Goal: Task Accomplishment & Management: Use online tool/utility

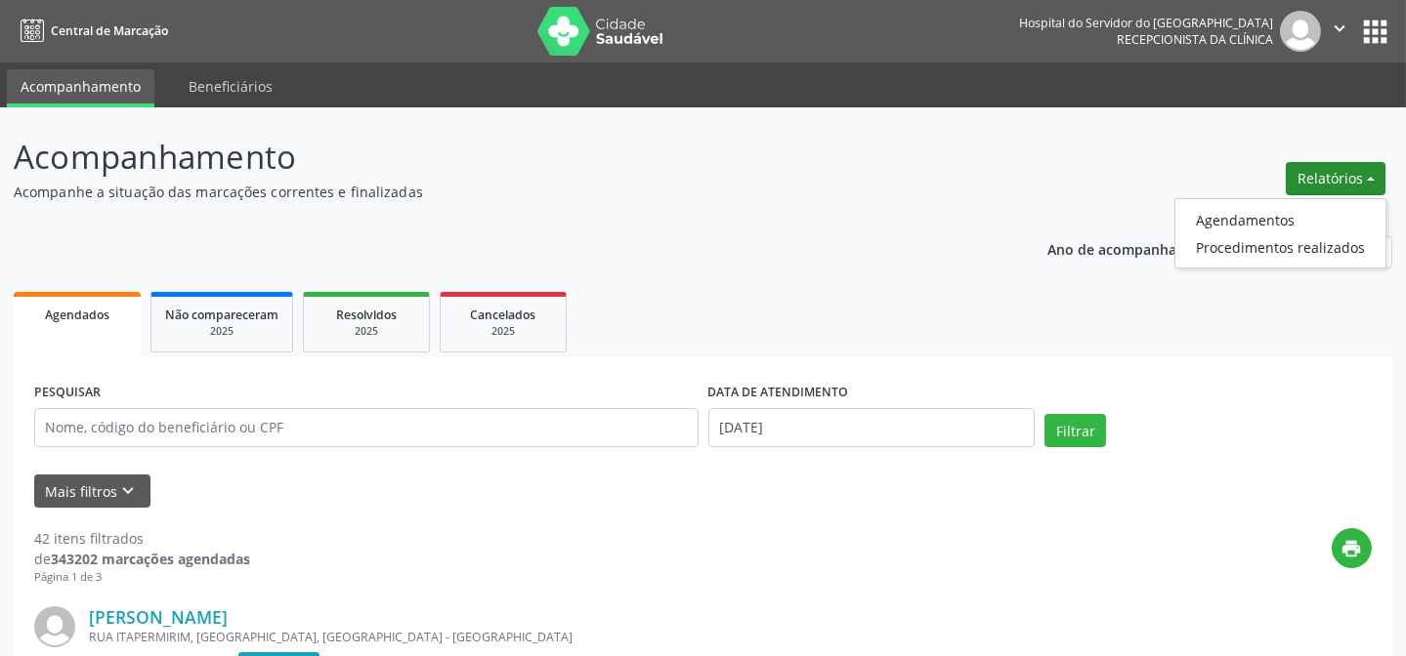
click at [834, 134] on p "Acompanhamento" at bounding box center [496, 157] width 965 height 49
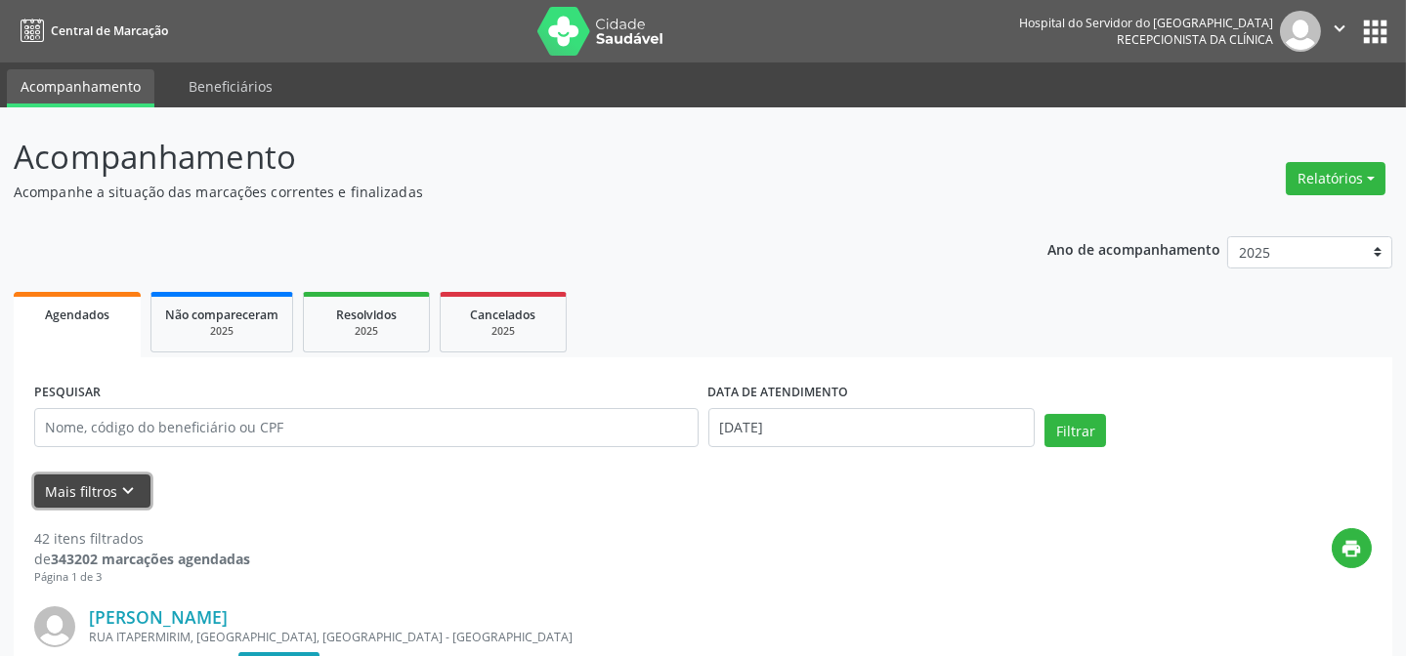
click at [132, 500] on button "Mais filtros keyboard_arrow_down" at bounding box center [92, 492] width 116 height 34
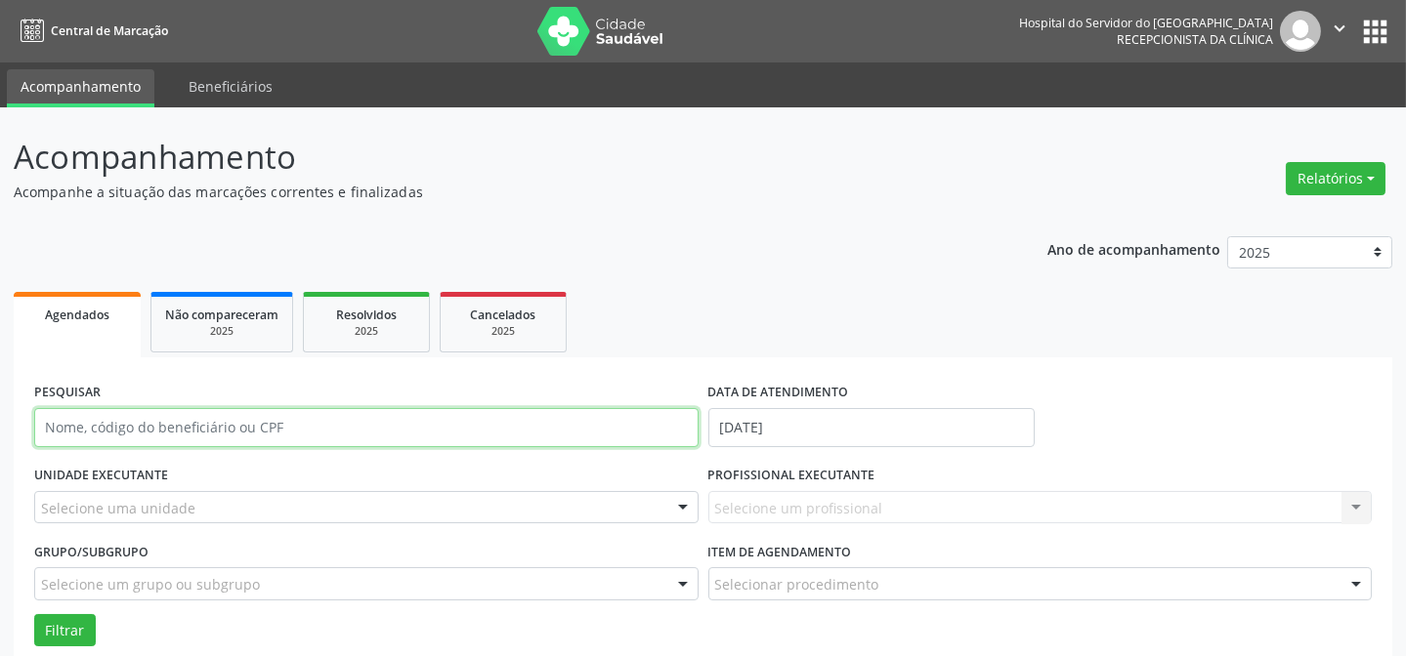
click at [147, 440] on input "text" at bounding box center [366, 427] width 664 height 39
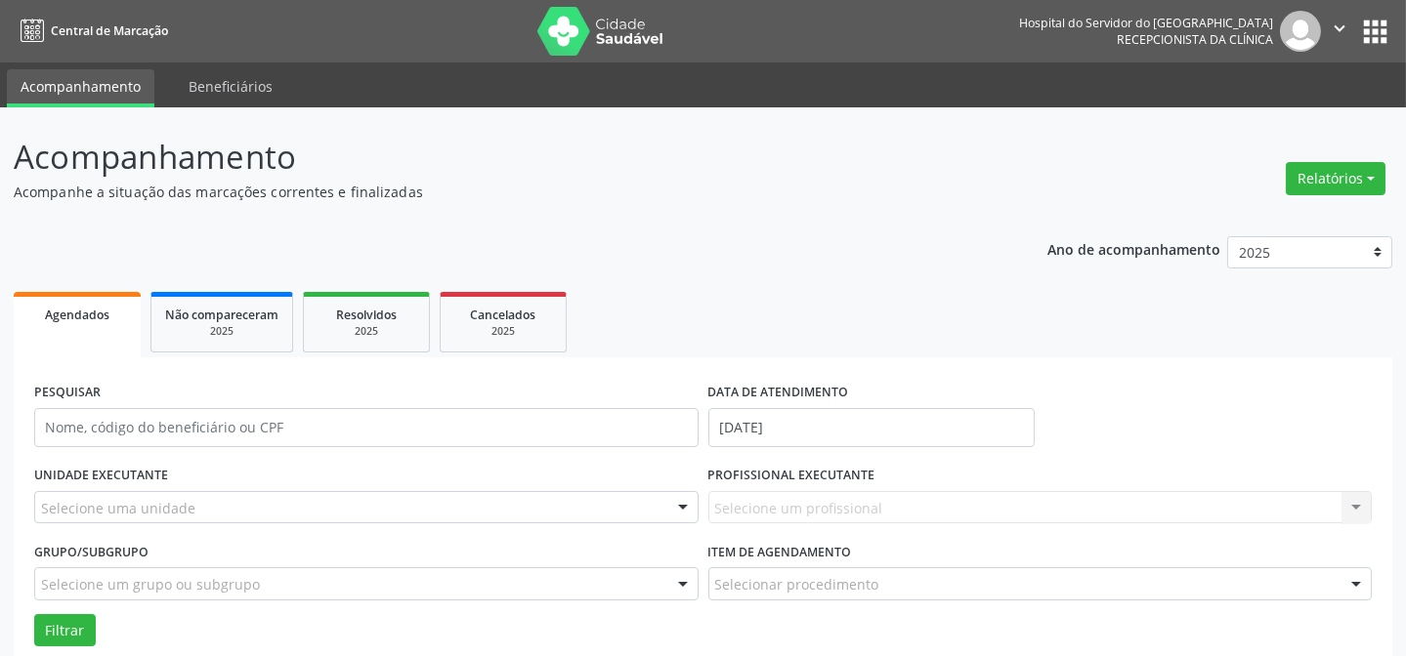
click at [739, 527] on div "PROFISSIONAL EXECUTANTE Selecione um profissional Nenhum resultado encontrado p…" at bounding box center [1040, 499] width 674 height 76
click at [742, 514] on div "Selecione um profissional Nenhum resultado encontrado para: " " Não há nenhuma …" at bounding box center [1040, 507] width 664 height 33
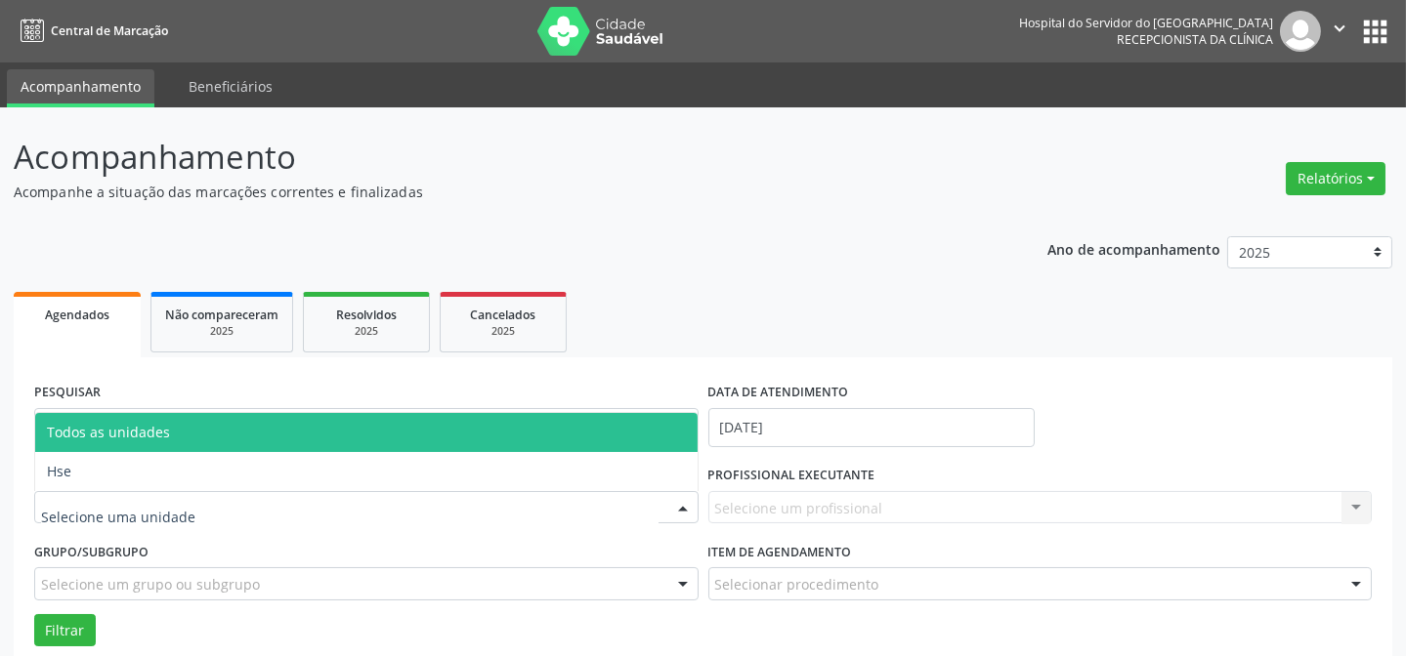
click at [236, 500] on div at bounding box center [366, 507] width 664 height 33
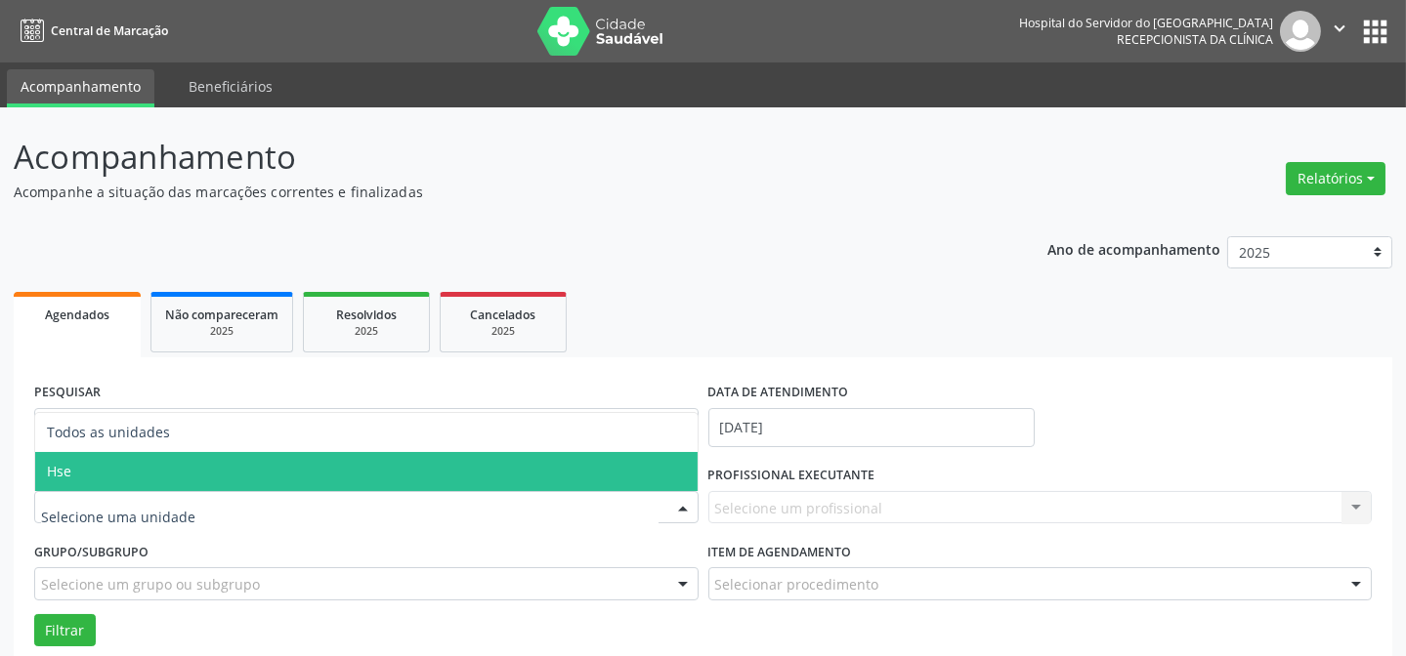
click at [202, 473] on span "Hse" at bounding box center [366, 471] width 662 height 39
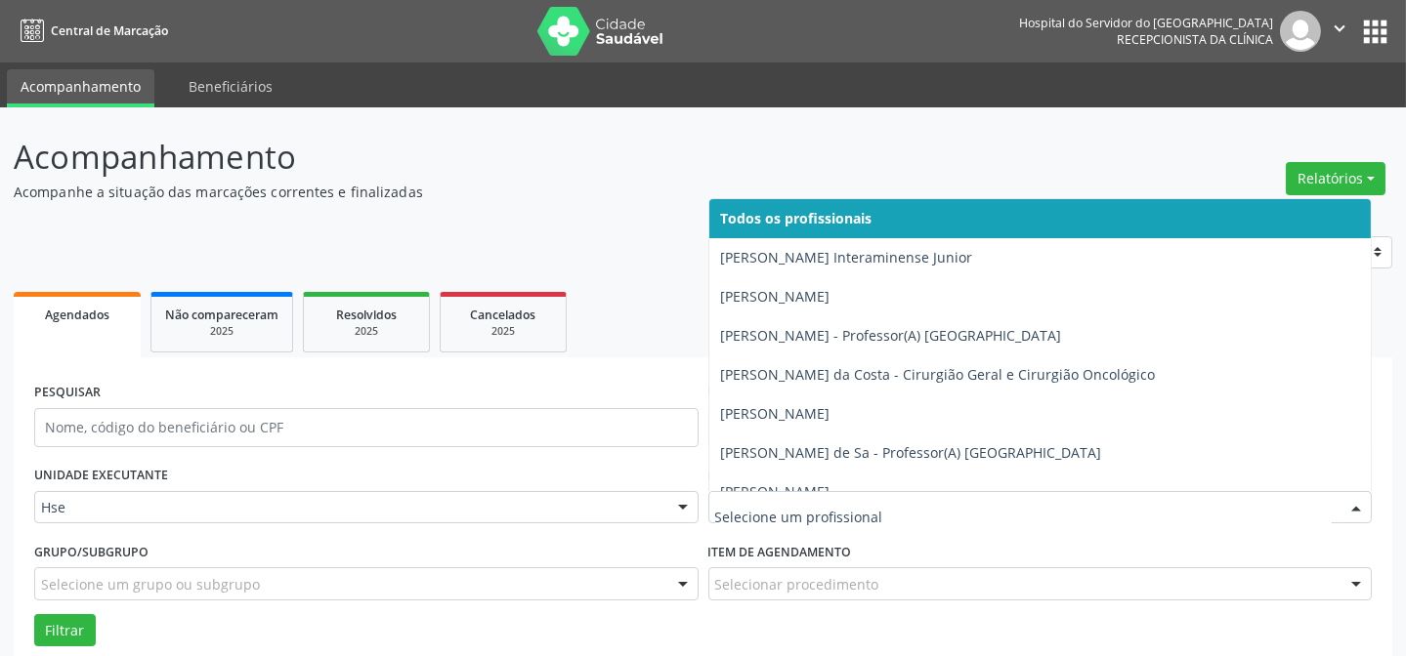
drag, startPoint x: 925, startPoint y: 497, endPoint x: 915, endPoint y: 503, distance: 11.4
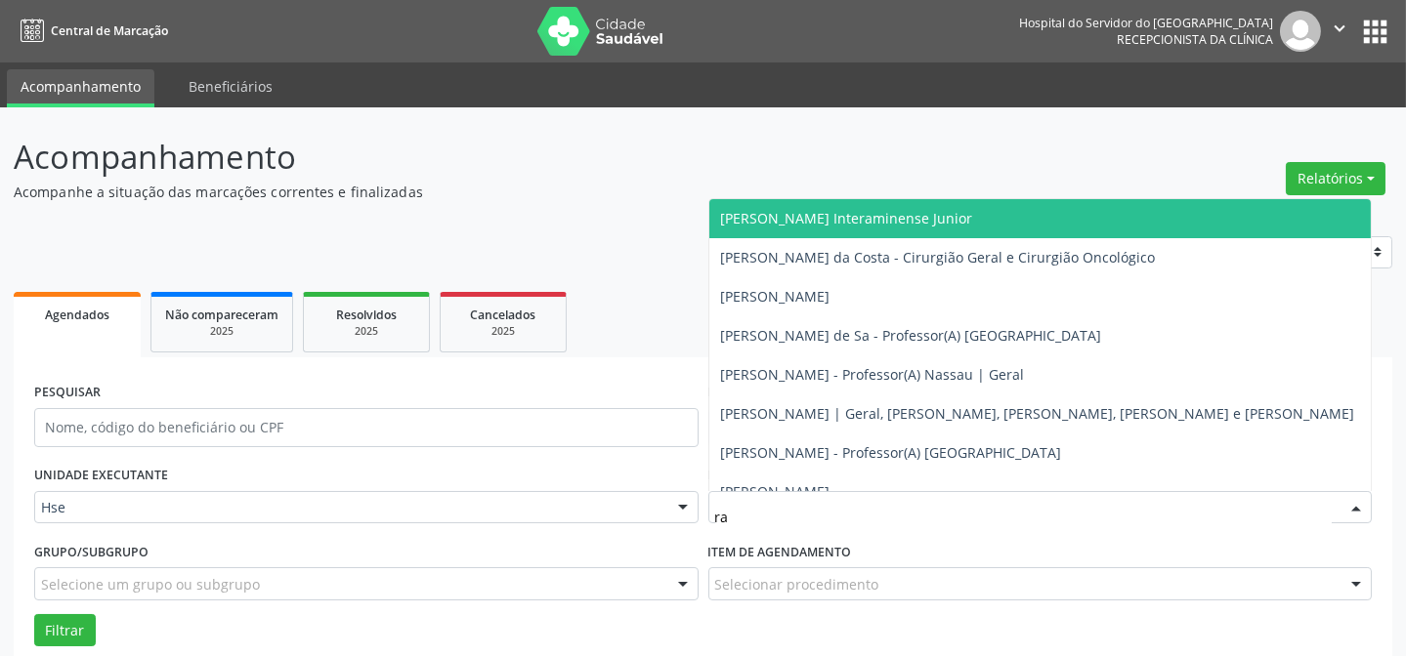
type input "raf"
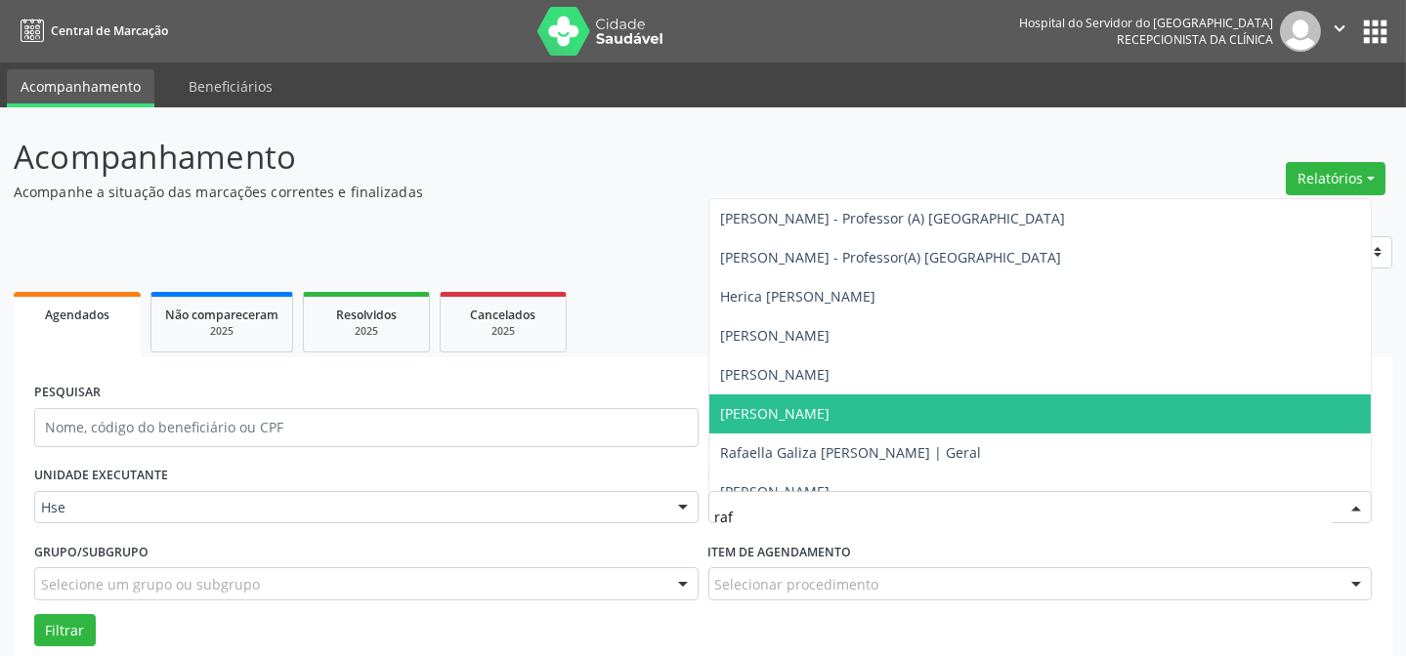
click at [849, 424] on span "[PERSON_NAME]" at bounding box center [1040, 414] width 662 height 39
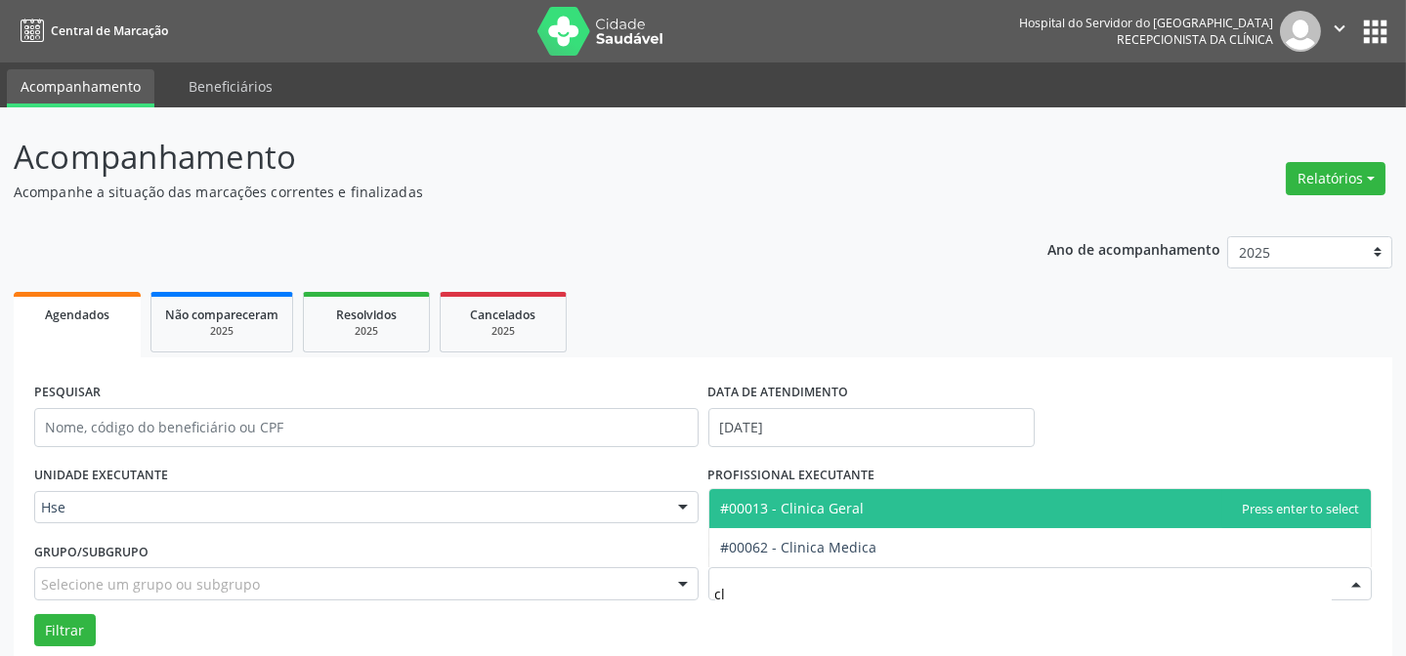
type input "cli"
click at [912, 518] on span "#00013 - Clinica Geral" at bounding box center [1040, 508] width 662 height 39
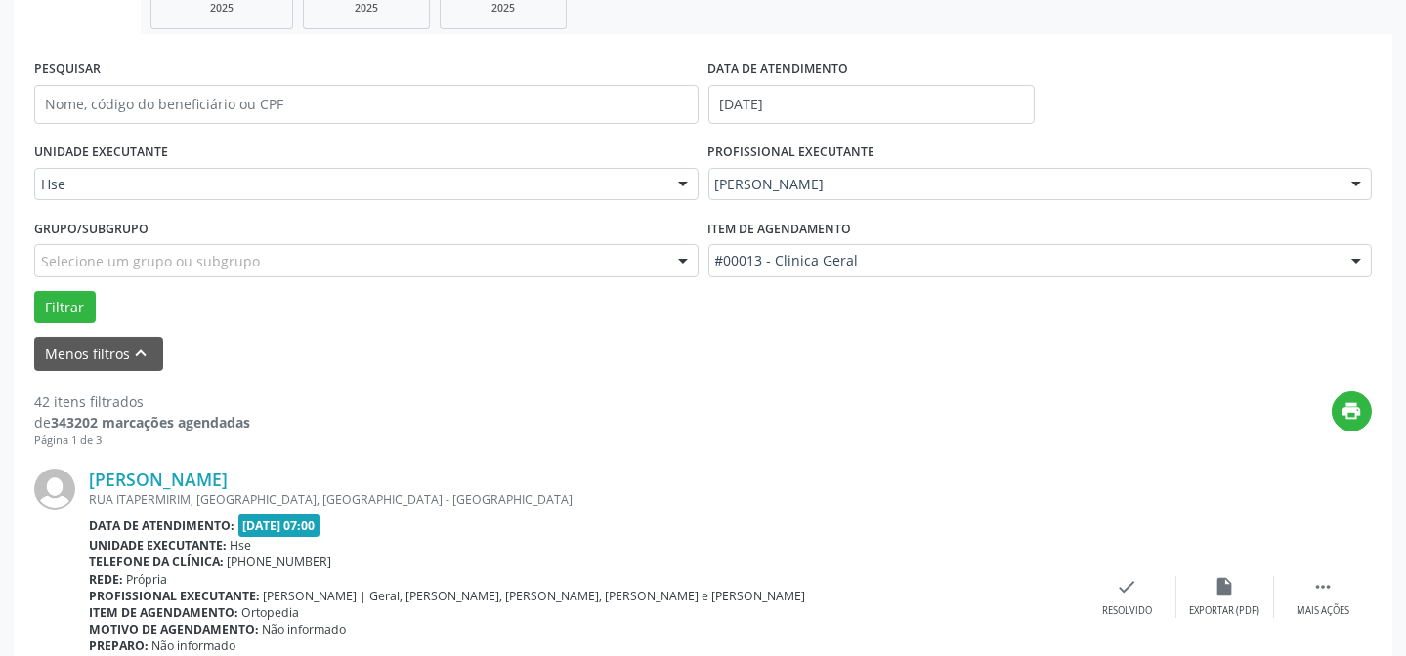
scroll to position [355, 0]
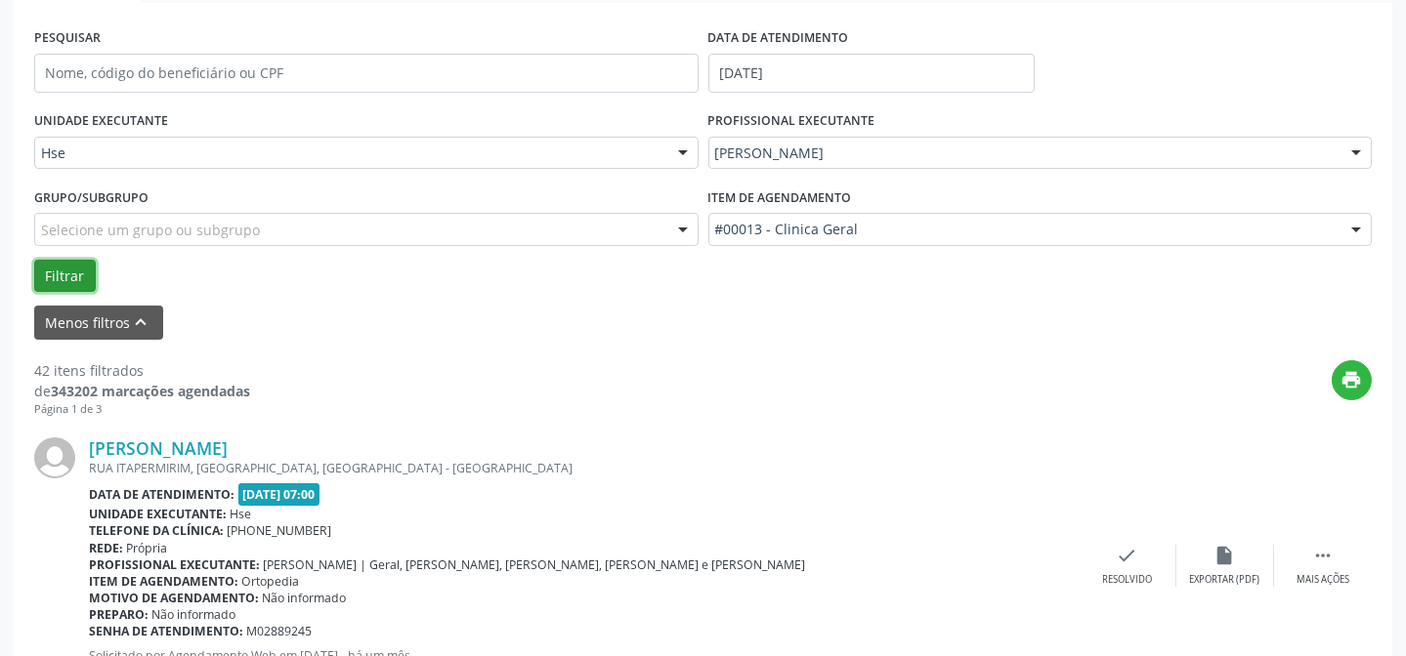
click at [60, 273] on button "Filtrar" at bounding box center [65, 276] width 62 height 33
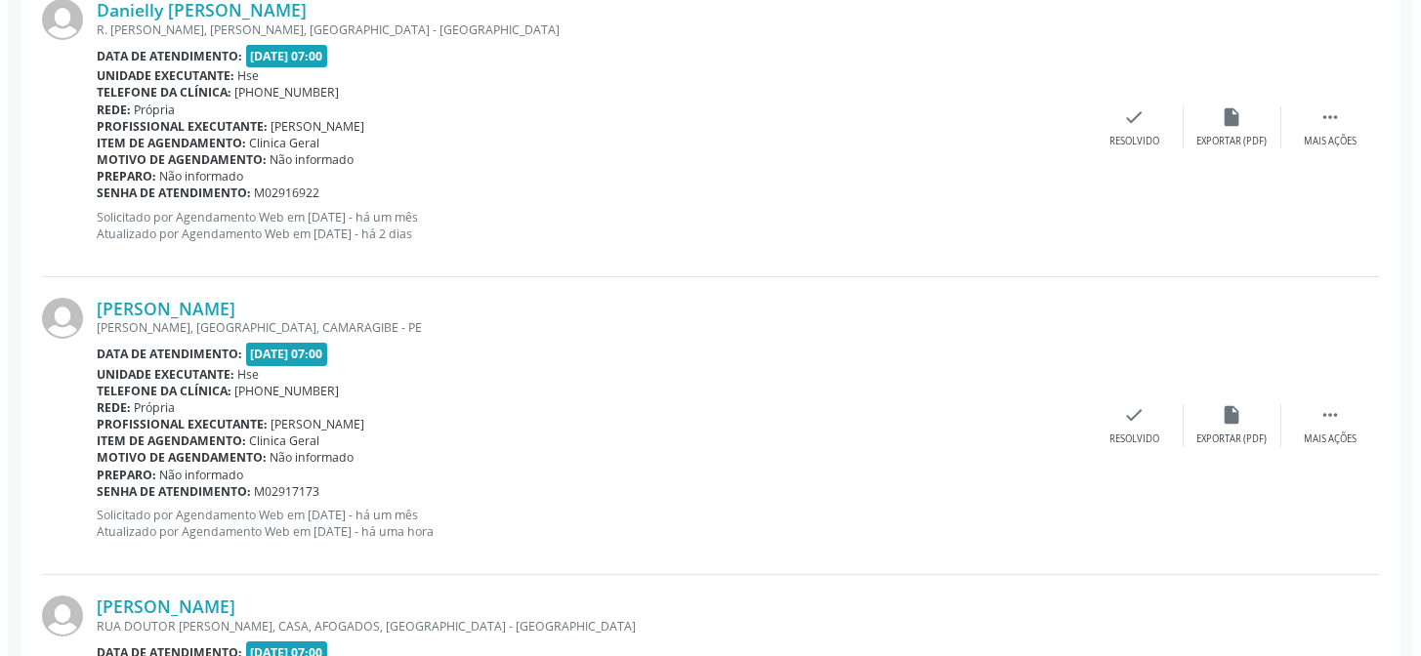
scroll to position [799, 0]
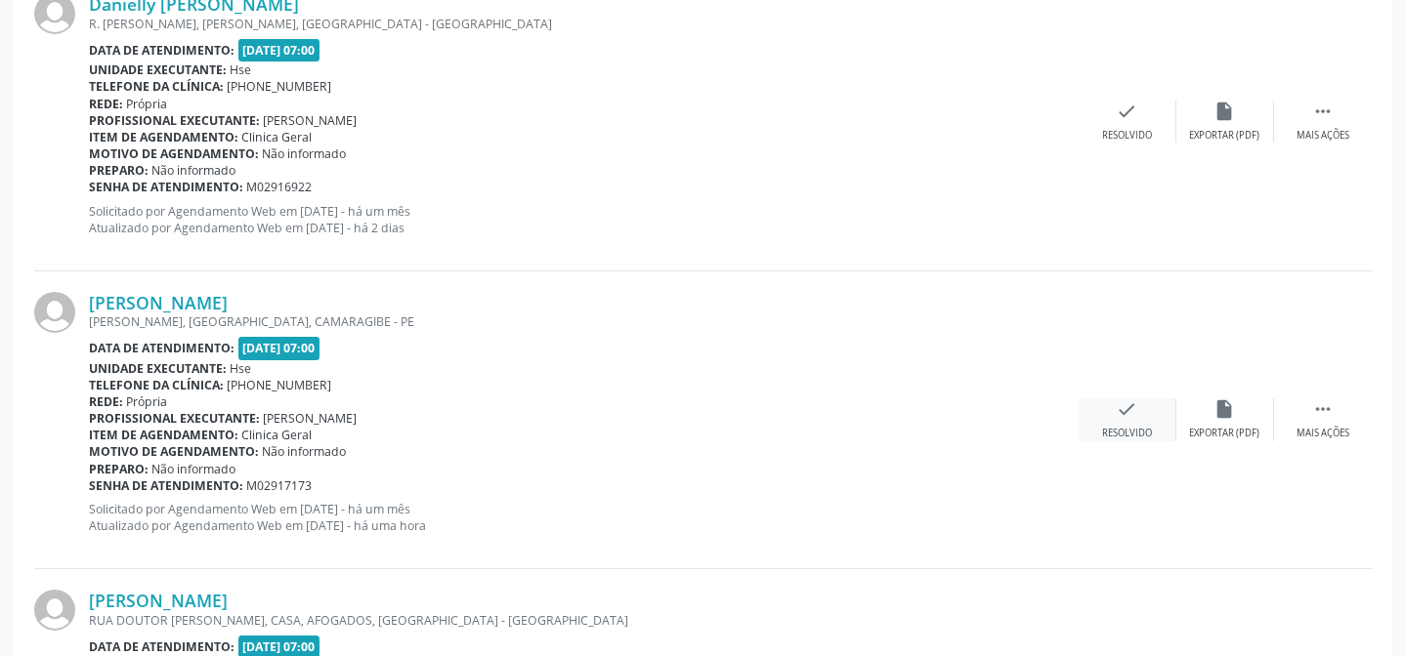
click at [1108, 427] on div "Resolvido" at bounding box center [1127, 434] width 50 height 14
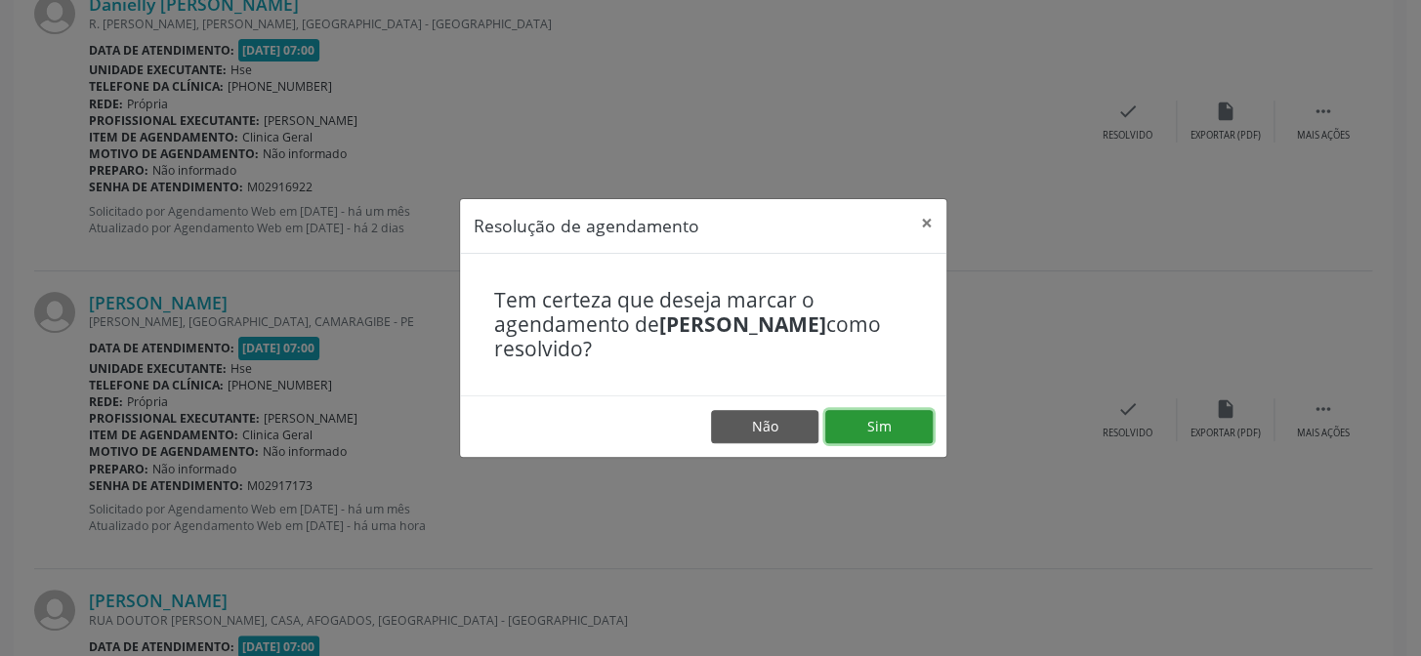
click at [914, 427] on button "Sim" at bounding box center [878, 426] width 107 height 33
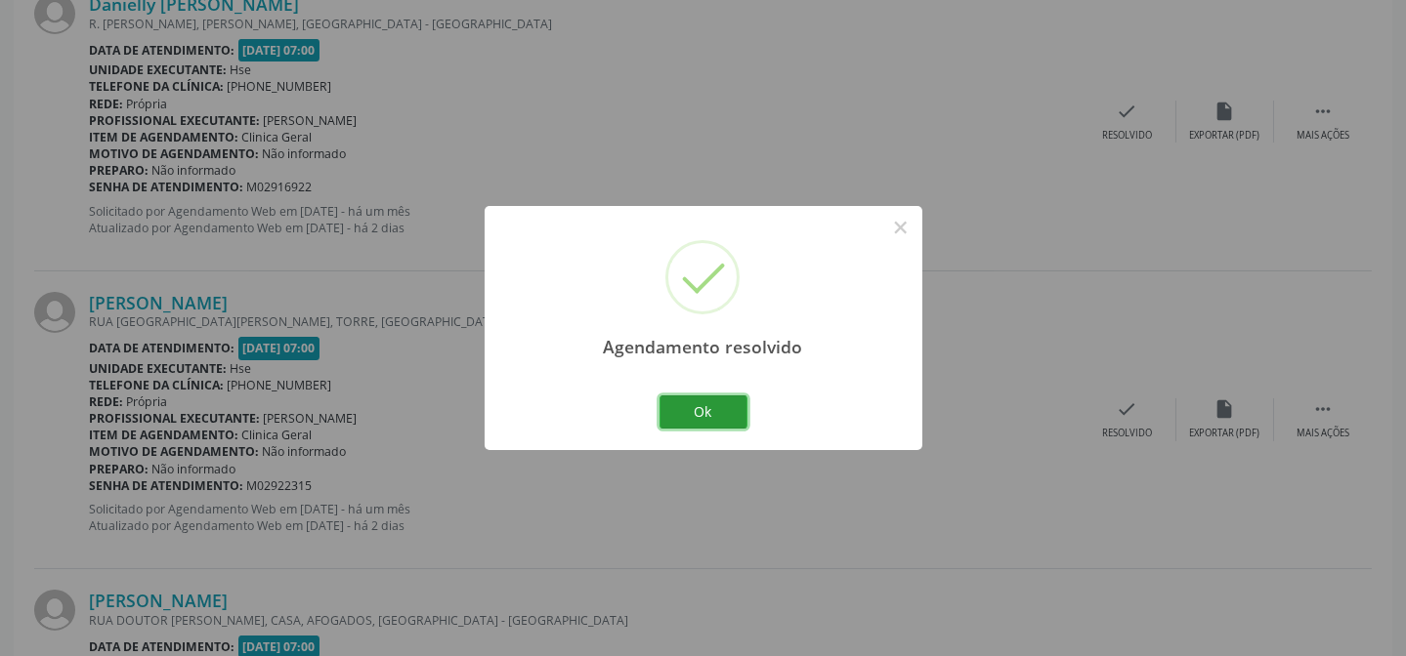
click at [693, 405] on button "Ok" at bounding box center [703, 412] width 88 height 33
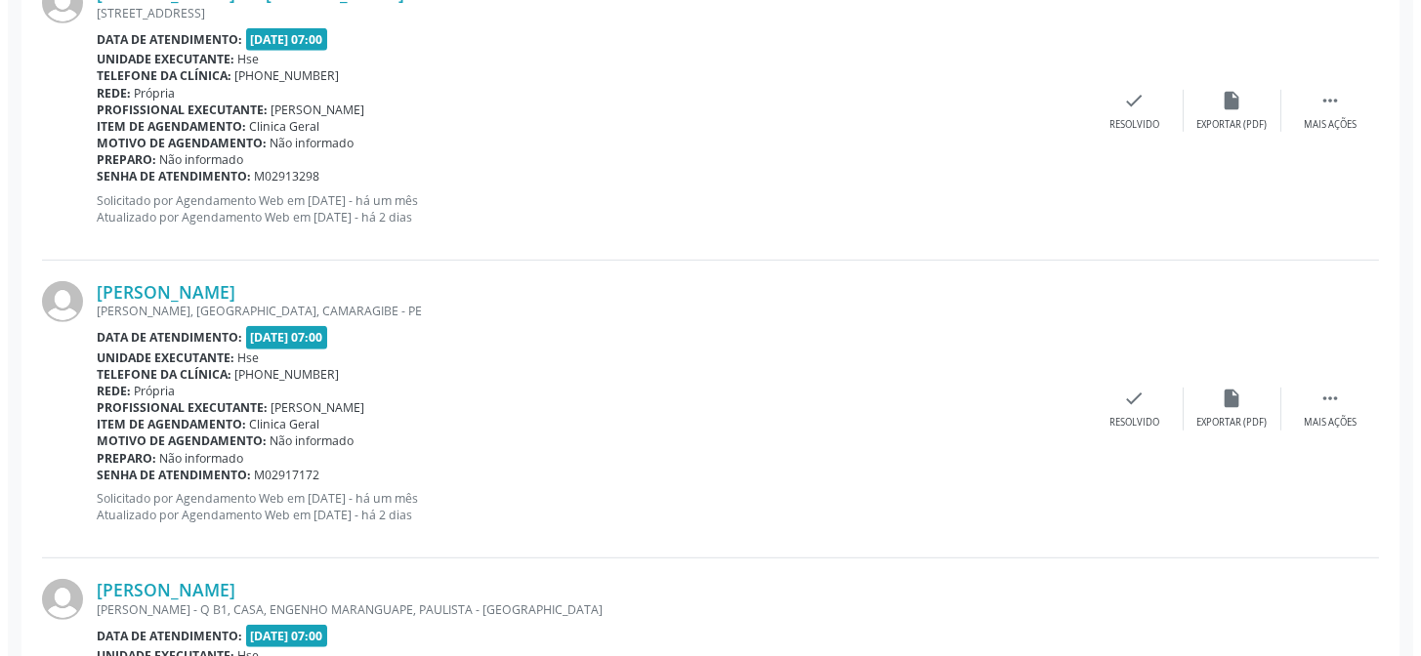
scroll to position [2308, 0]
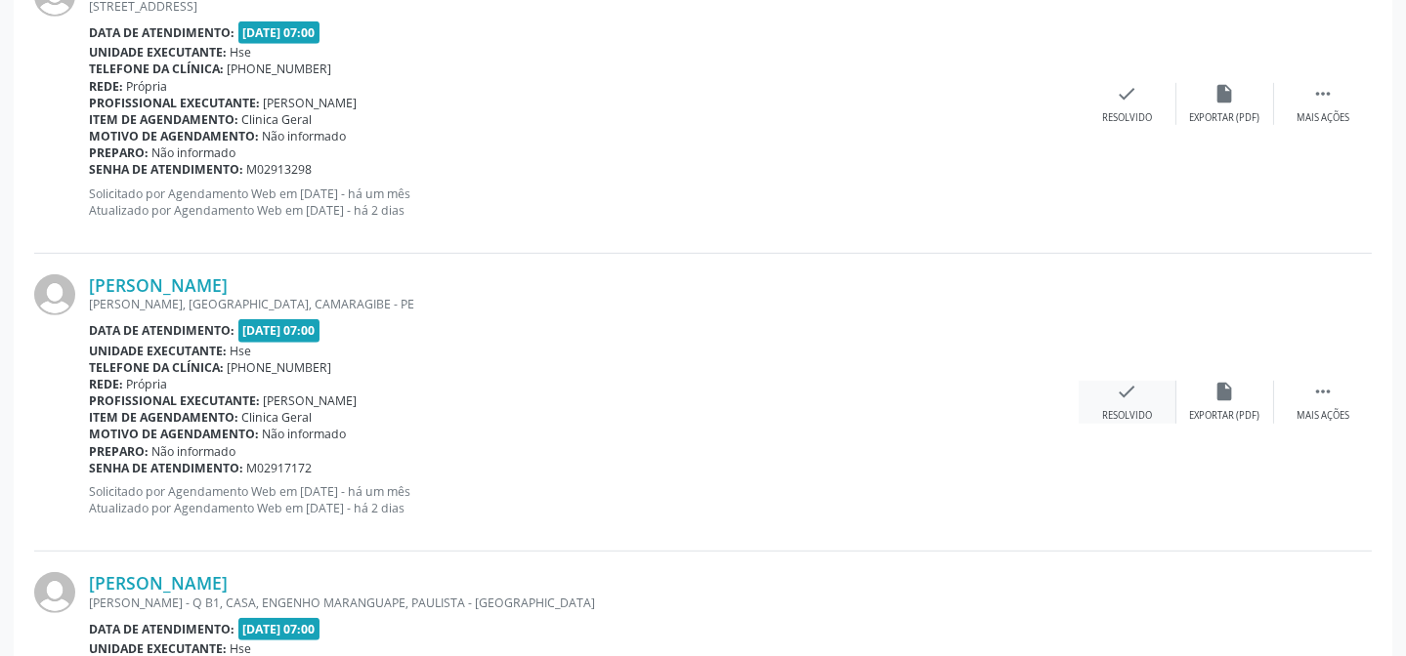
click at [1107, 409] on div "Resolvido" at bounding box center [1127, 416] width 50 height 14
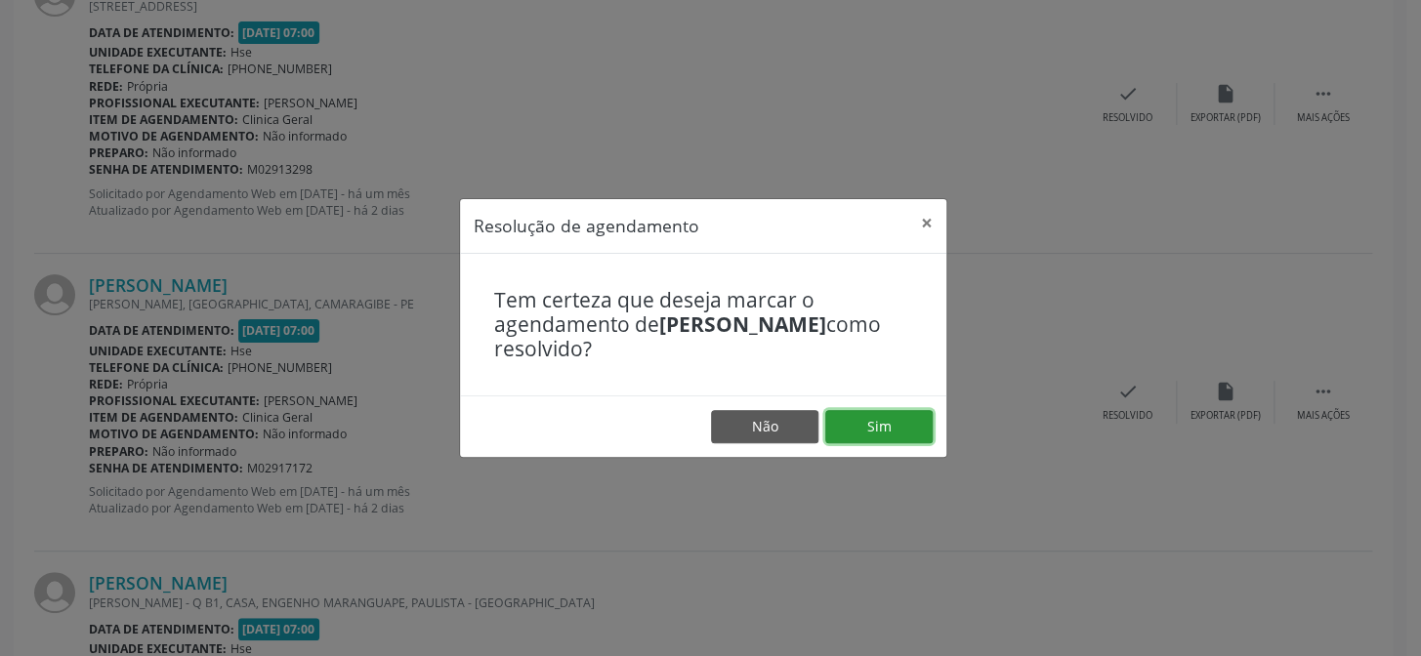
click at [864, 419] on button "Sim" at bounding box center [878, 426] width 107 height 33
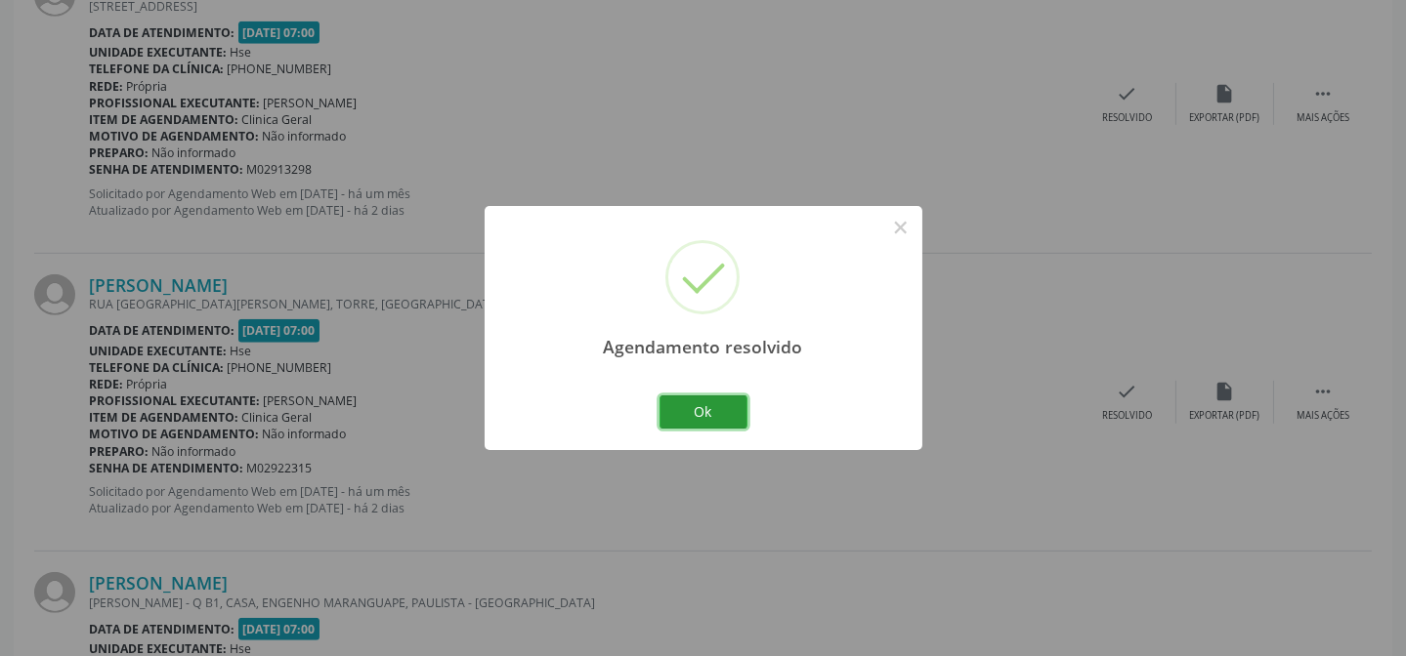
drag, startPoint x: 686, startPoint y: 422, endPoint x: 671, endPoint y: 429, distance: 16.2
click at [680, 425] on button "Ok" at bounding box center [703, 412] width 88 height 33
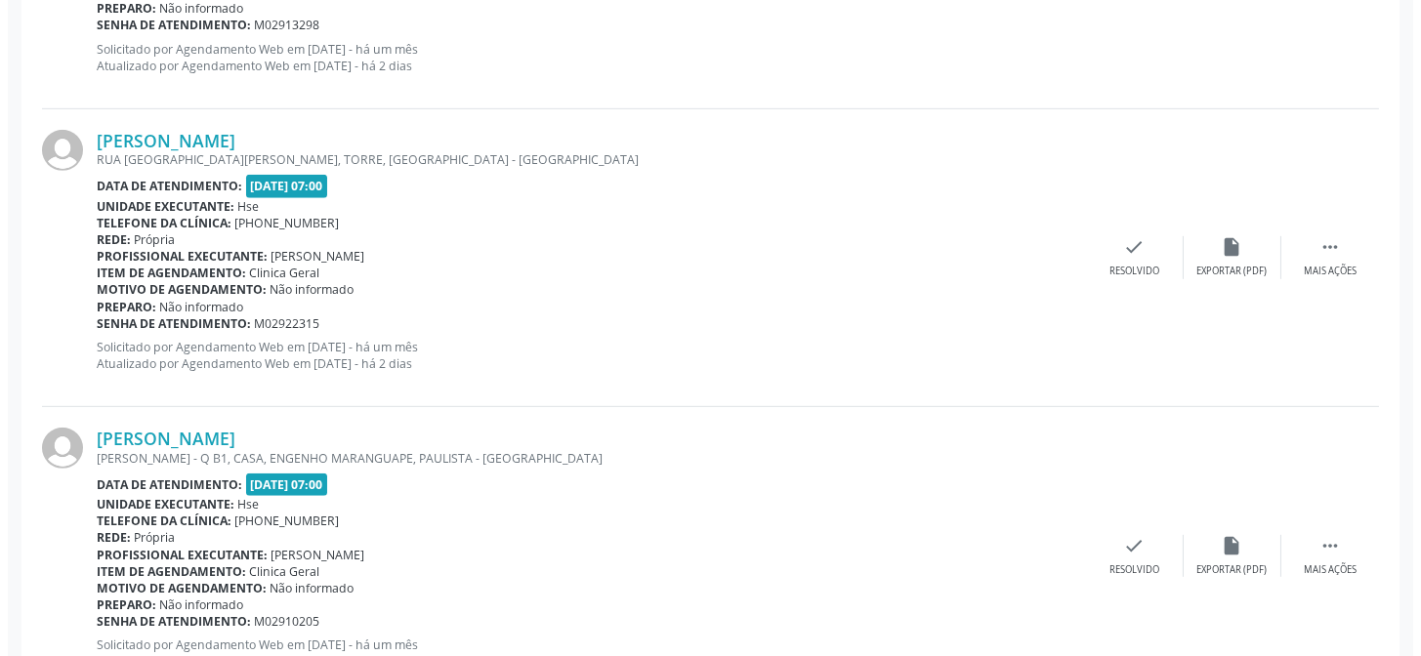
scroll to position [2276, 0]
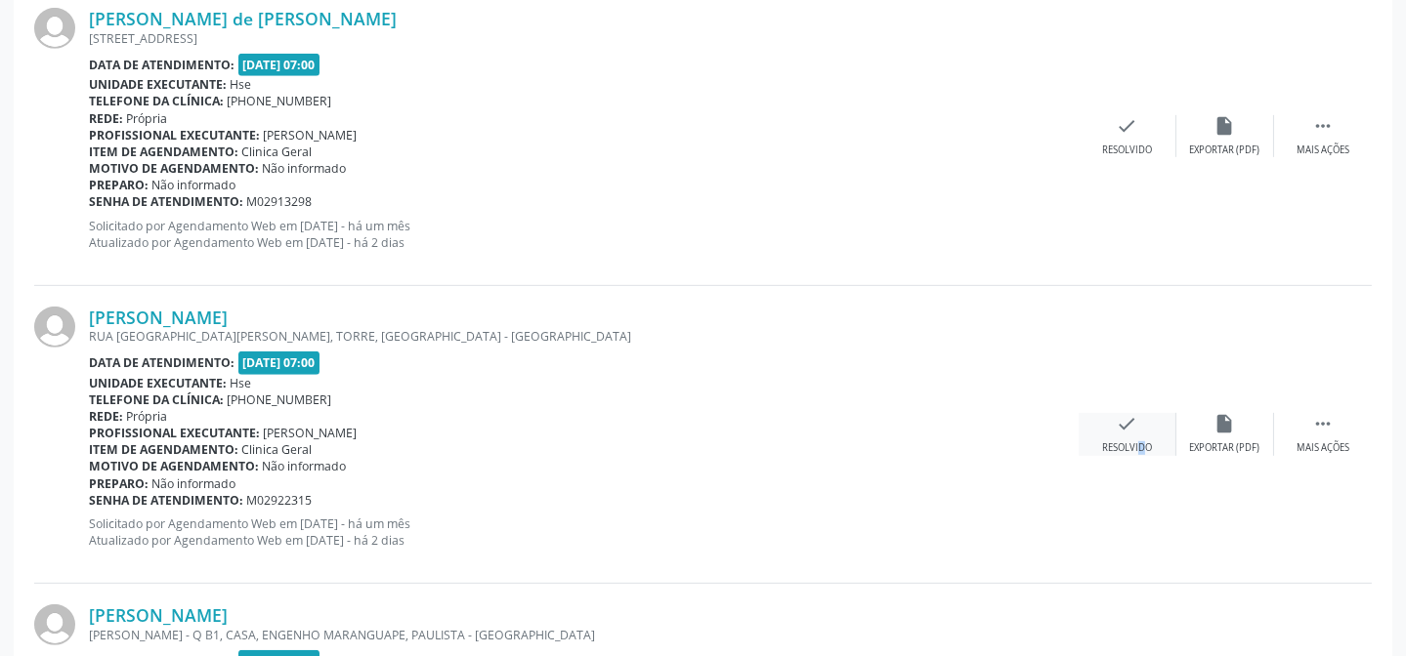
click at [1123, 443] on div "Resolvido" at bounding box center [1127, 449] width 50 height 14
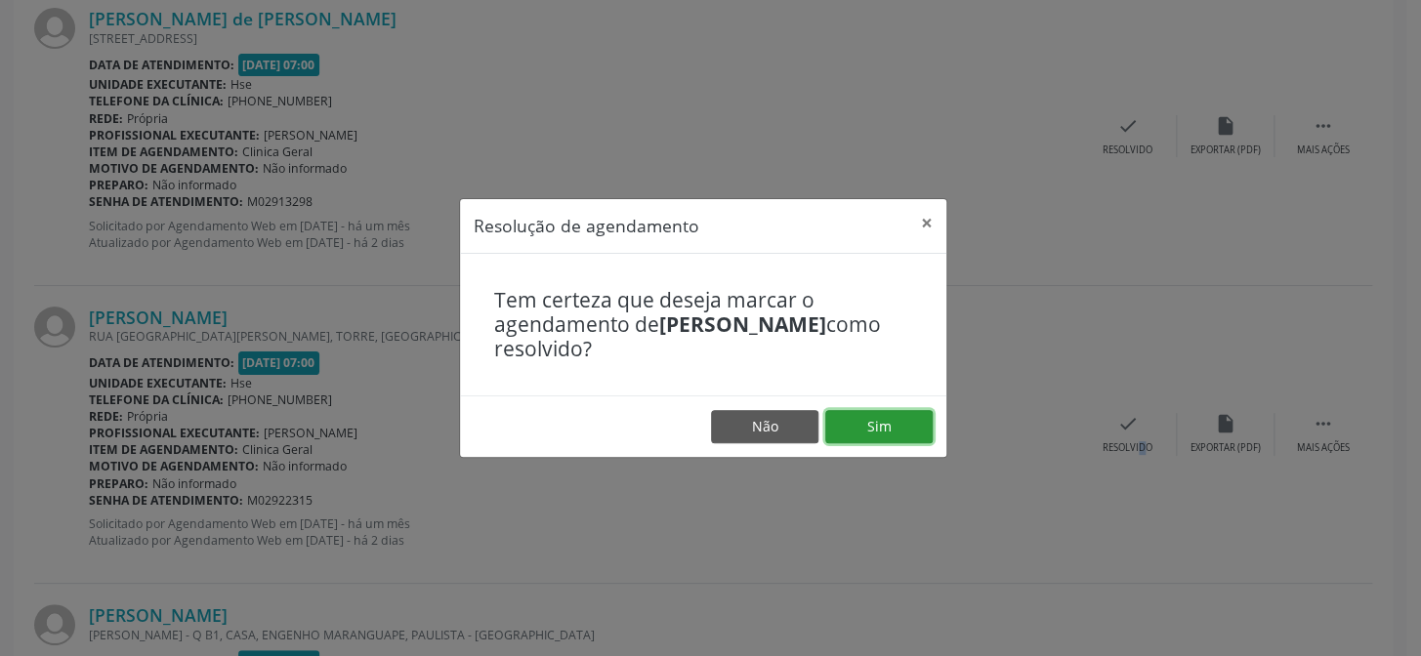
click at [917, 431] on button "Sim" at bounding box center [878, 426] width 107 height 33
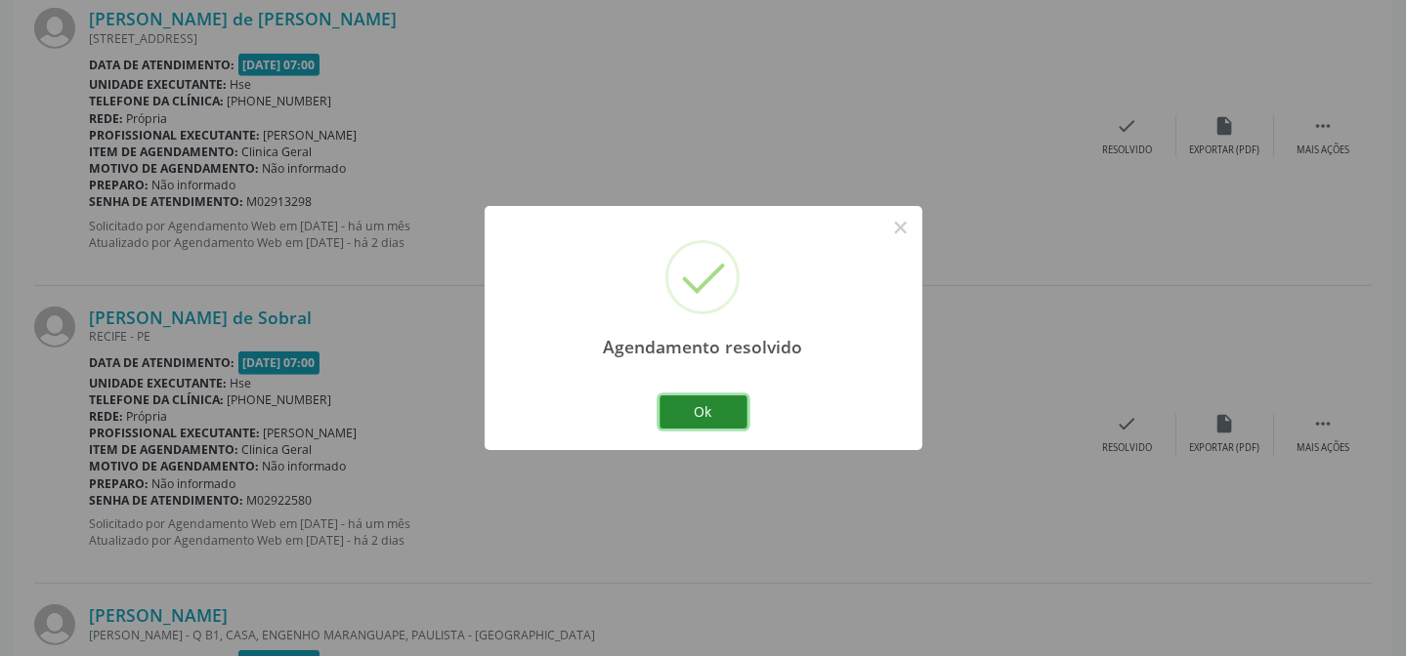
click at [736, 425] on button "Ok" at bounding box center [703, 412] width 88 height 33
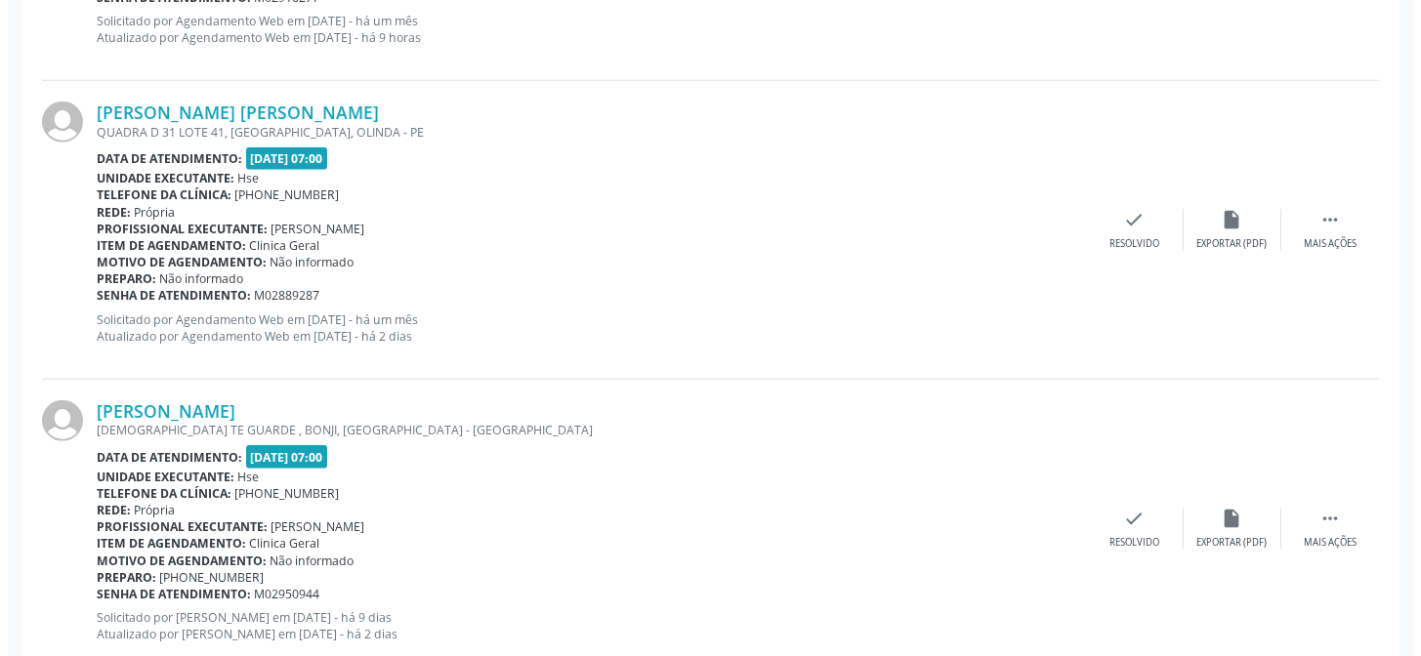
scroll to position [3682, 0]
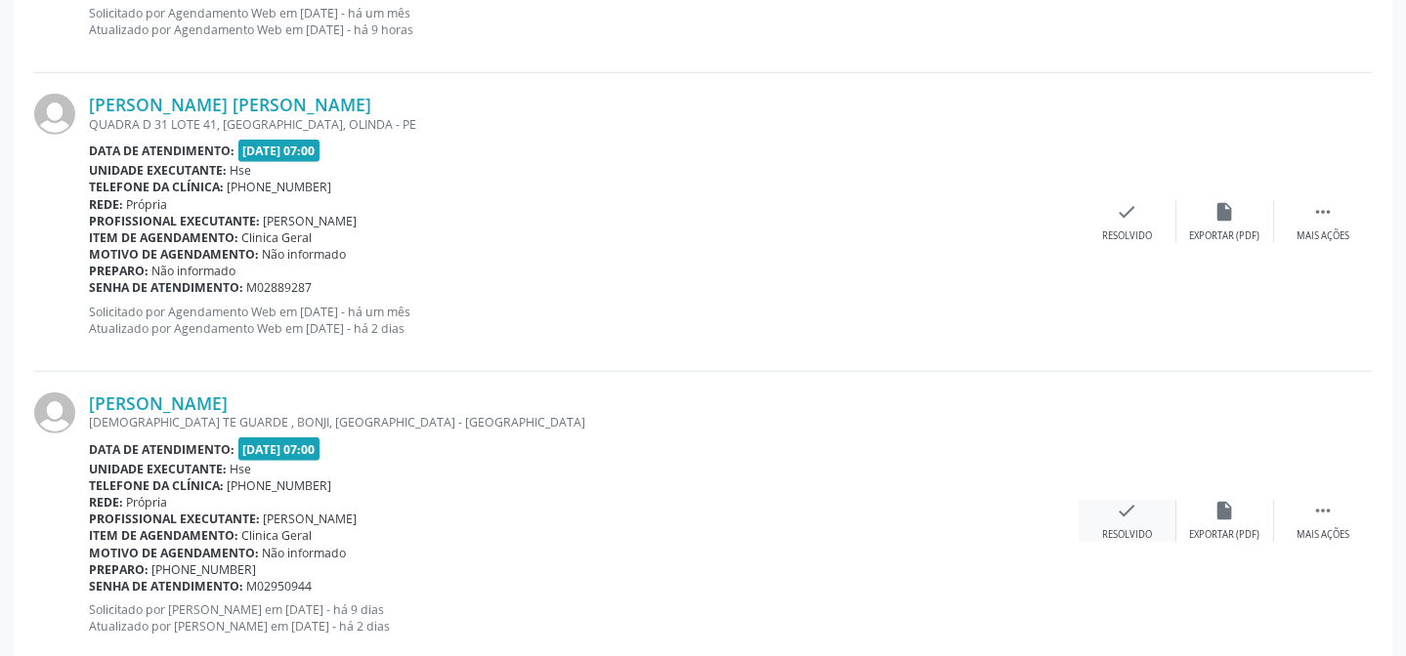
click at [1123, 511] on icon "check" at bounding box center [1126, 510] width 21 height 21
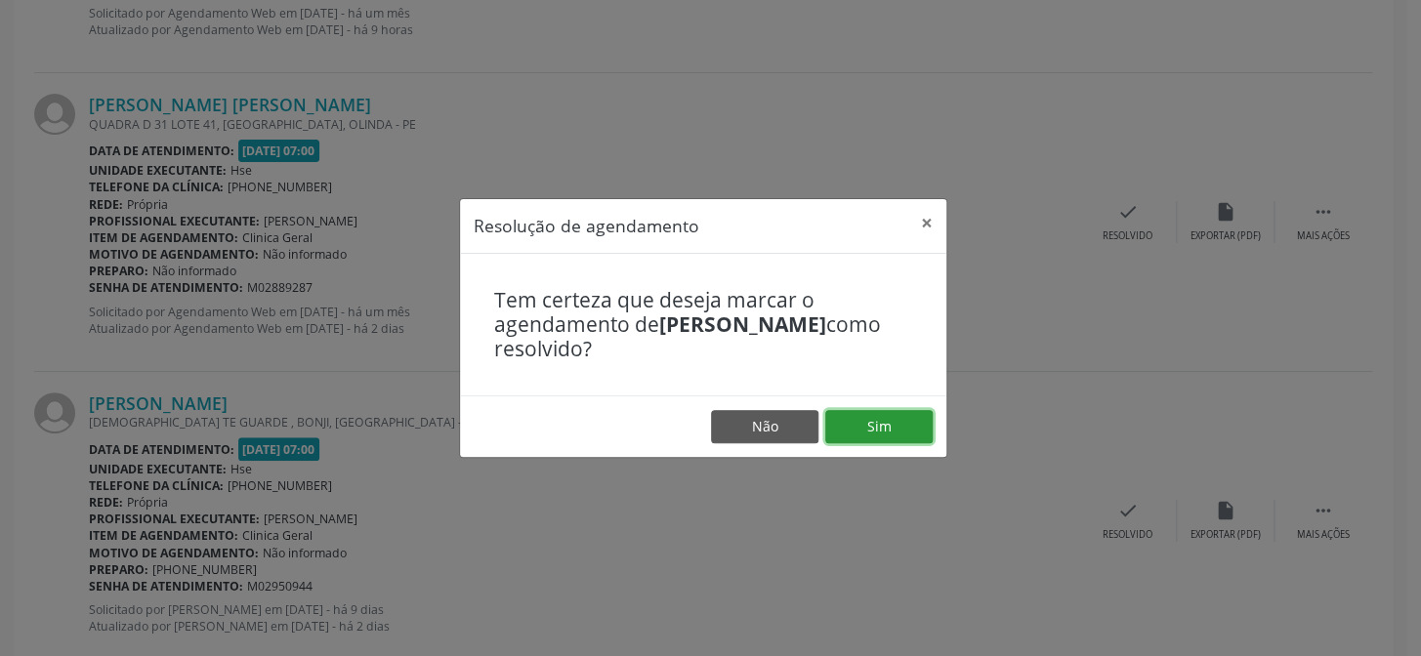
click at [900, 437] on button "Sim" at bounding box center [878, 426] width 107 height 33
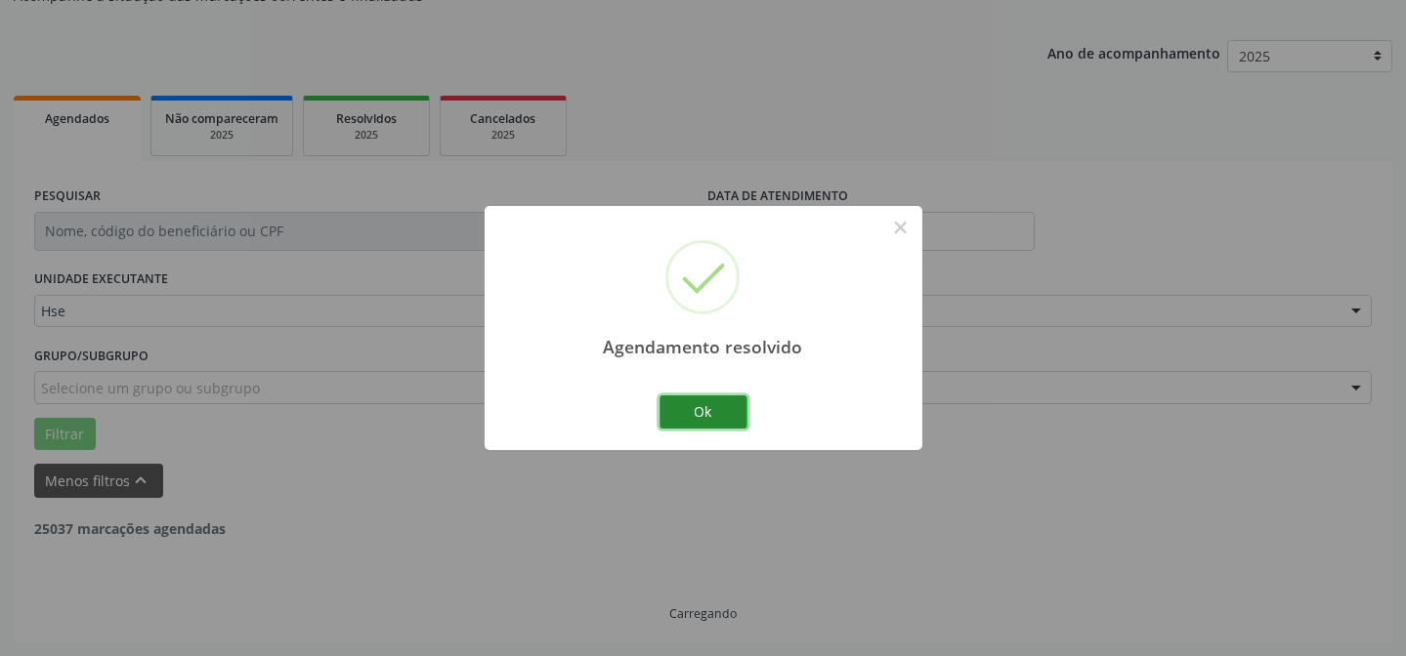
click at [693, 410] on button "Ok" at bounding box center [703, 412] width 88 height 33
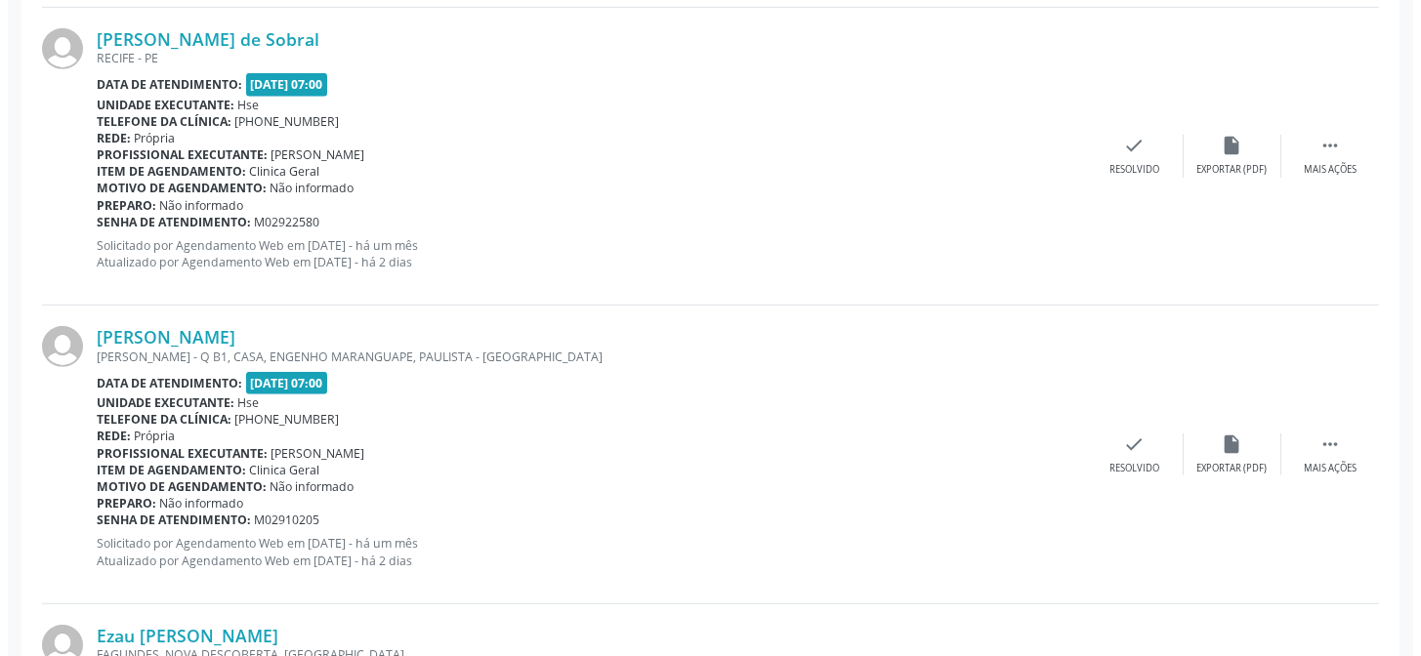
scroll to position [2543, 0]
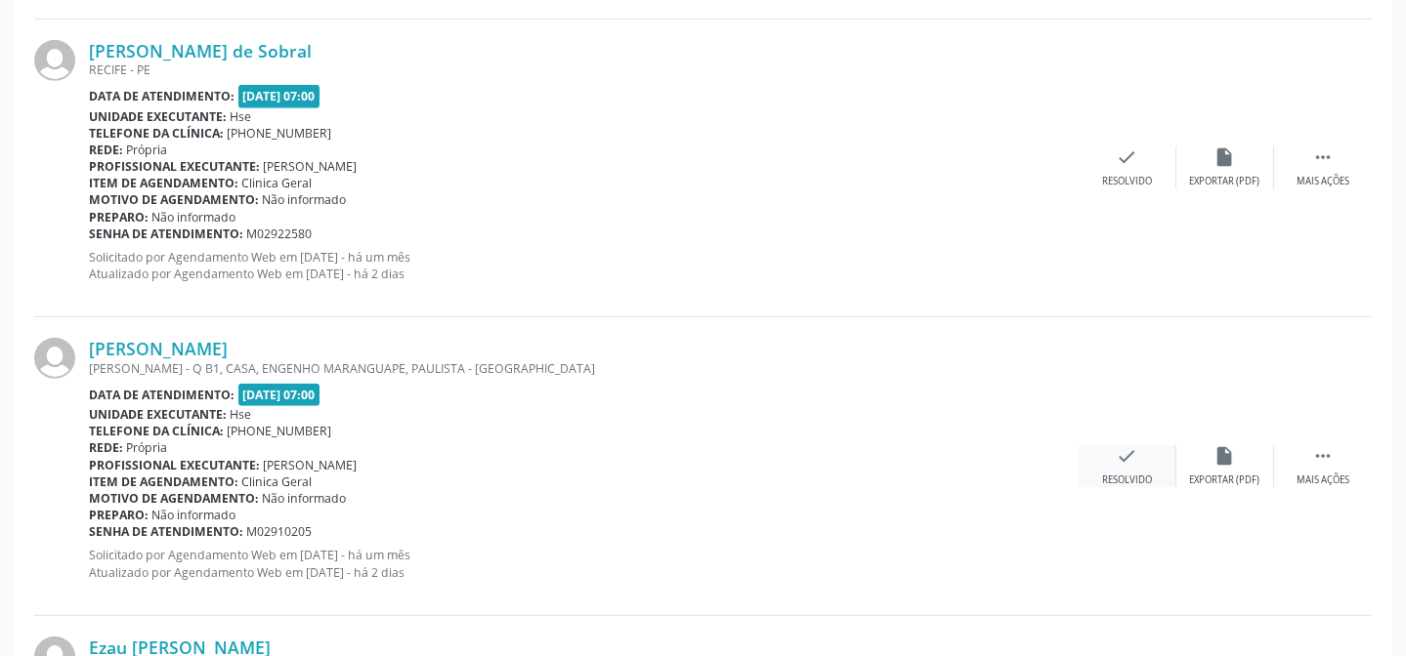
click at [1125, 461] on icon "check" at bounding box center [1126, 455] width 21 height 21
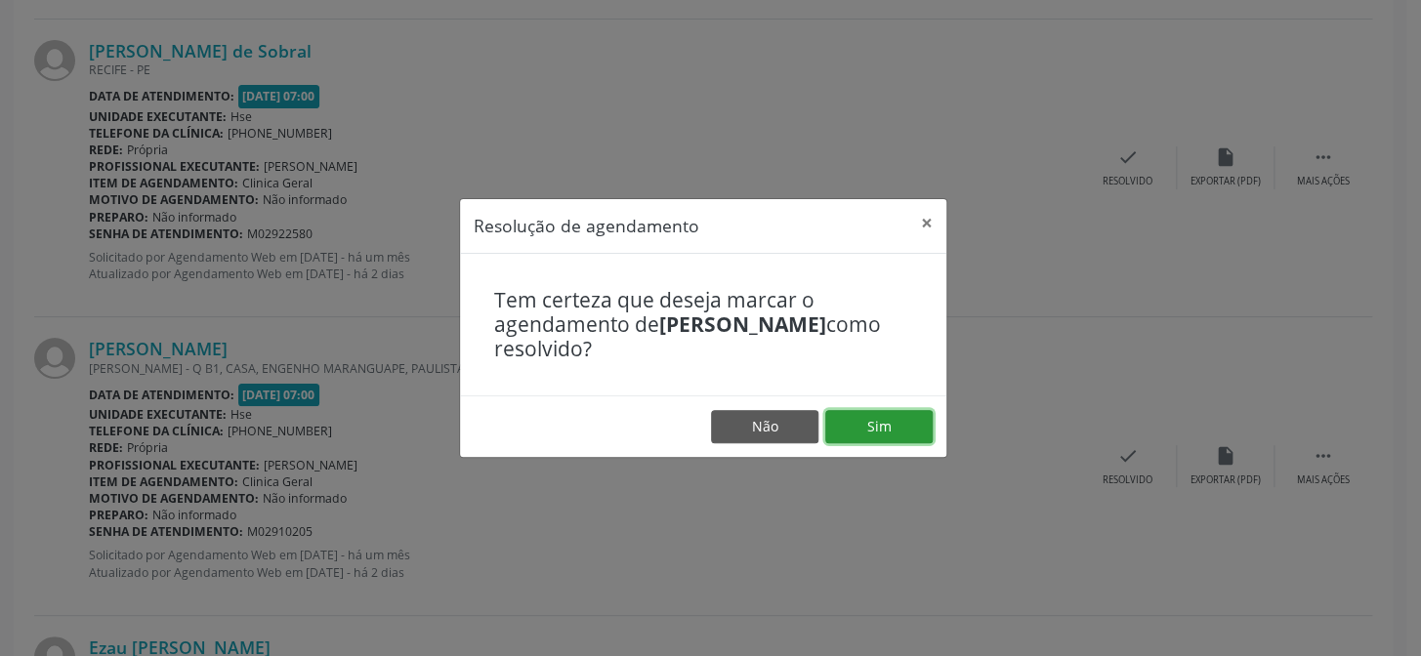
click at [871, 422] on button "Sim" at bounding box center [878, 426] width 107 height 33
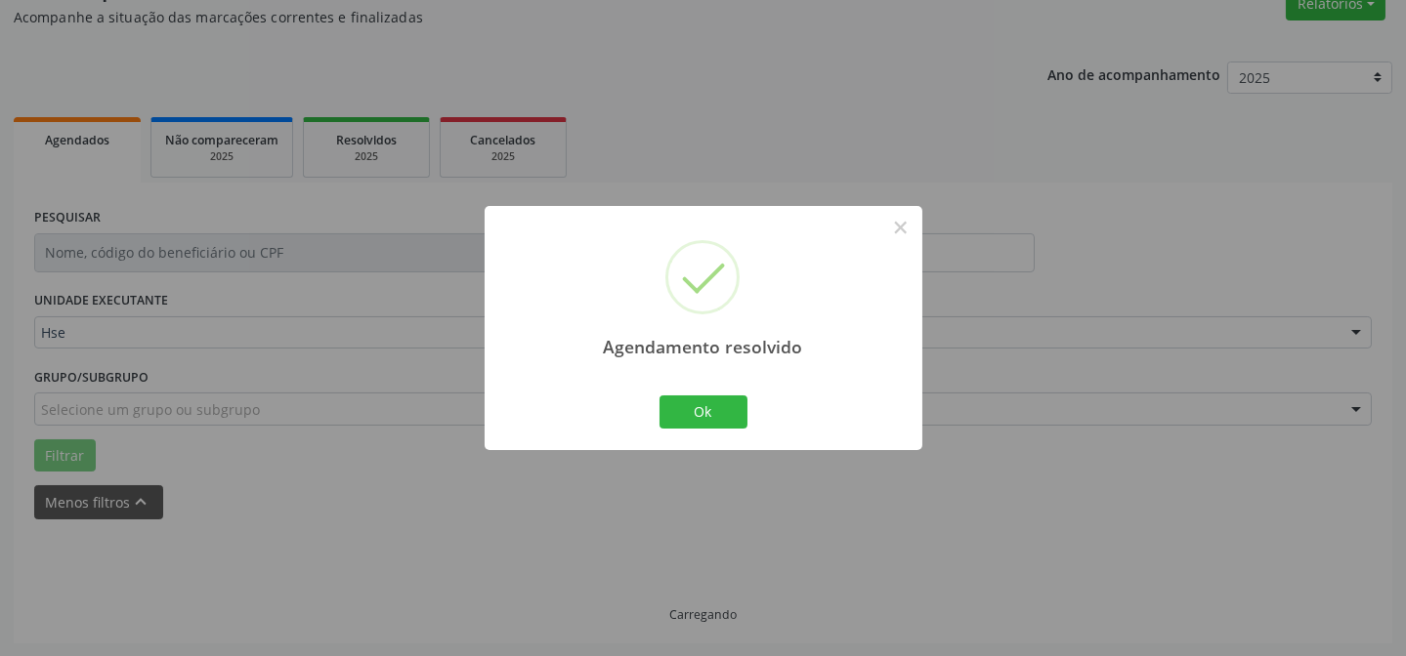
scroll to position [195, 0]
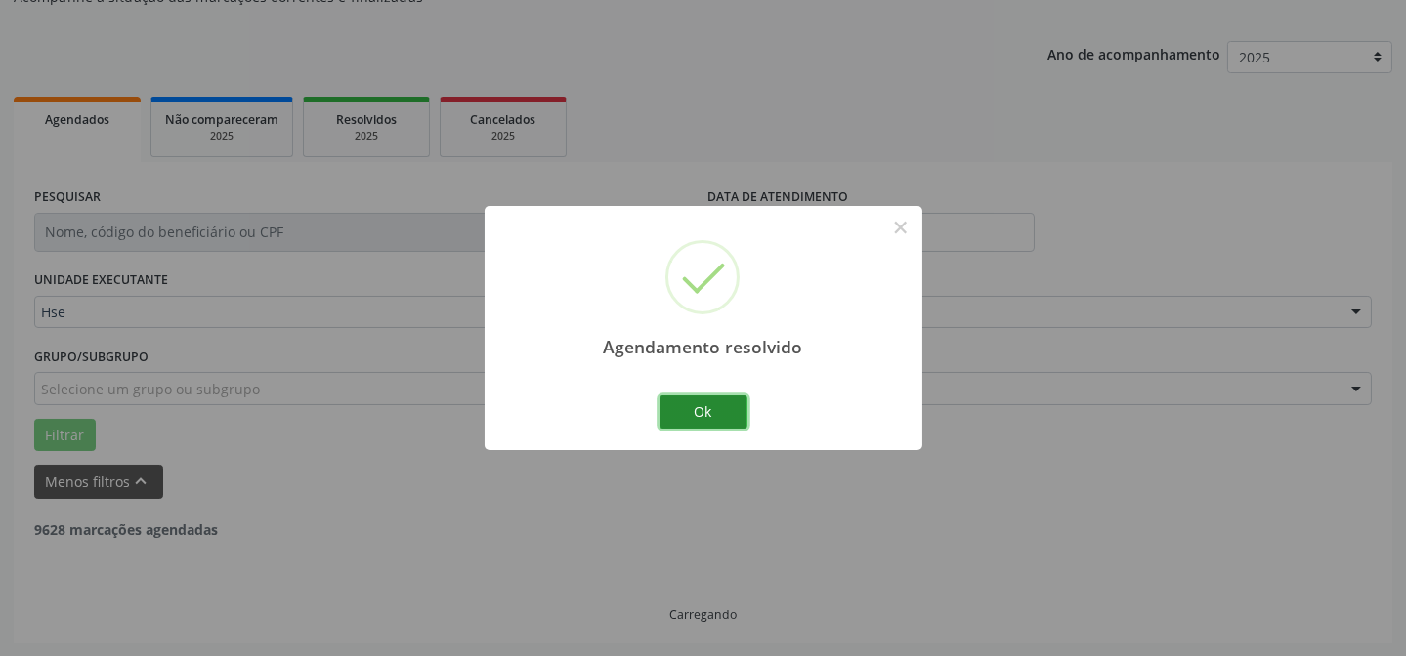
click at [742, 413] on button "Ok" at bounding box center [703, 412] width 88 height 33
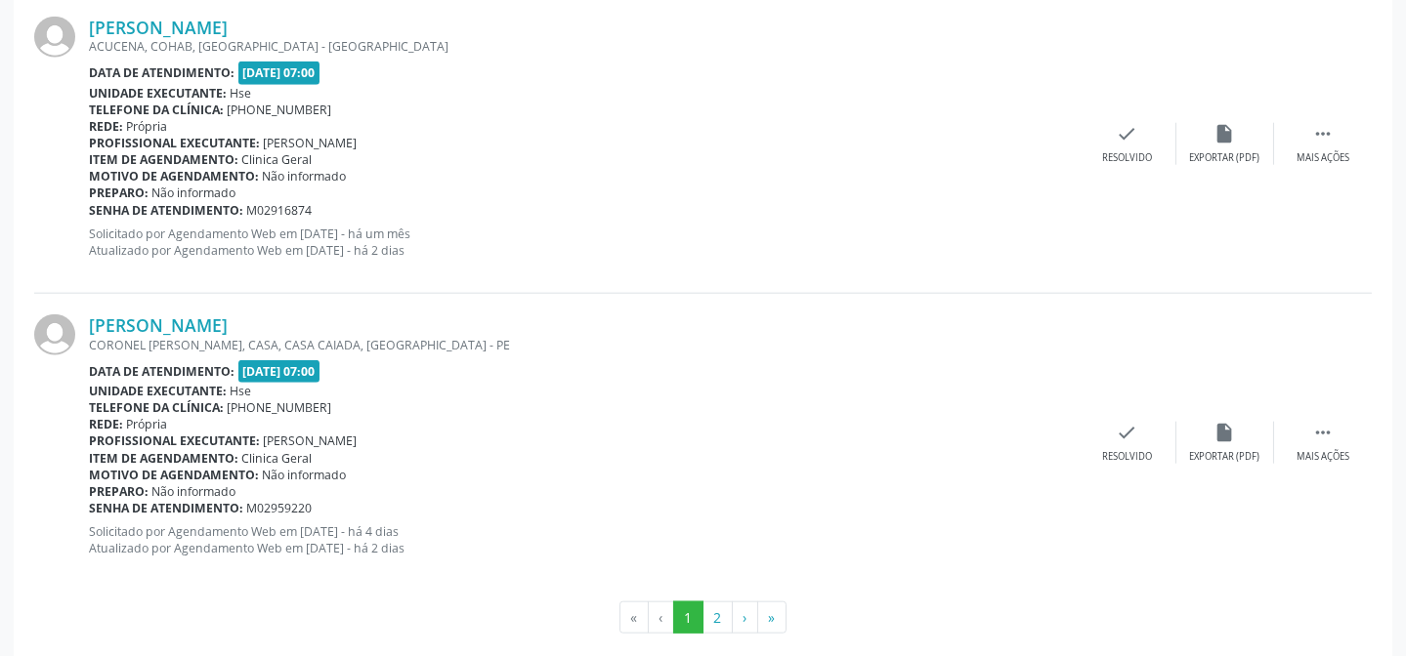
scroll to position [4674, 0]
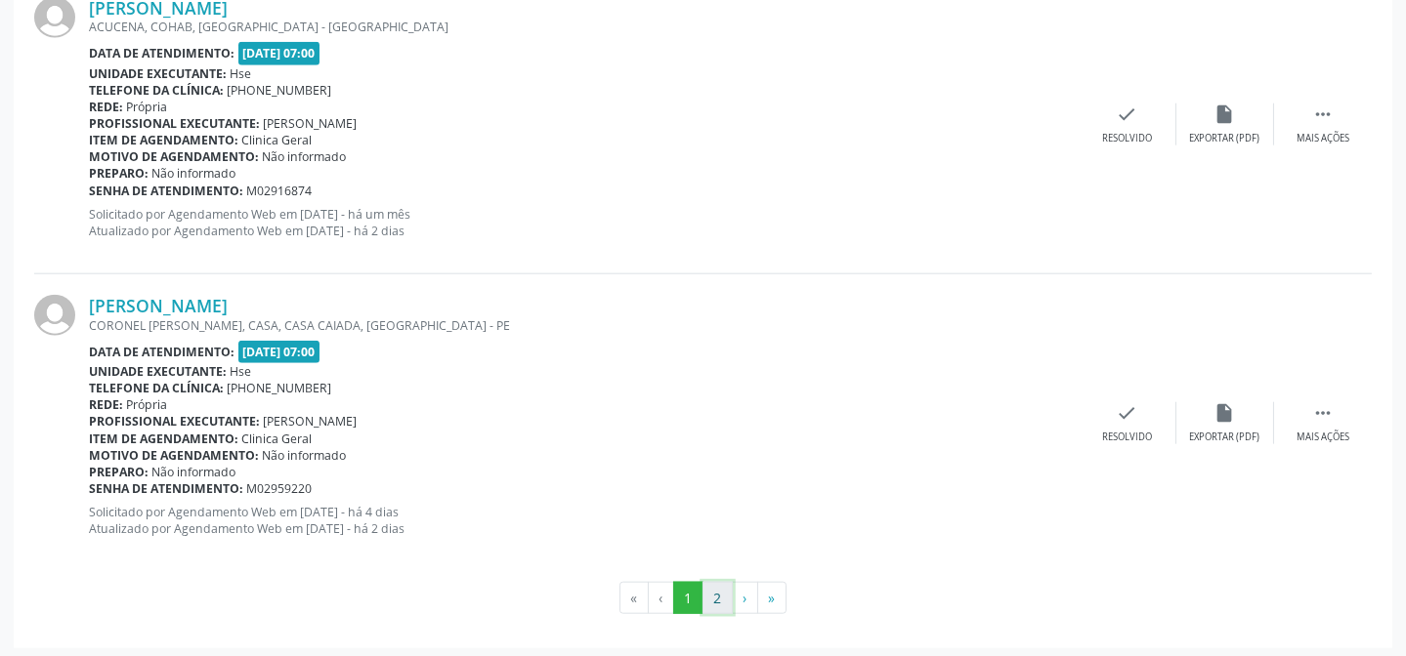
click at [713, 596] on button "2" at bounding box center [717, 598] width 30 height 33
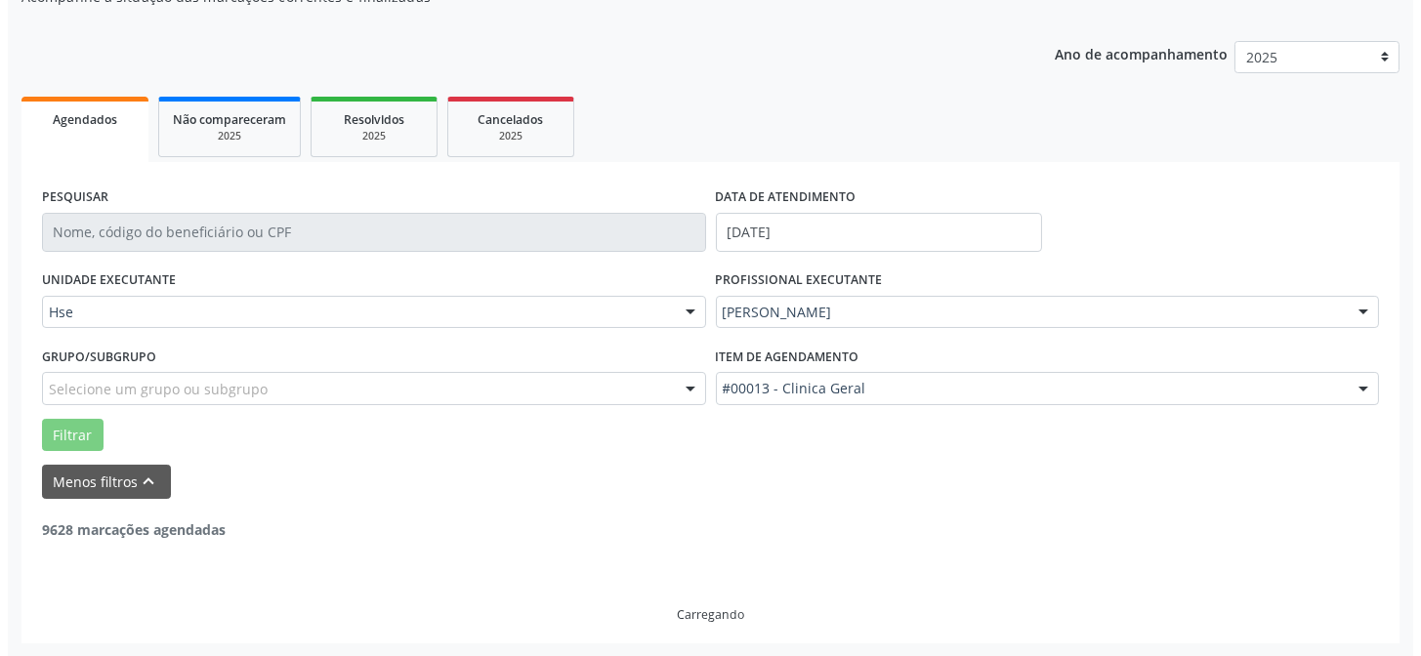
scroll to position [502, 0]
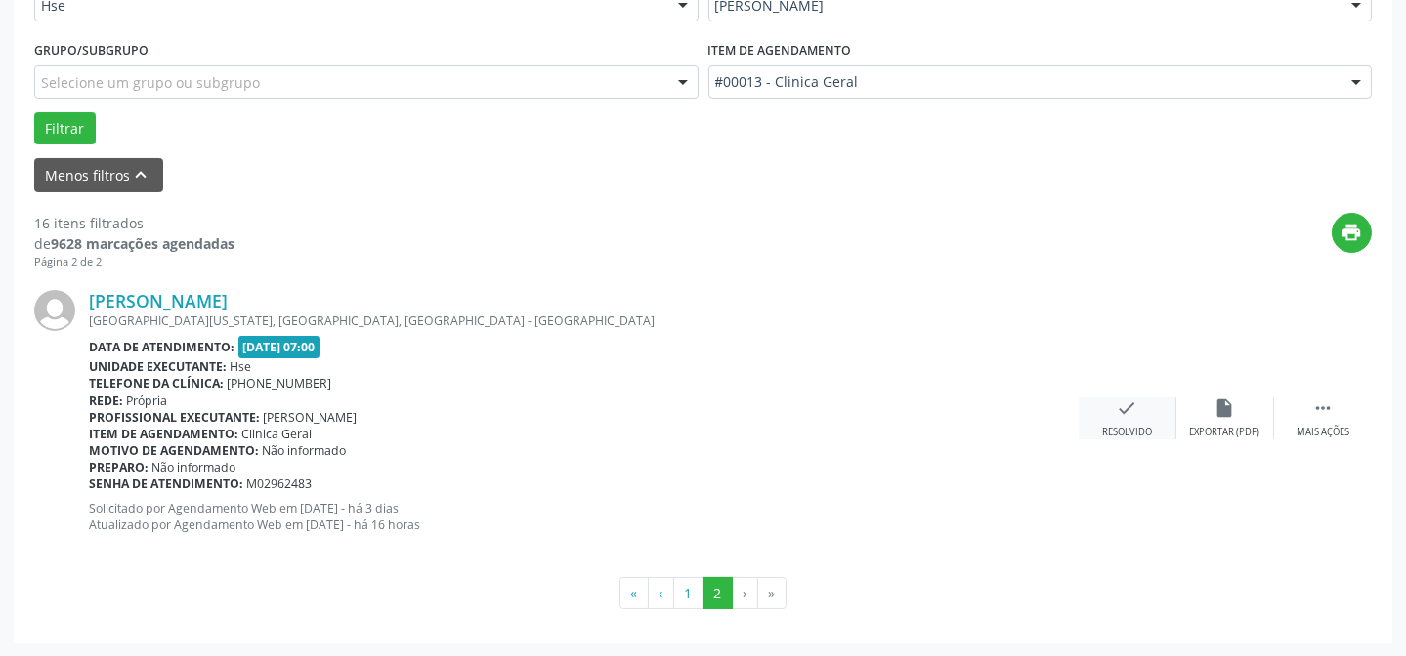
click at [1138, 426] on div "Resolvido" at bounding box center [1127, 433] width 50 height 14
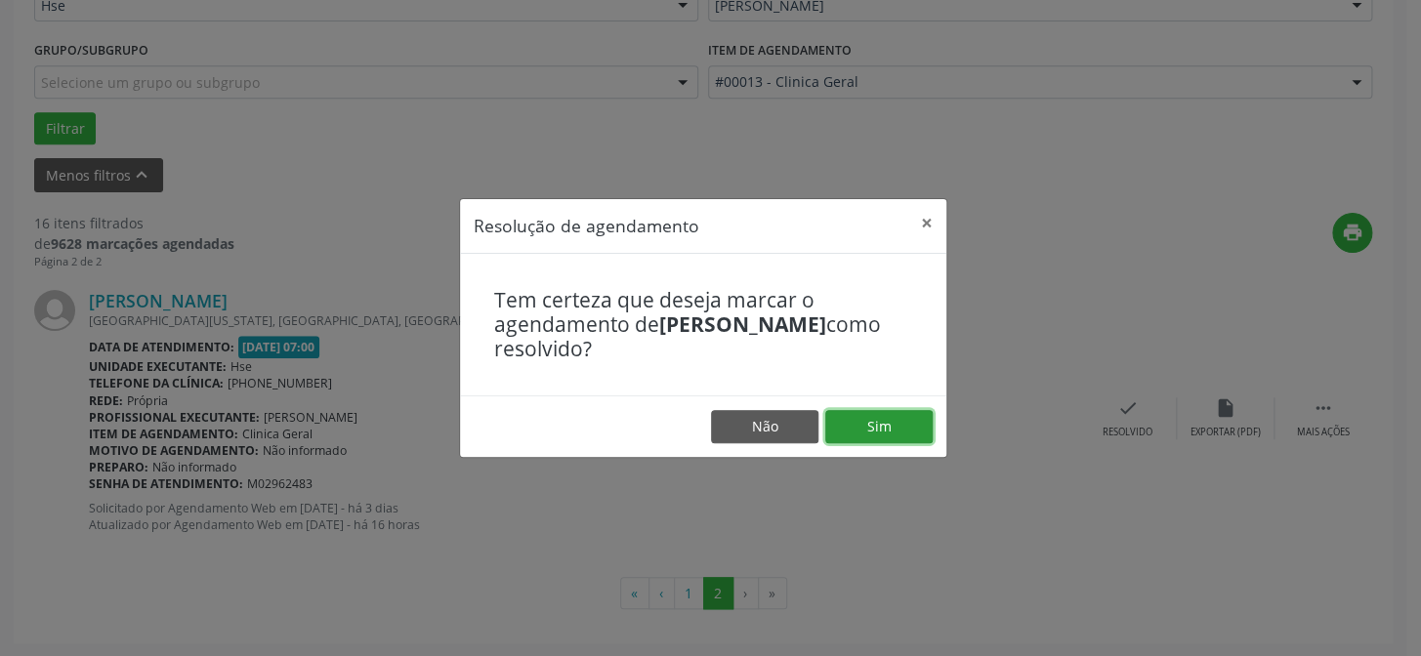
click at [852, 432] on button "Sim" at bounding box center [878, 426] width 107 height 33
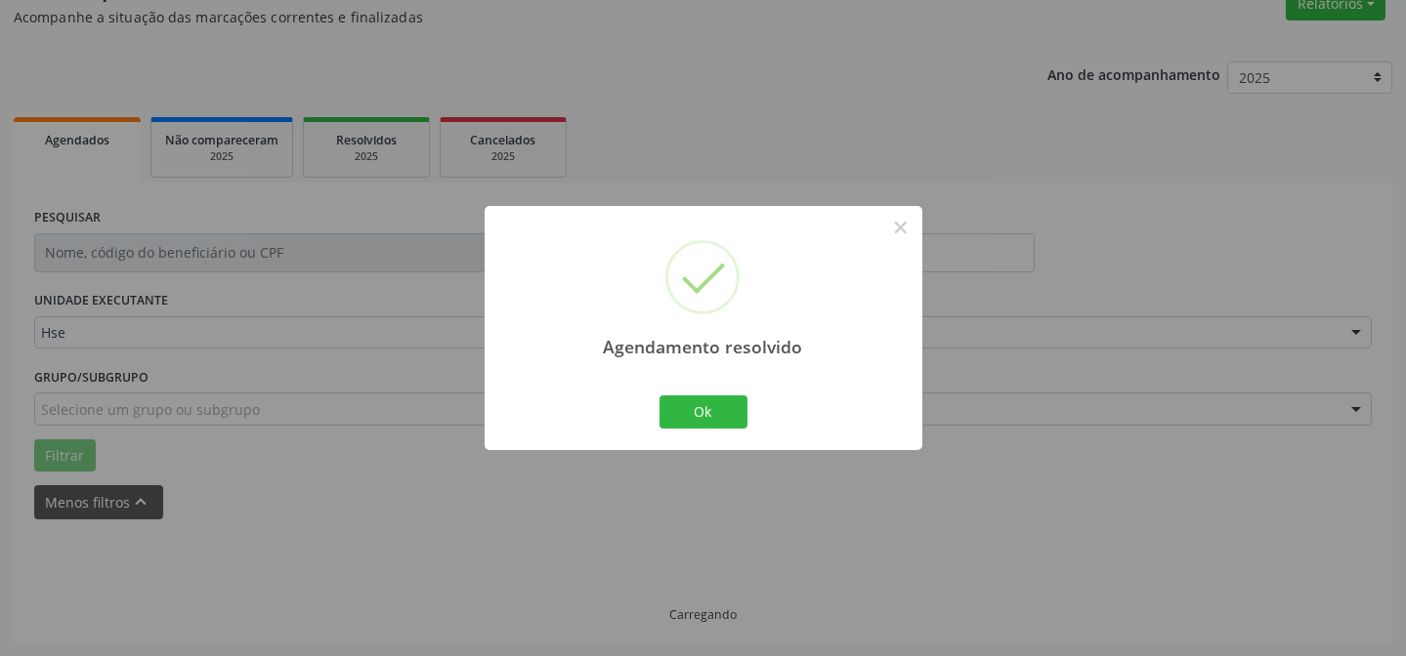
scroll to position [148, 0]
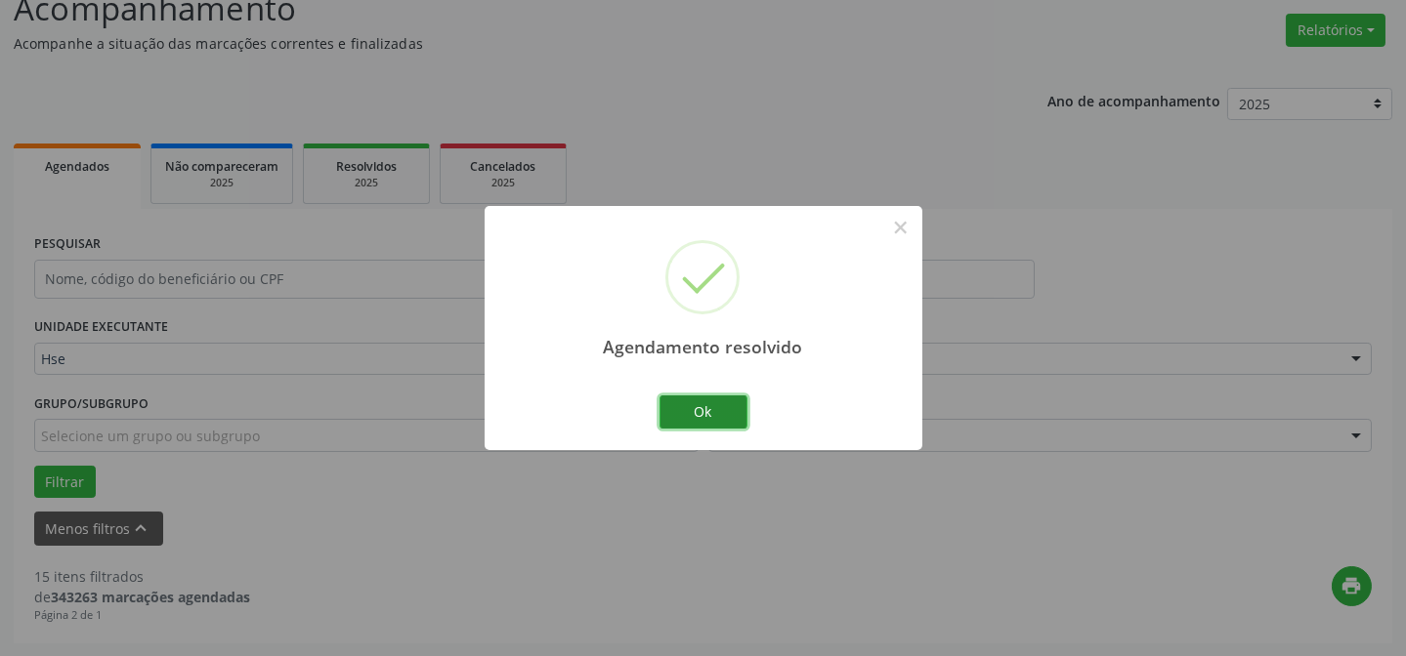
click at [691, 410] on button "Ok" at bounding box center [703, 412] width 88 height 33
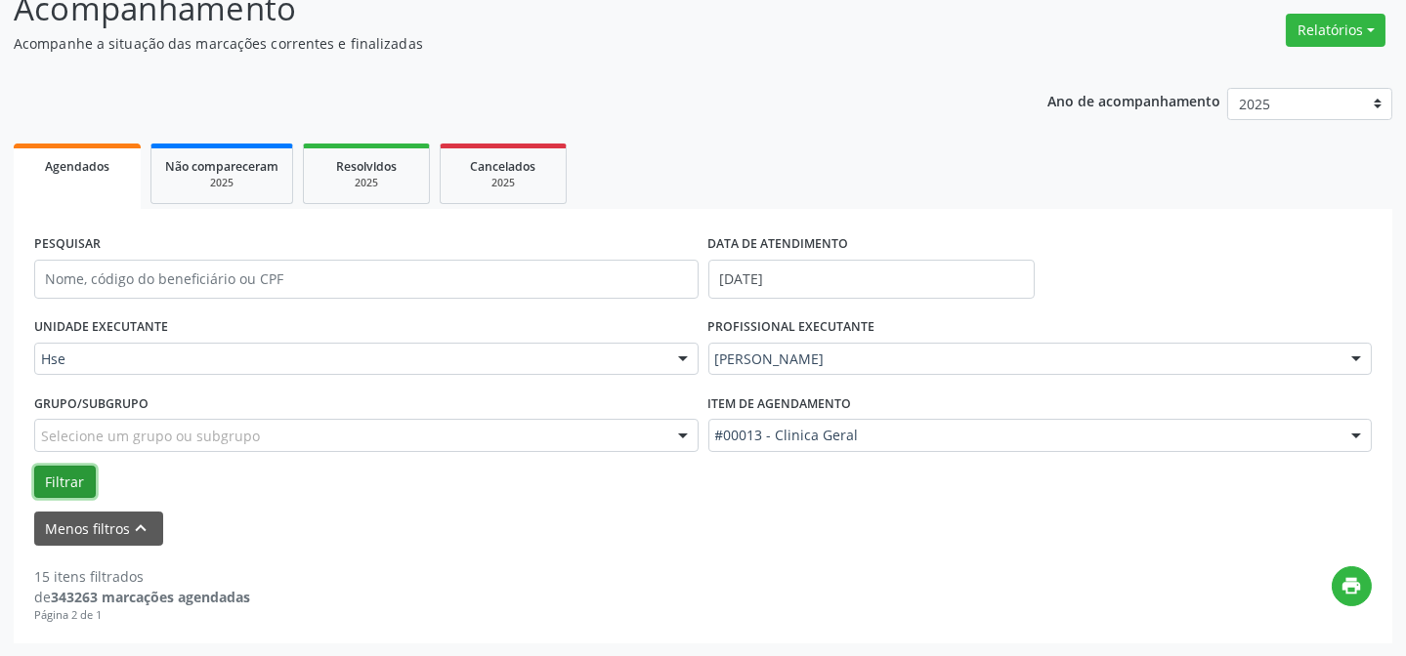
click at [61, 473] on button "Filtrar" at bounding box center [65, 482] width 62 height 33
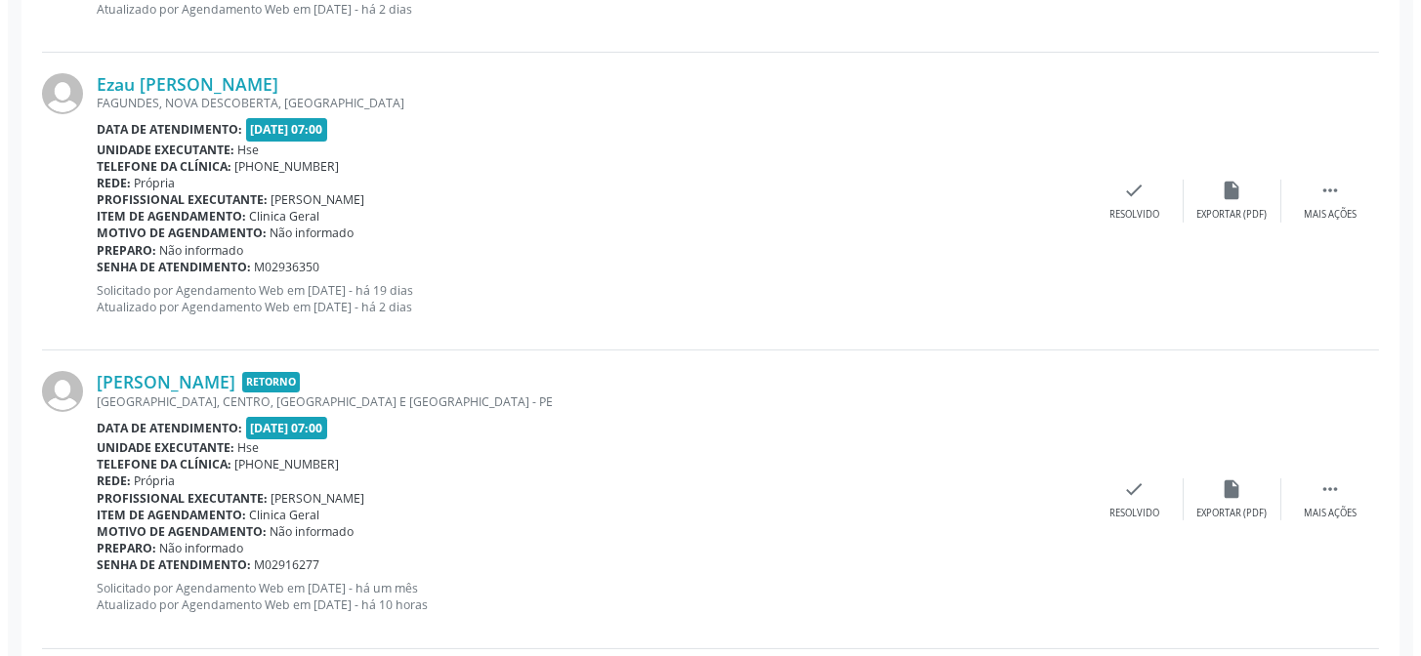
scroll to position [1125, 0]
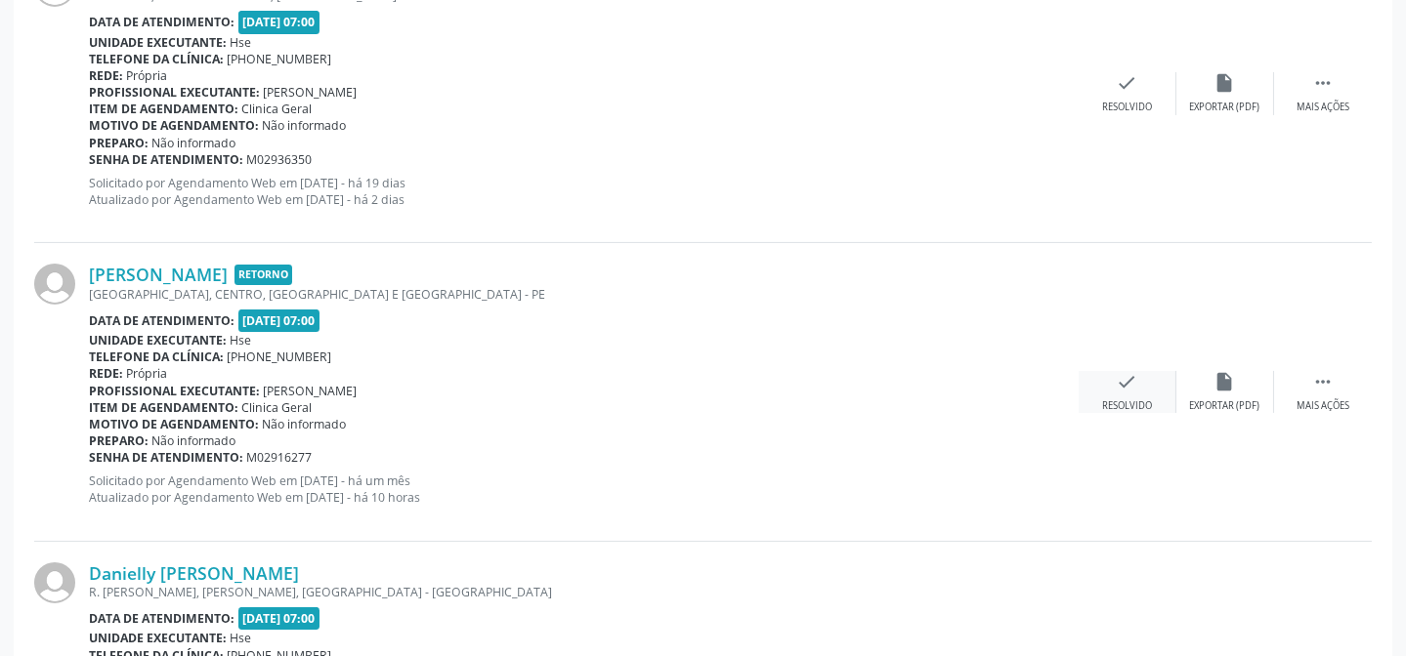
click at [1109, 389] on div "check Resolvido" at bounding box center [1127, 392] width 98 height 42
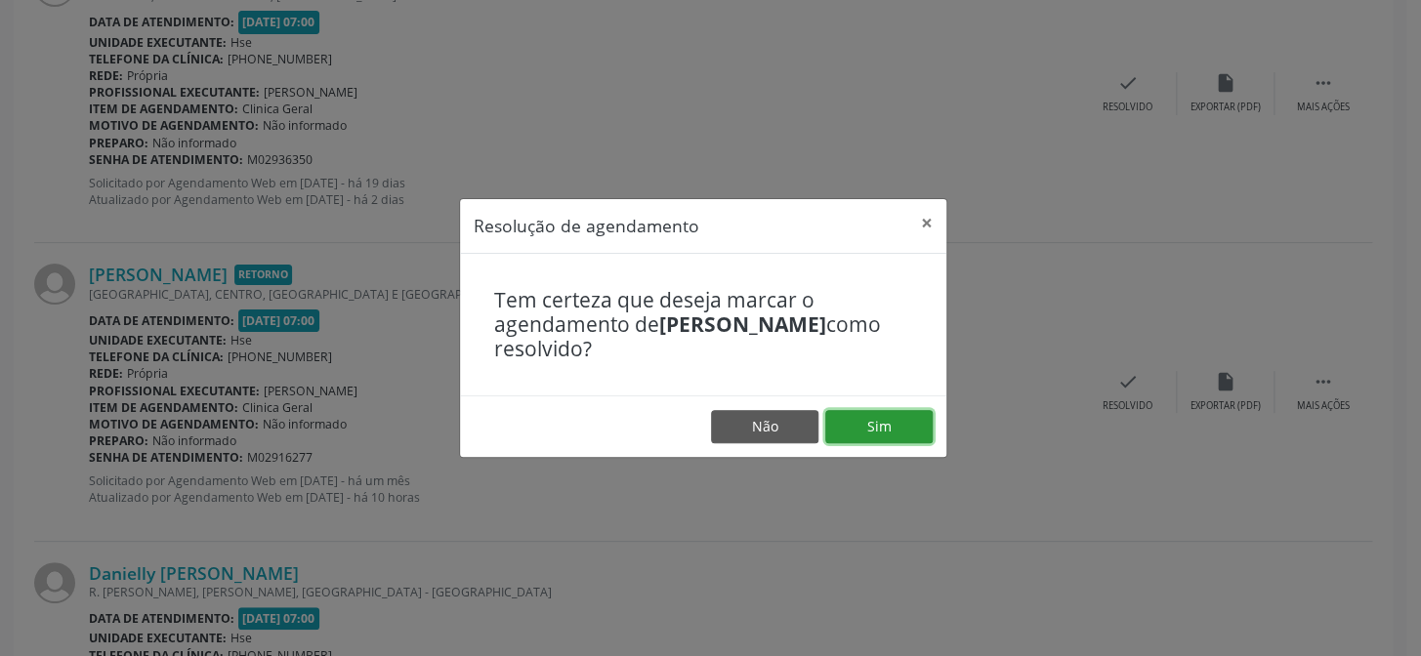
click at [912, 430] on button "Sim" at bounding box center [878, 426] width 107 height 33
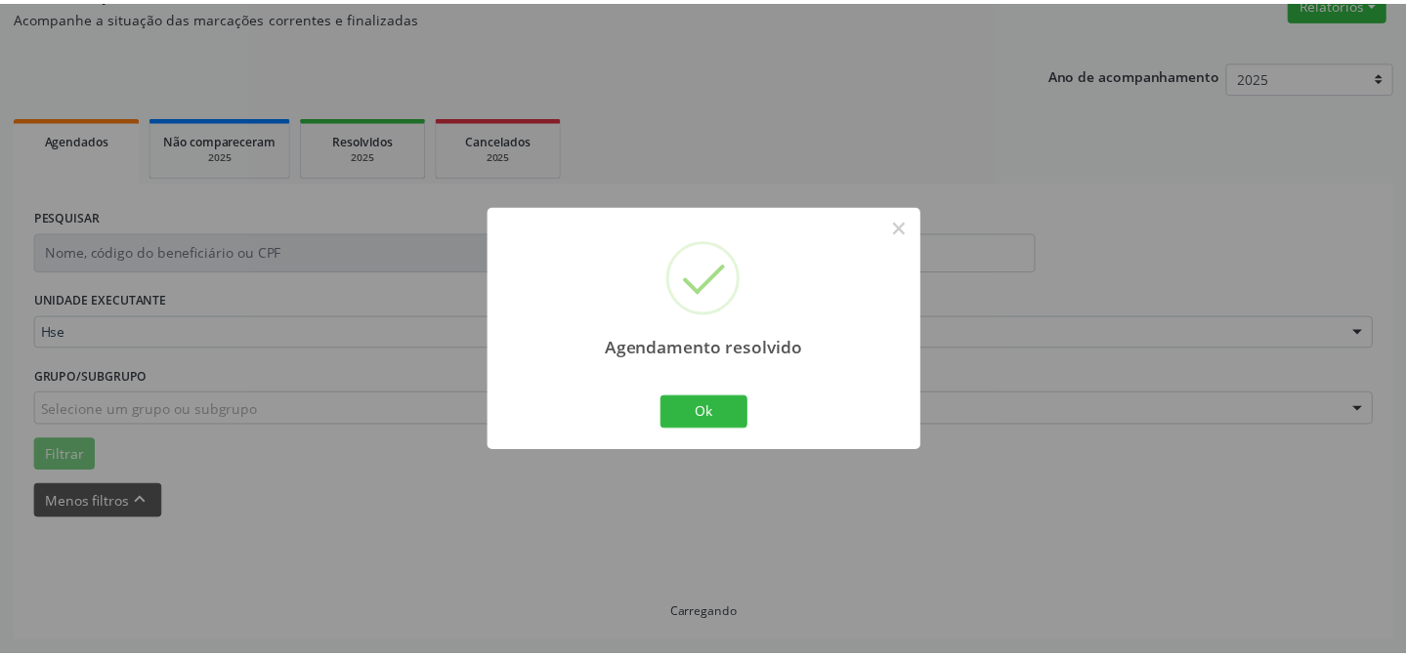
scroll to position [175, 0]
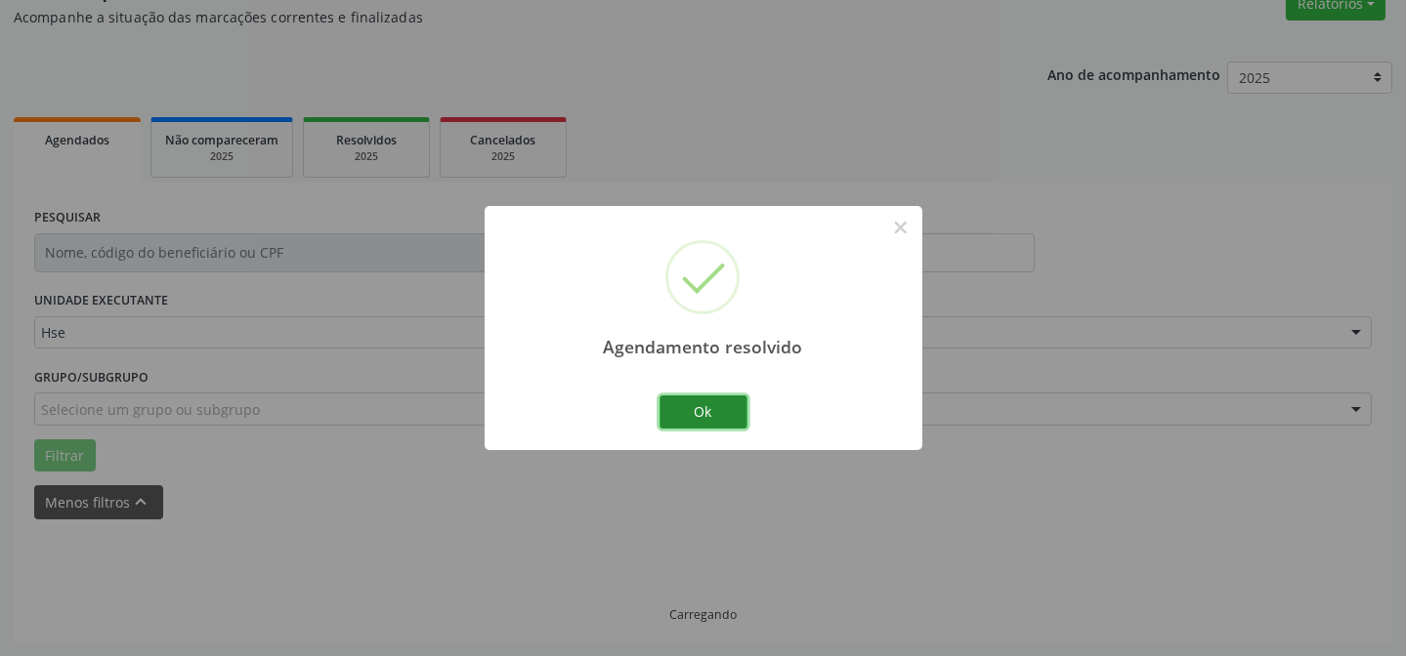
click at [708, 403] on button "Ok" at bounding box center [703, 412] width 88 height 33
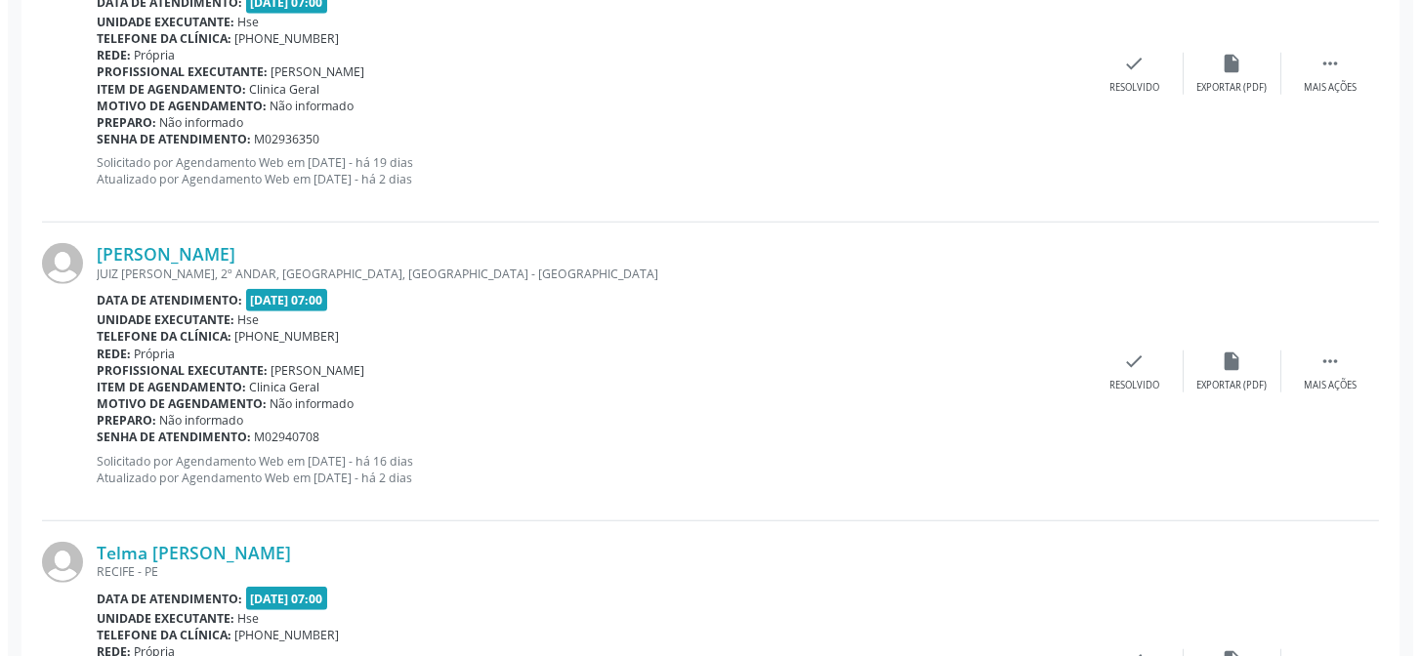
scroll to position [3520, 0]
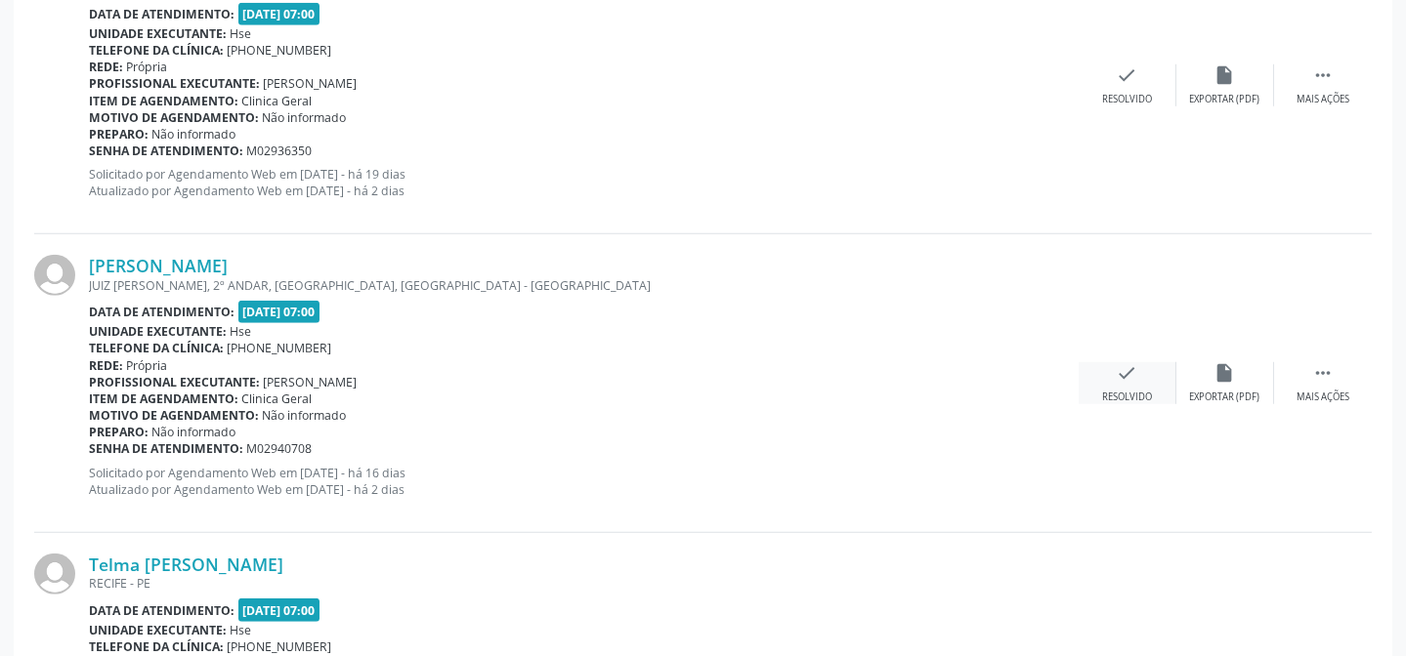
click at [1114, 391] on div "Resolvido" at bounding box center [1127, 398] width 50 height 14
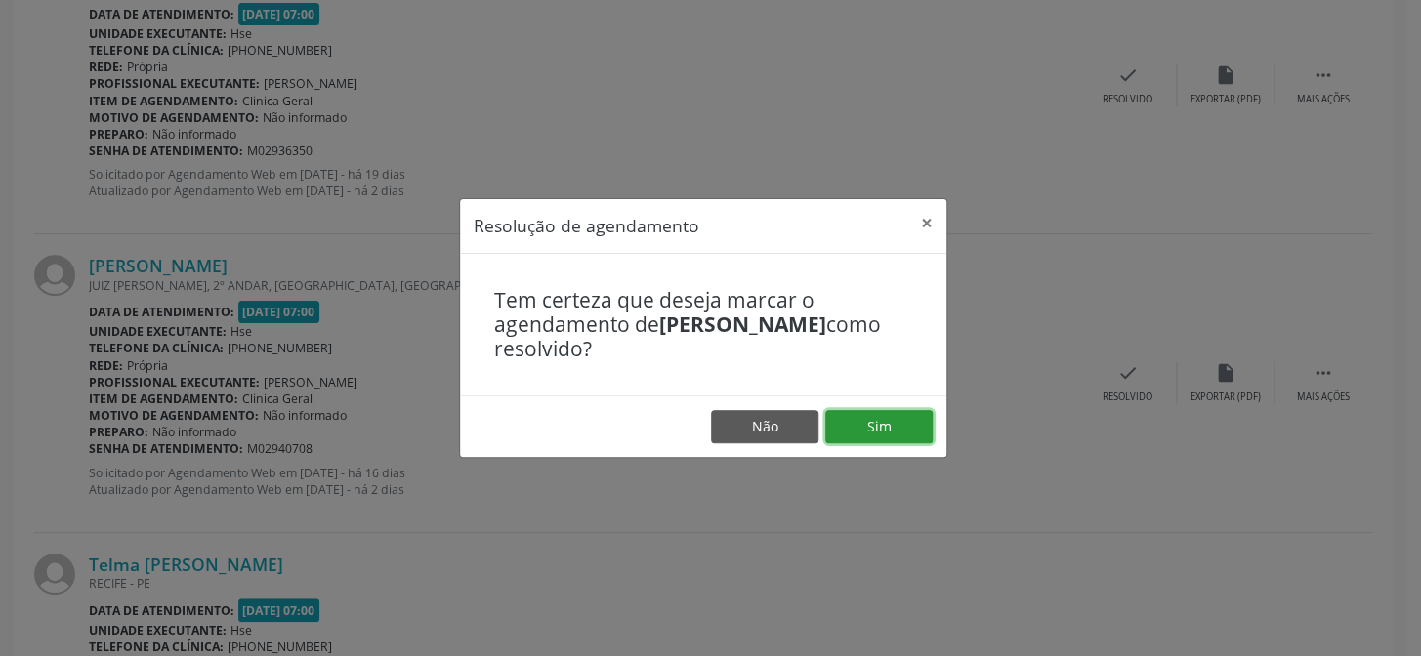
click at [894, 423] on button "Sim" at bounding box center [878, 426] width 107 height 33
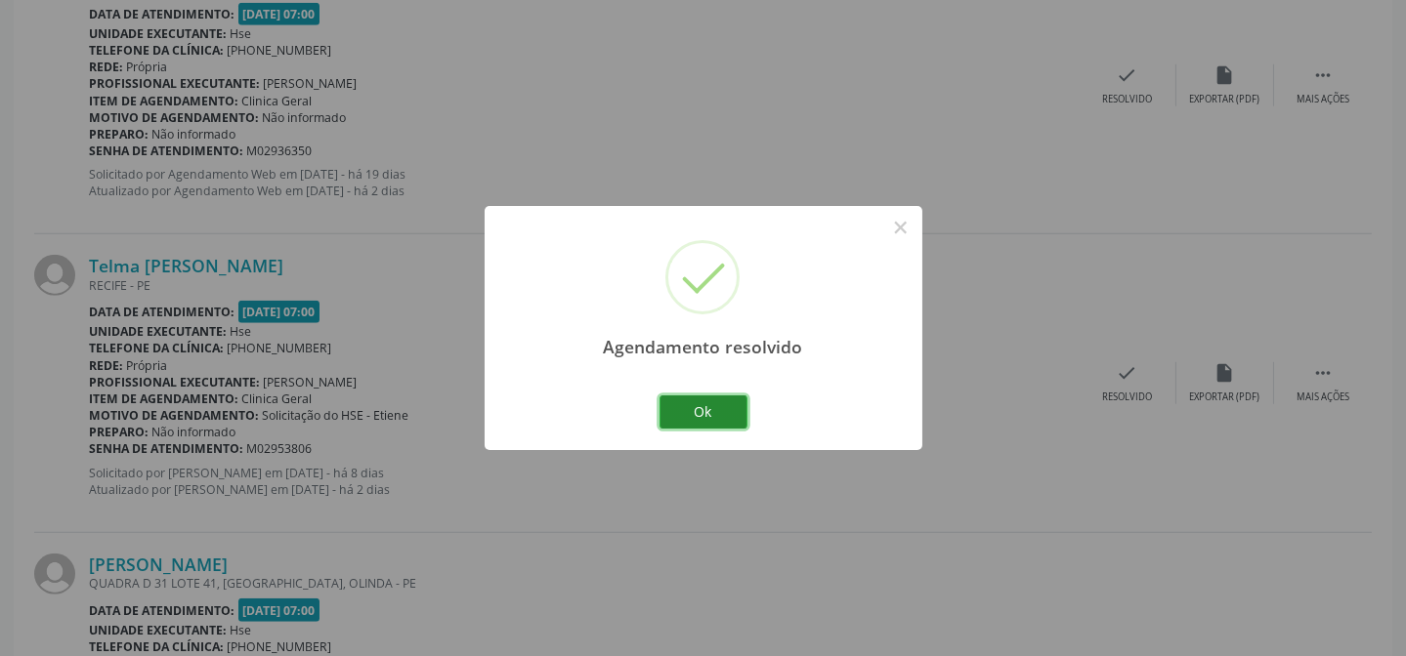
click at [703, 404] on button "Ok" at bounding box center [703, 412] width 88 height 33
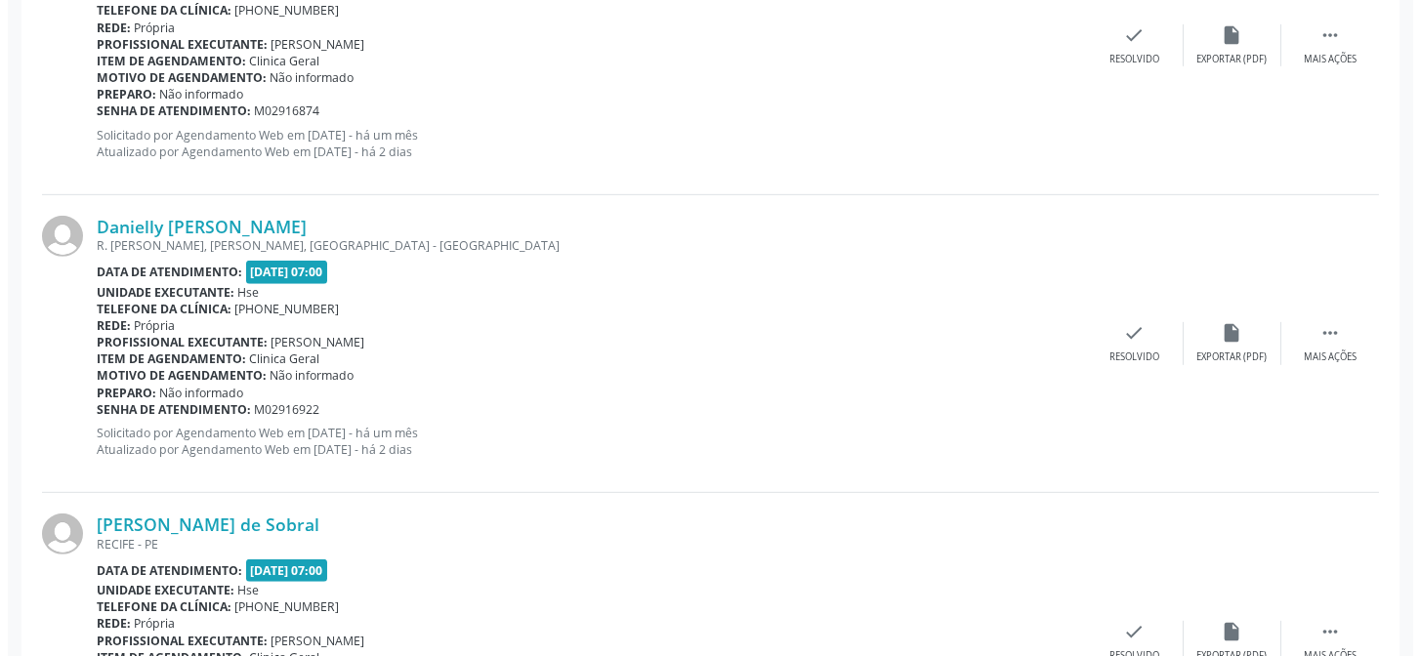
scroll to position [2366, 0]
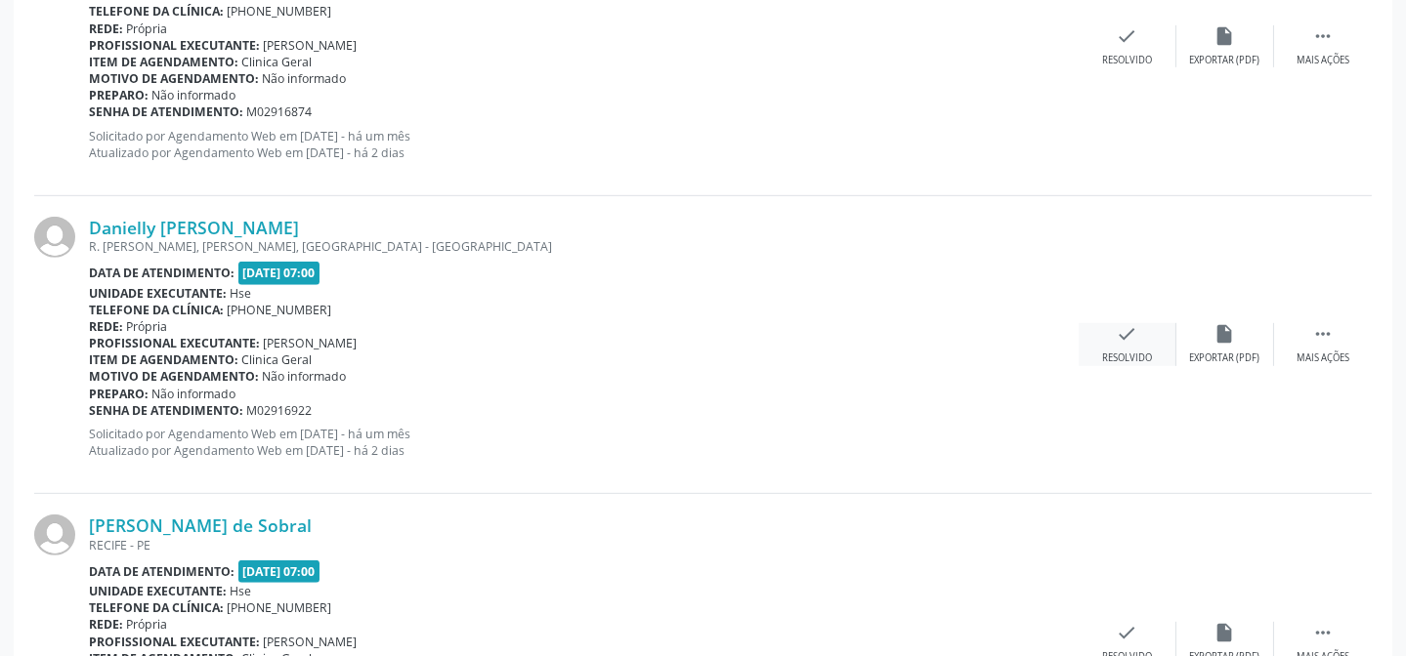
click at [1109, 346] on div "check Resolvido" at bounding box center [1127, 344] width 98 height 42
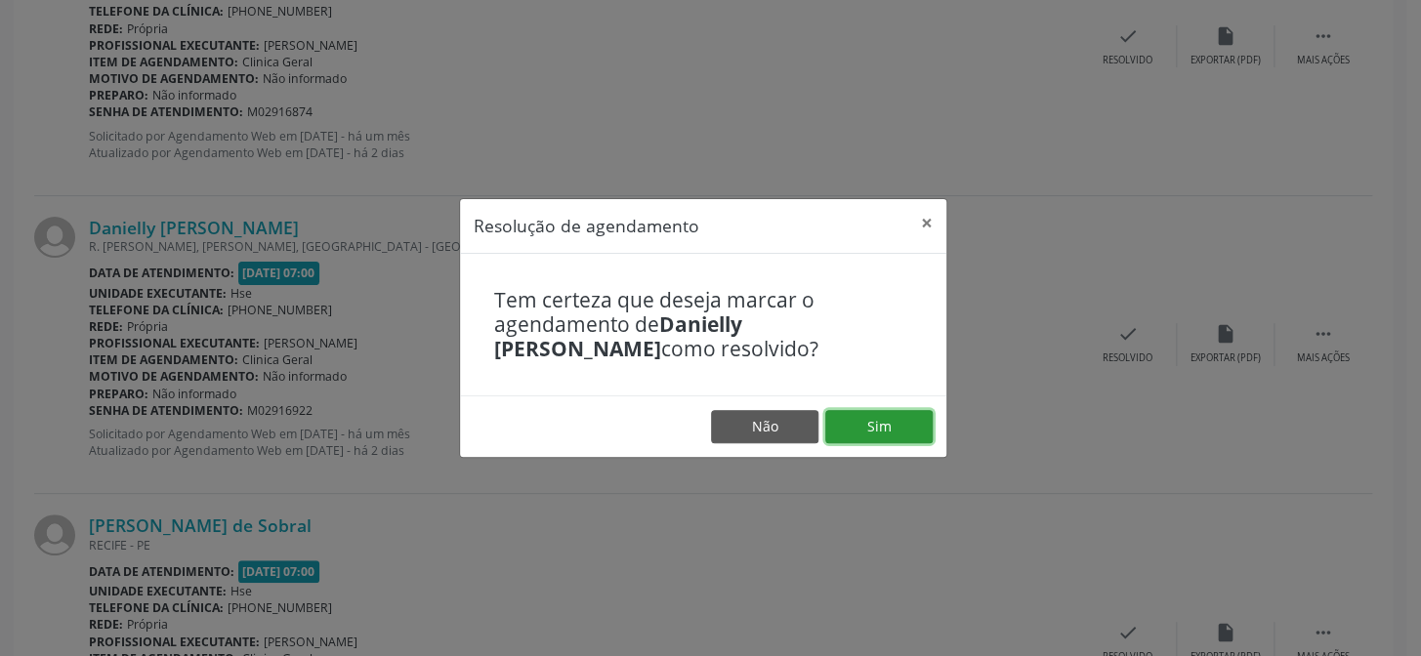
click at [891, 433] on button "Sim" at bounding box center [878, 426] width 107 height 33
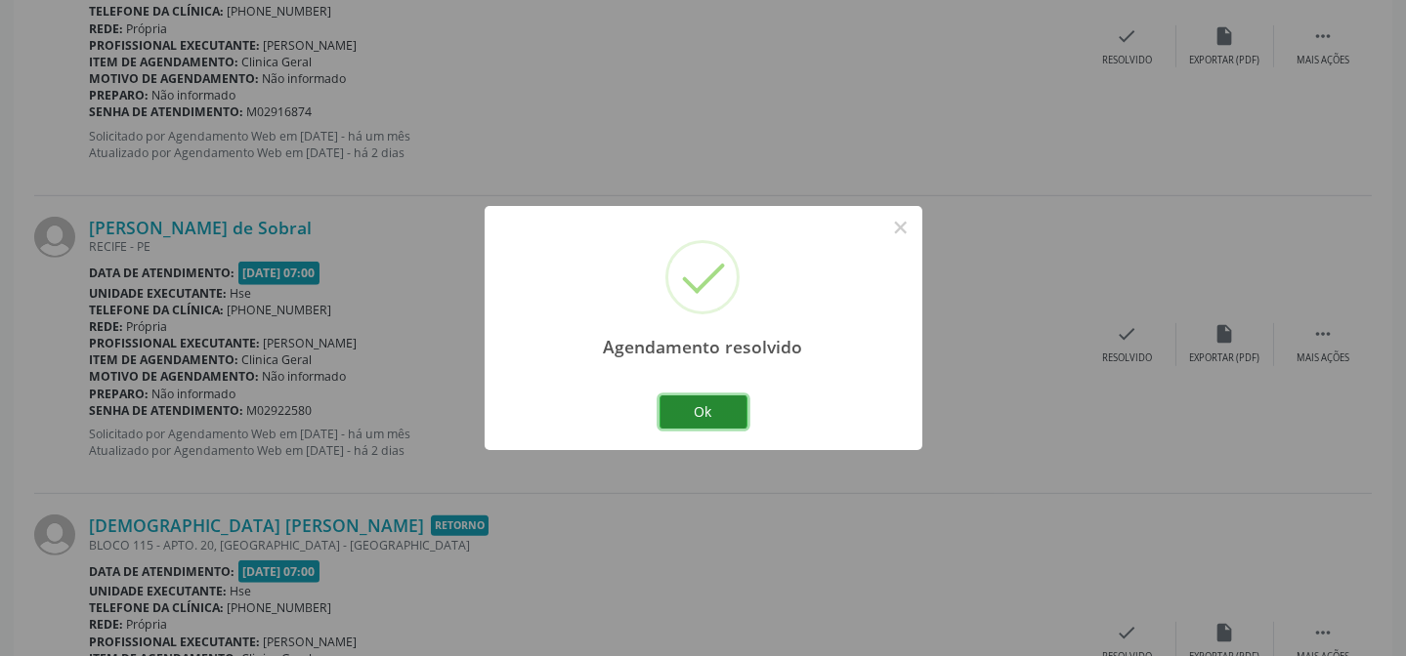
click at [692, 415] on button "Ok" at bounding box center [703, 412] width 88 height 33
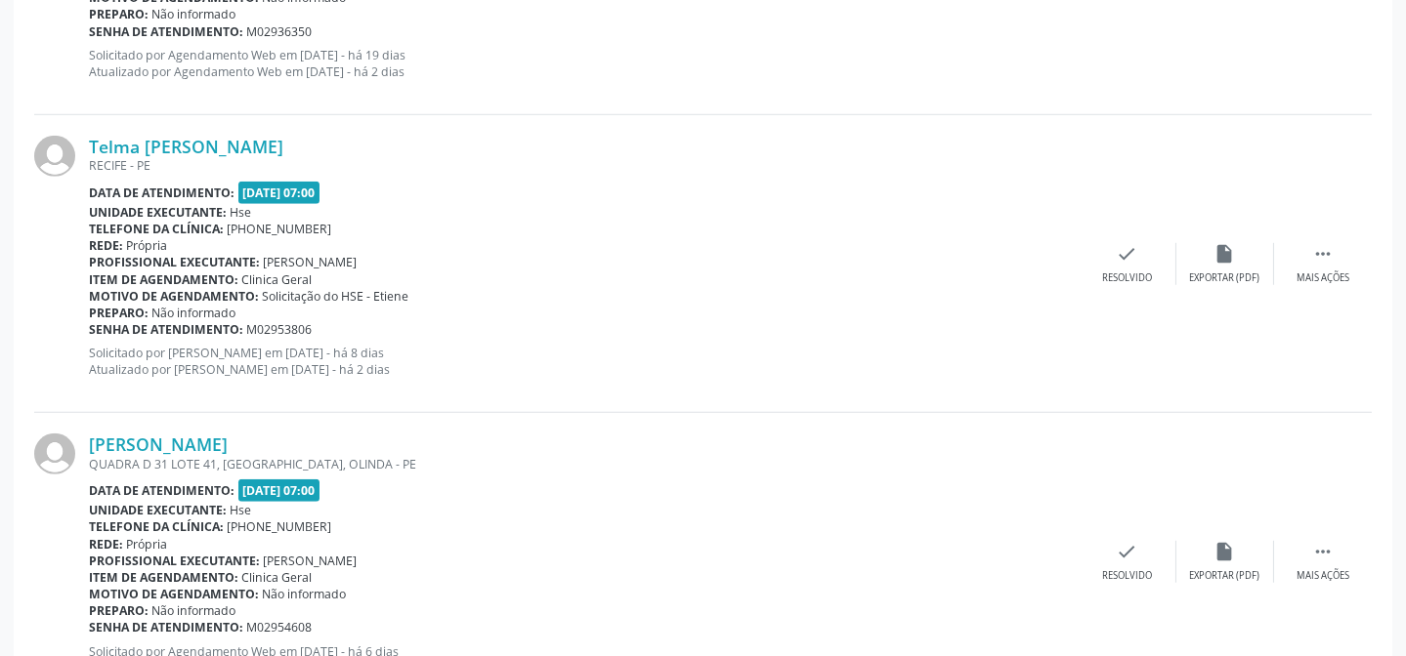
scroll to position [3724, 0]
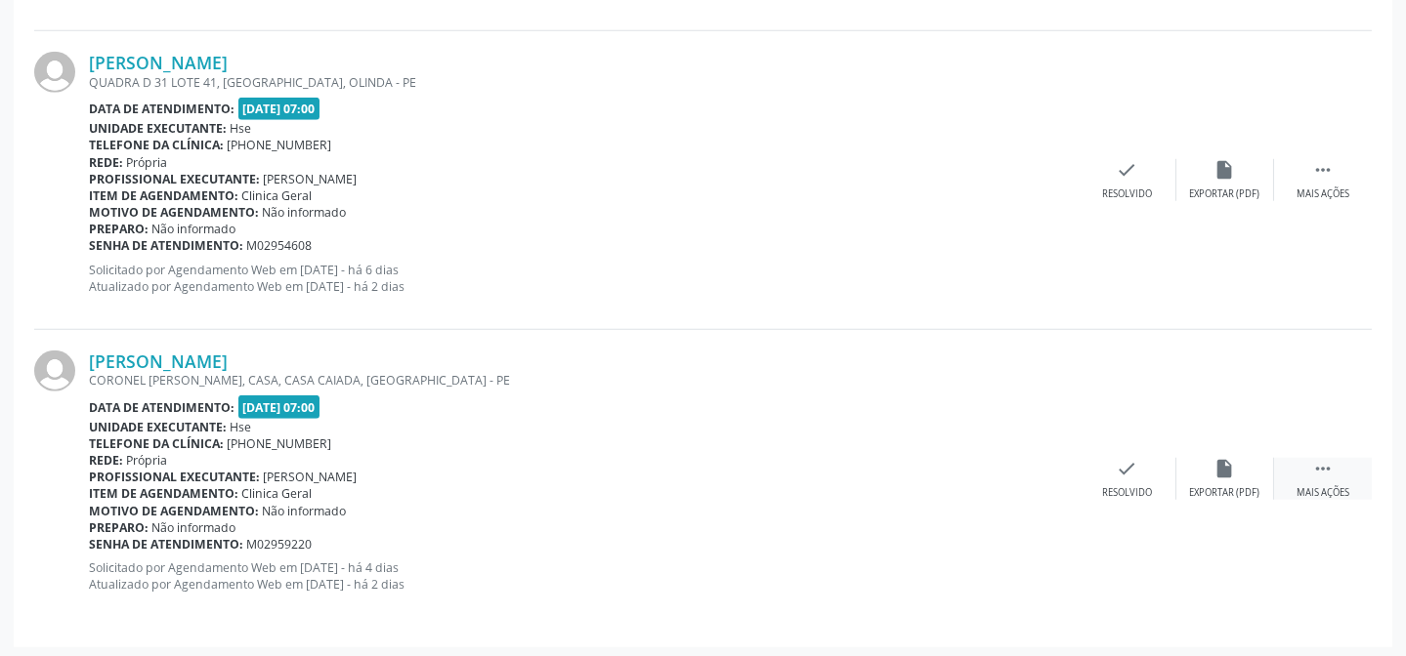
click at [1315, 490] on div "Mais ações" at bounding box center [1322, 493] width 53 height 14
click at [1205, 486] on div "Não compareceu" at bounding box center [1224, 493] width 83 height 14
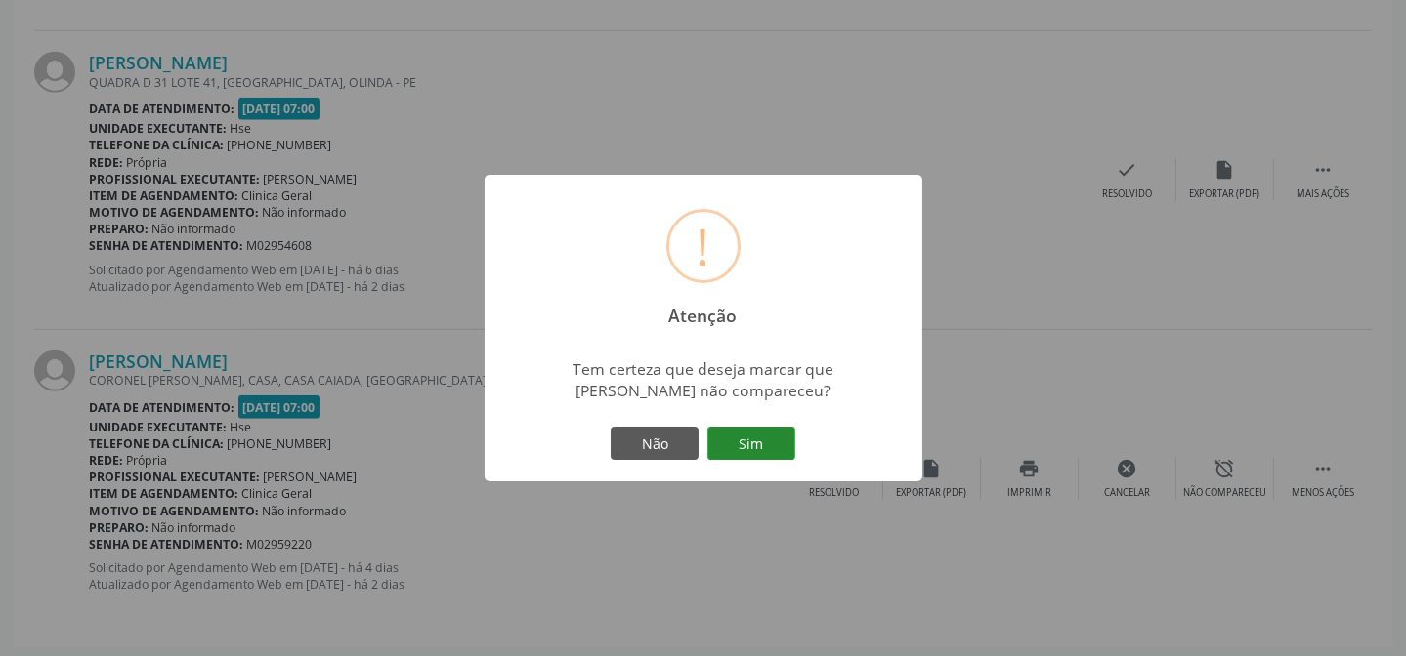
click at [745, 443] on button "Sim" at bounding box center [751, 443] width 88 height 33
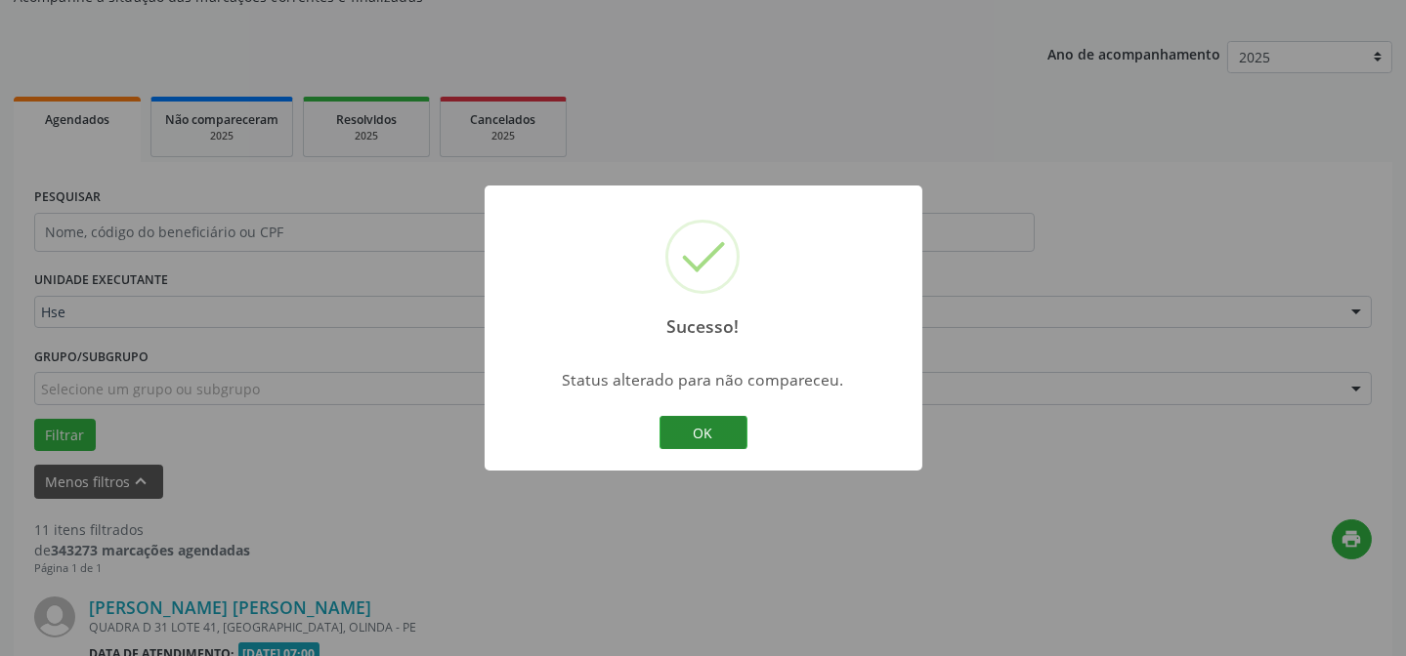
scroll to position [3427, 0]
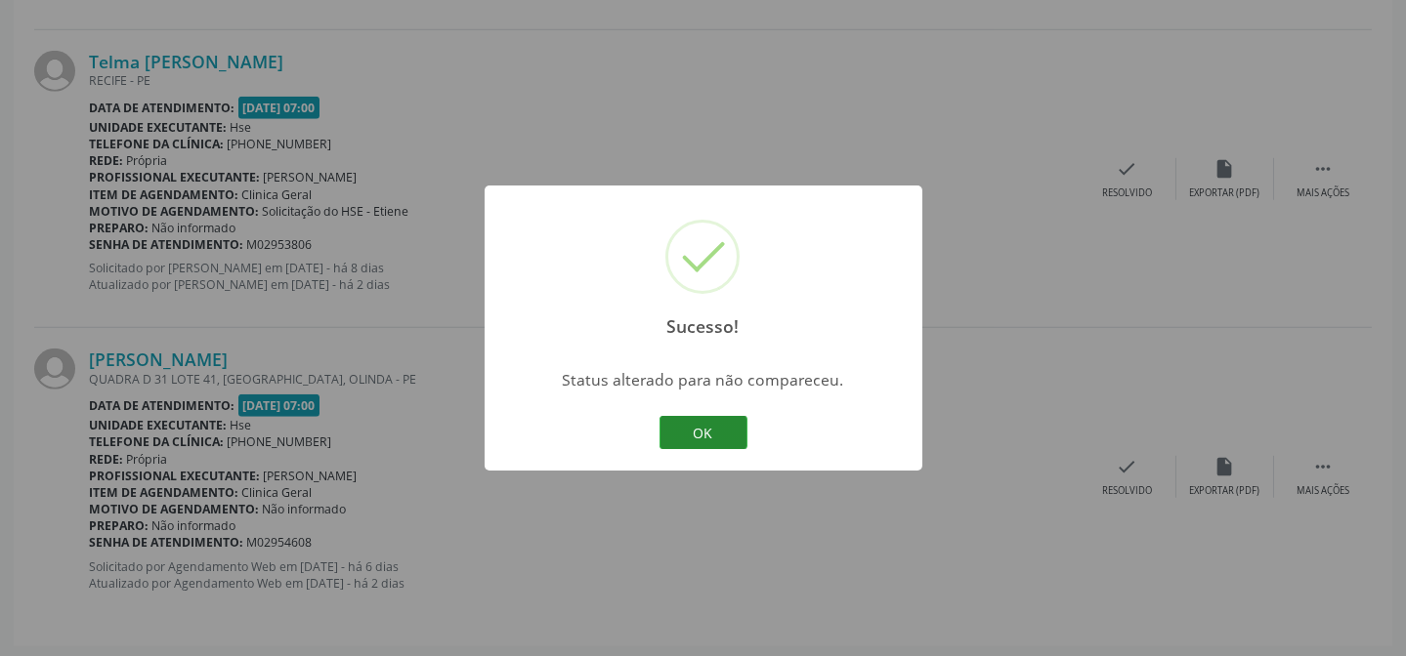
click at [695, 421] on button "OK" at bounding box center [703, 432] width 88 height 33
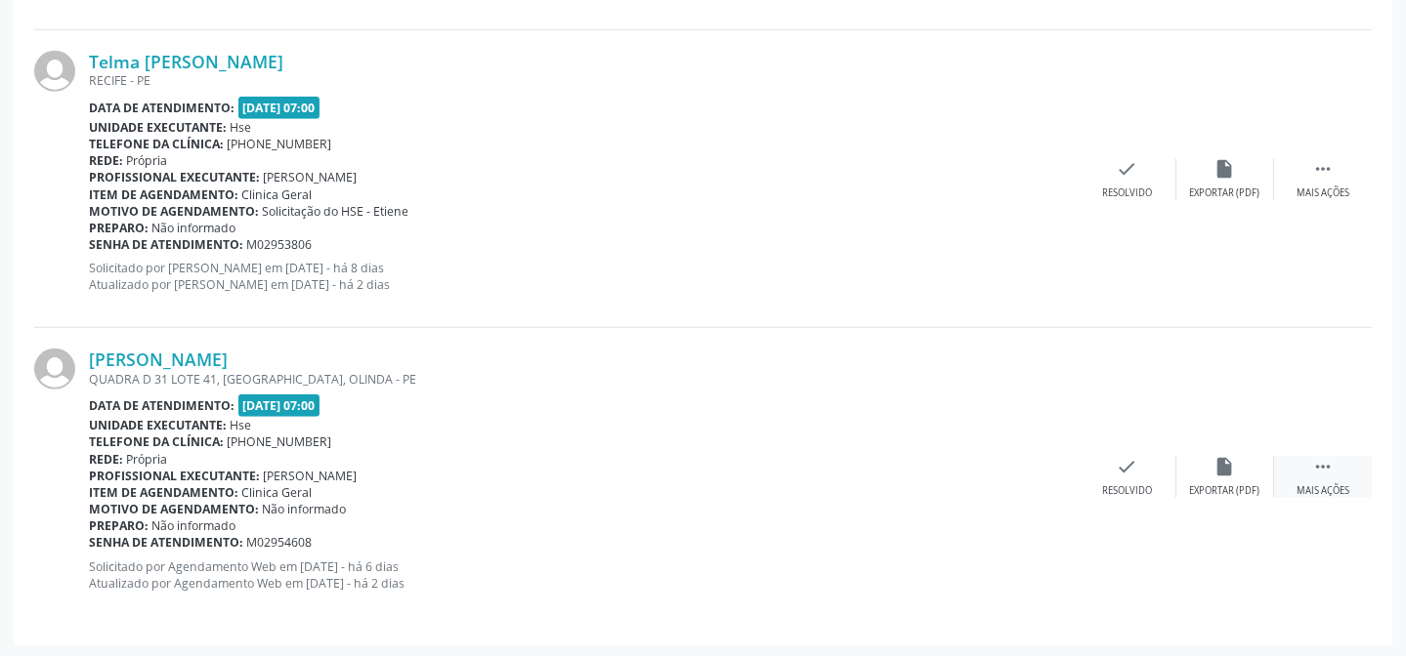
click at [1326, 484] on div "Mais ações" at bounding box center [1322, 491] width 53 height 14
click at [1211, 484] on div "Não compareceu" at bounding box center [1224, 491] width 83 height 14
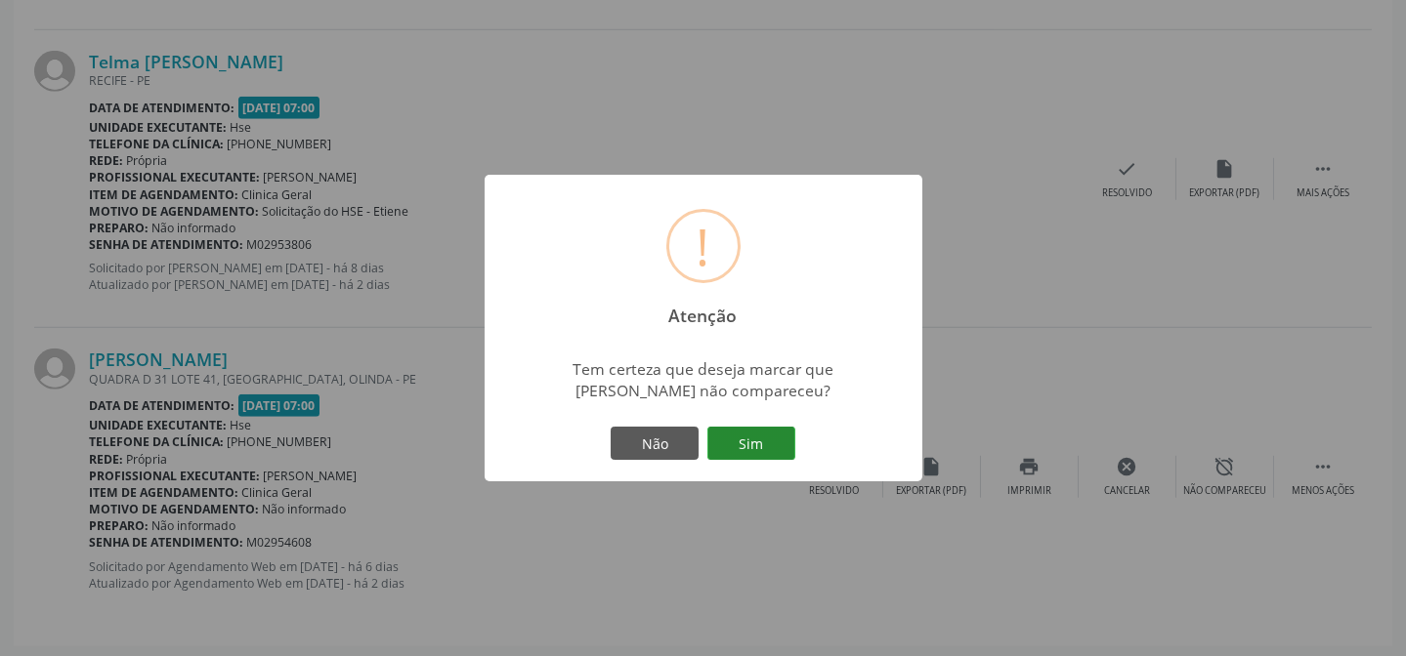
click at [733, 450] on button "Sim" at bounding box center [751, 443] width 88 height 33
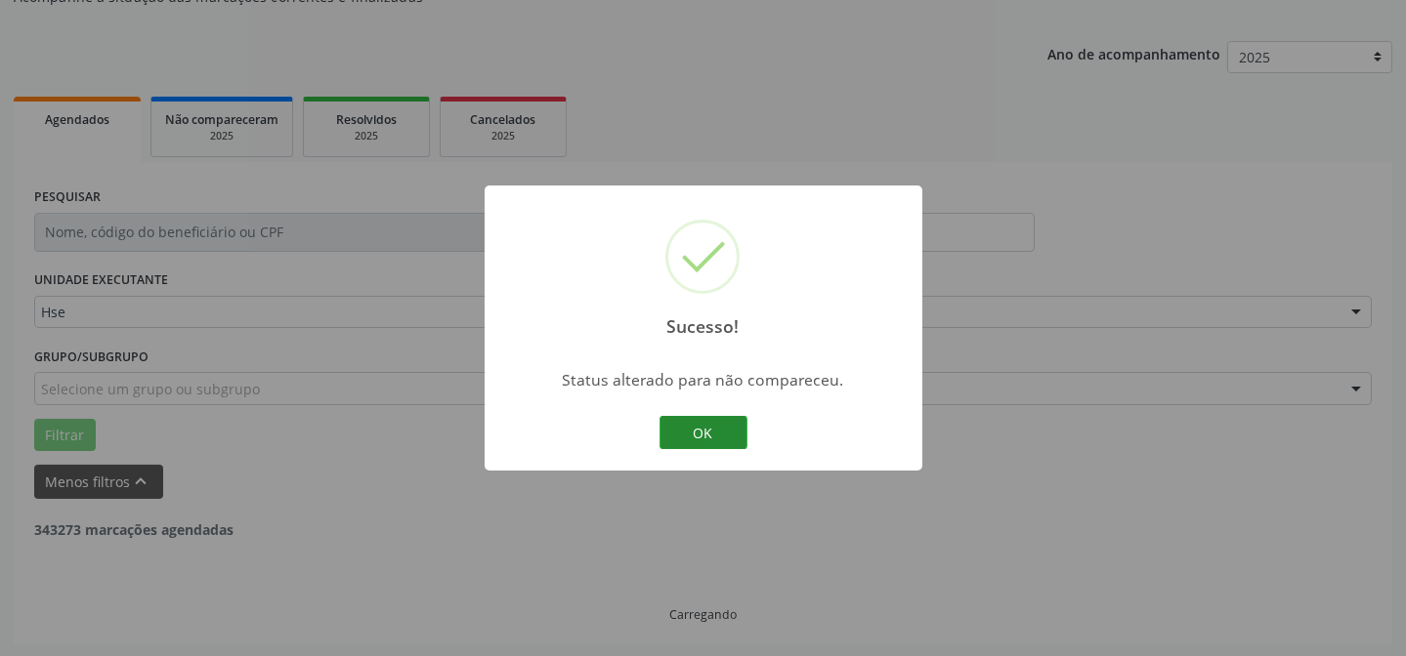
scroll to position [3128, 0]
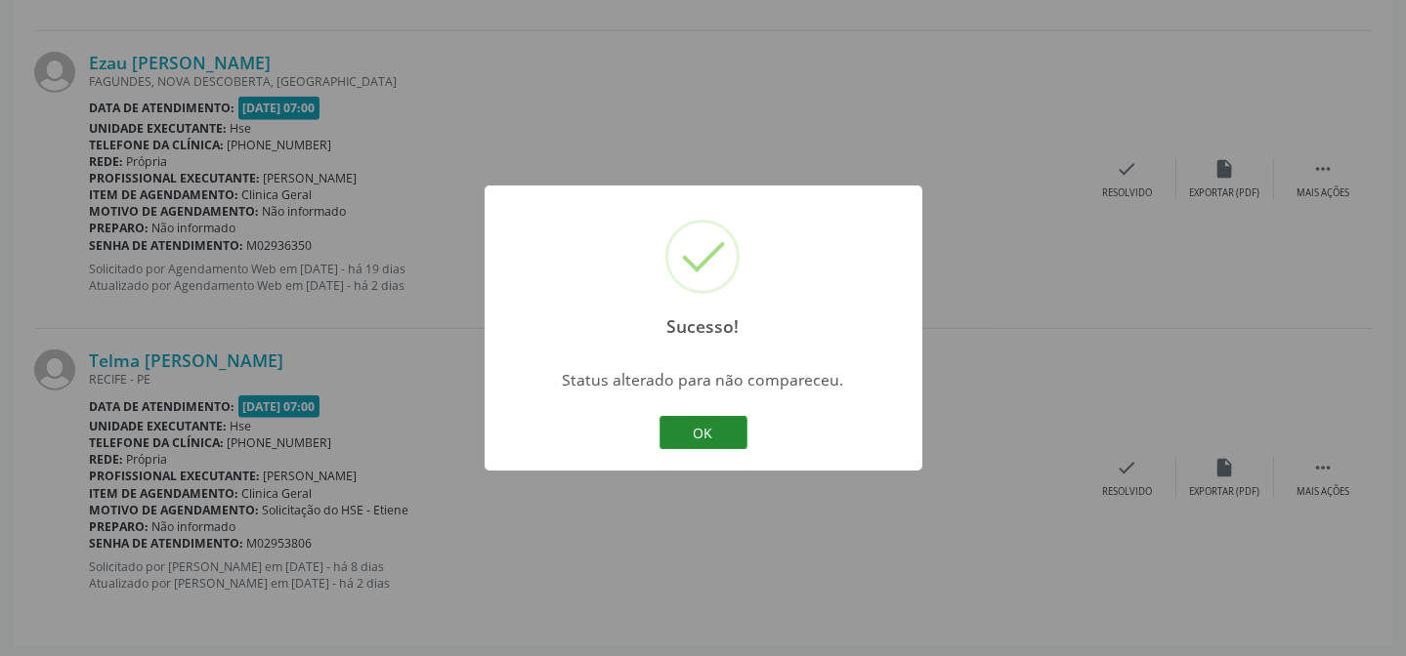
click at [732, 439] on button "OK" at bounding box center [703, 432] width 88 height 33
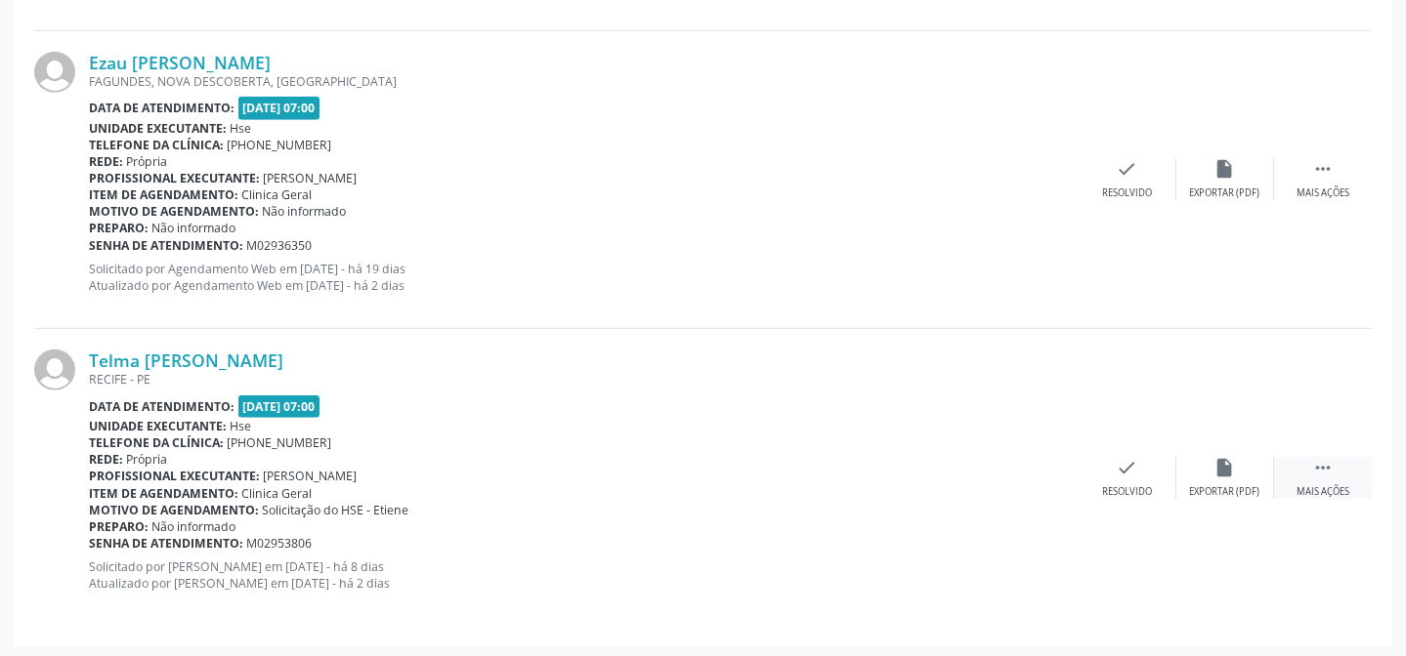
click at [1317, 485] on div "Mais ações" at bounding box center [1322, 492] width 53 height 14
click at [1206, 485] on div "Não compareceu" at bounding box center [1224, 492] width 83 height 14
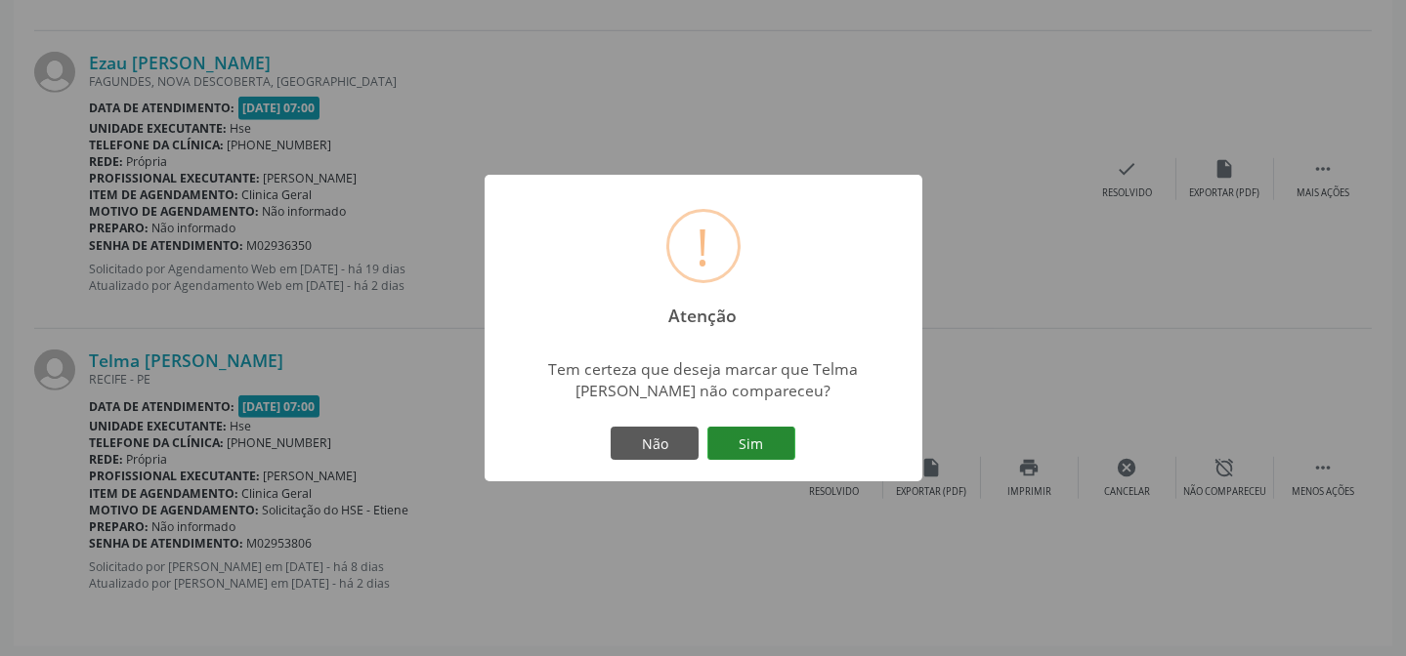
click at [758, 434] on button "Sim" at bounding box center [751, 443] width 88 height 33
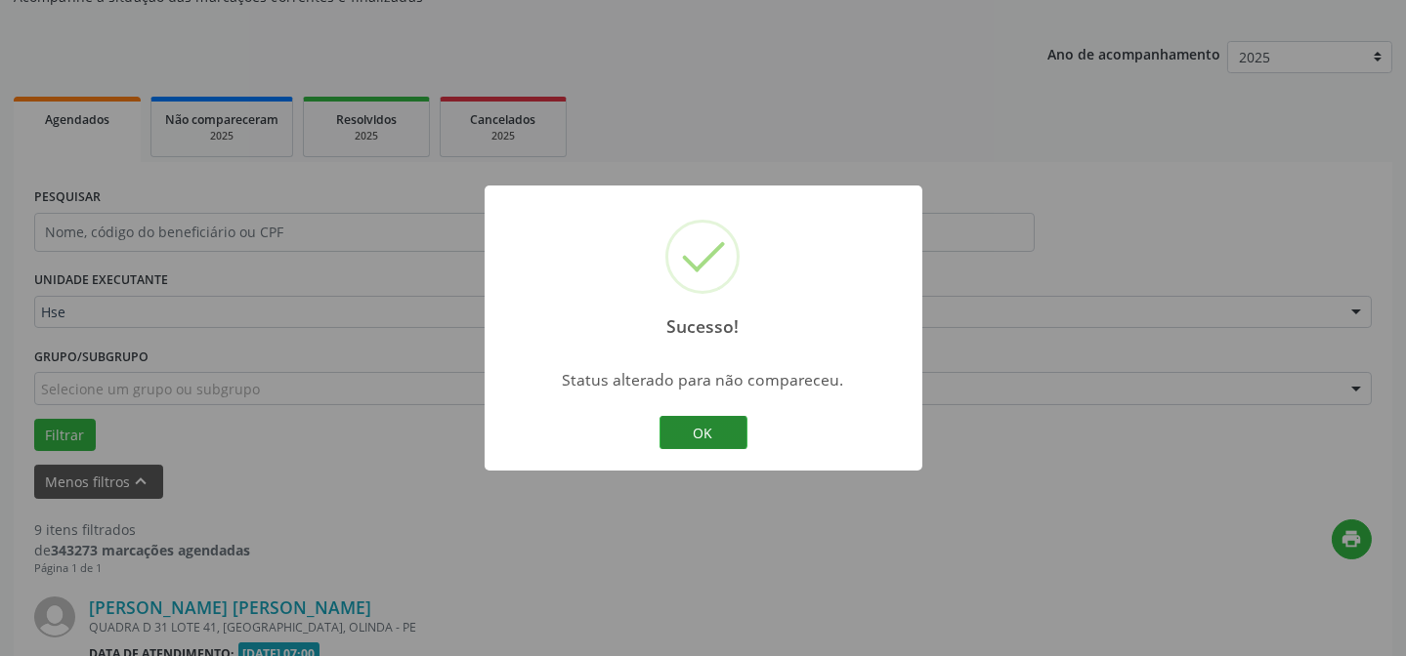
scroll to position [2830, 0]
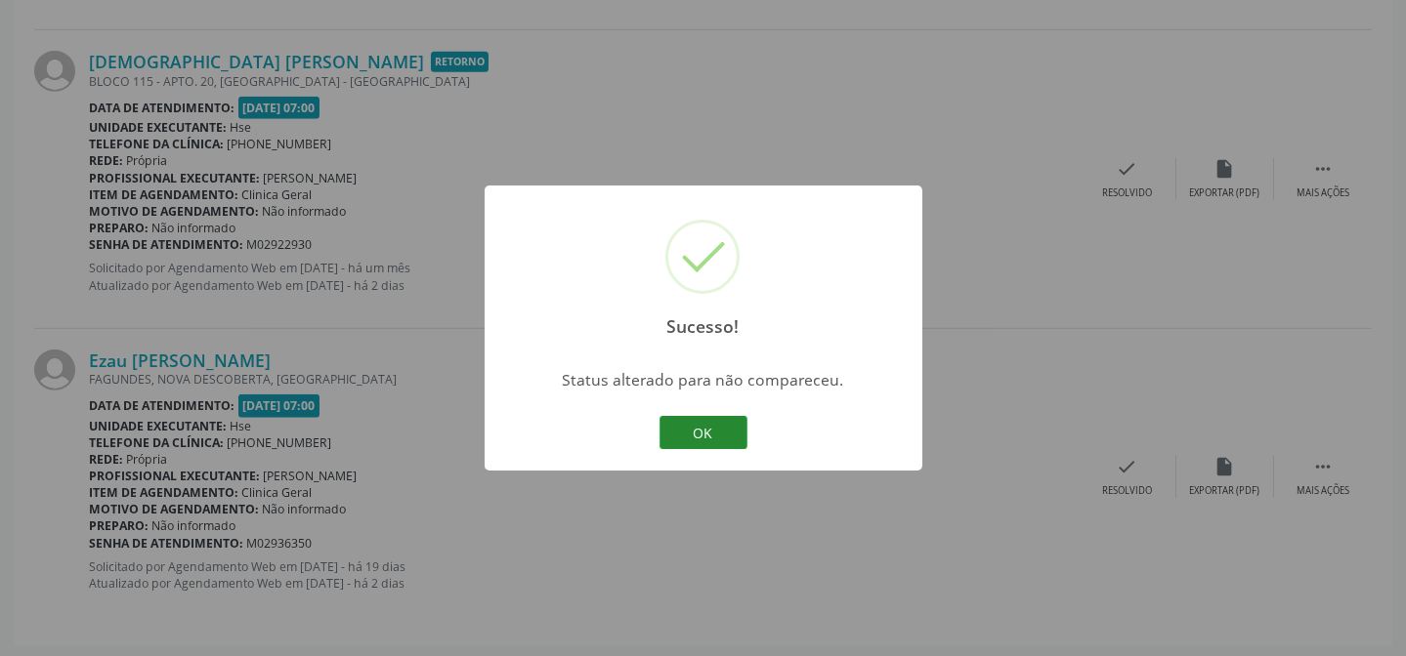
click at [735, 445] on button "OK" at bounding box center [703, 432] width 88 height 33
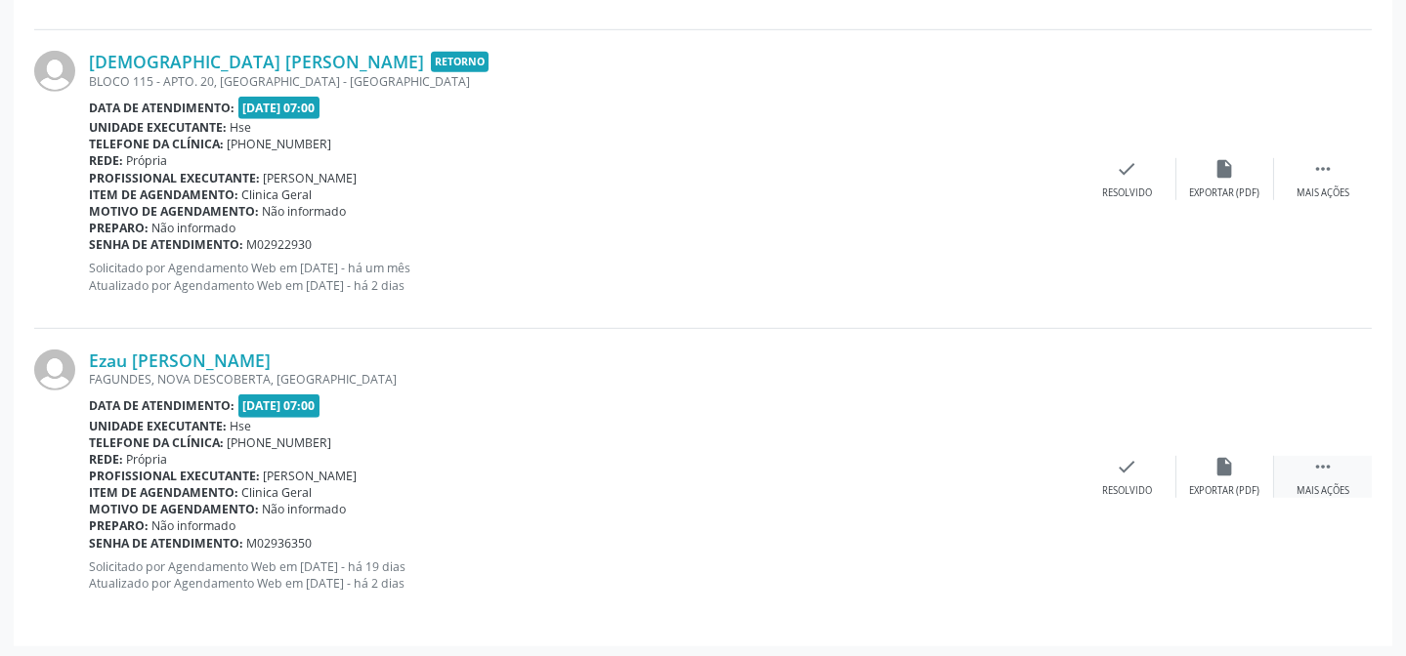
click at [1317, 470] on icon "" at bounding box center [1322, 466] width 21 height 21
click at [1226, 484] on div "Não compareceu" at bounding box center [1224, 491] width 83 height 14
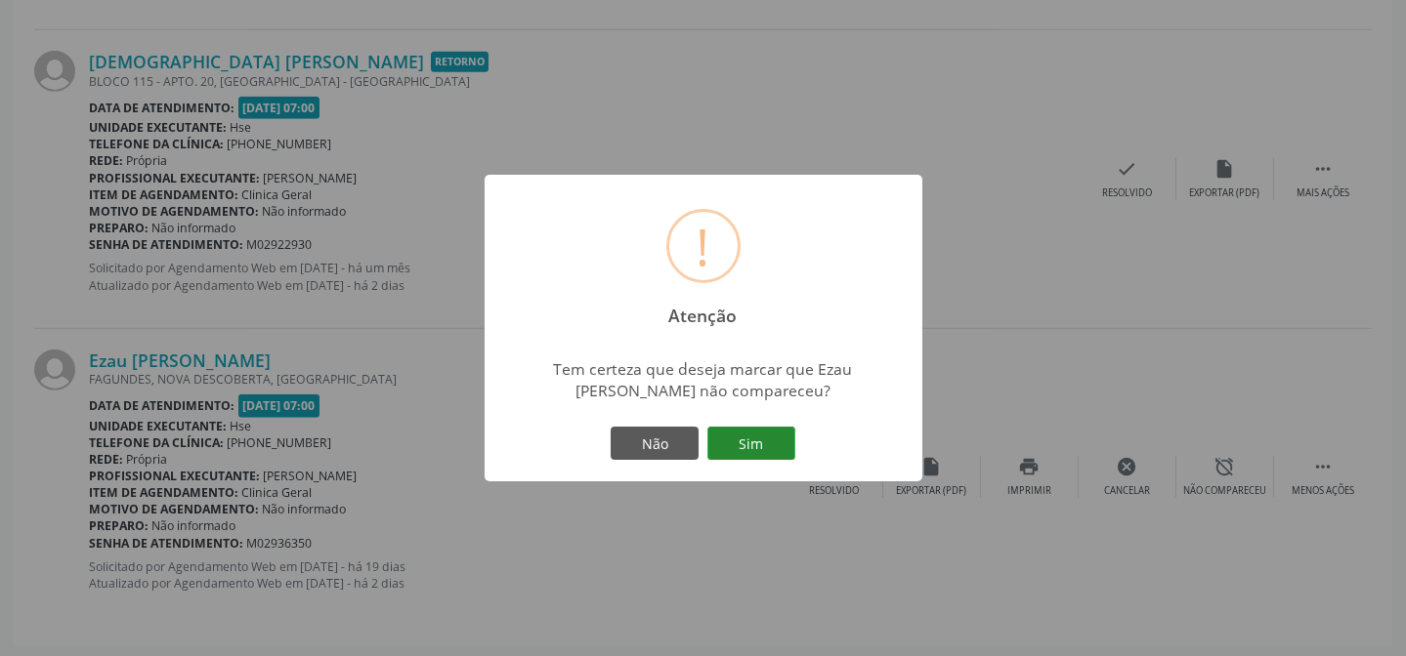
click at [773, 453] on button "Sim" at bounding box center [751, 443] width 88 height 33
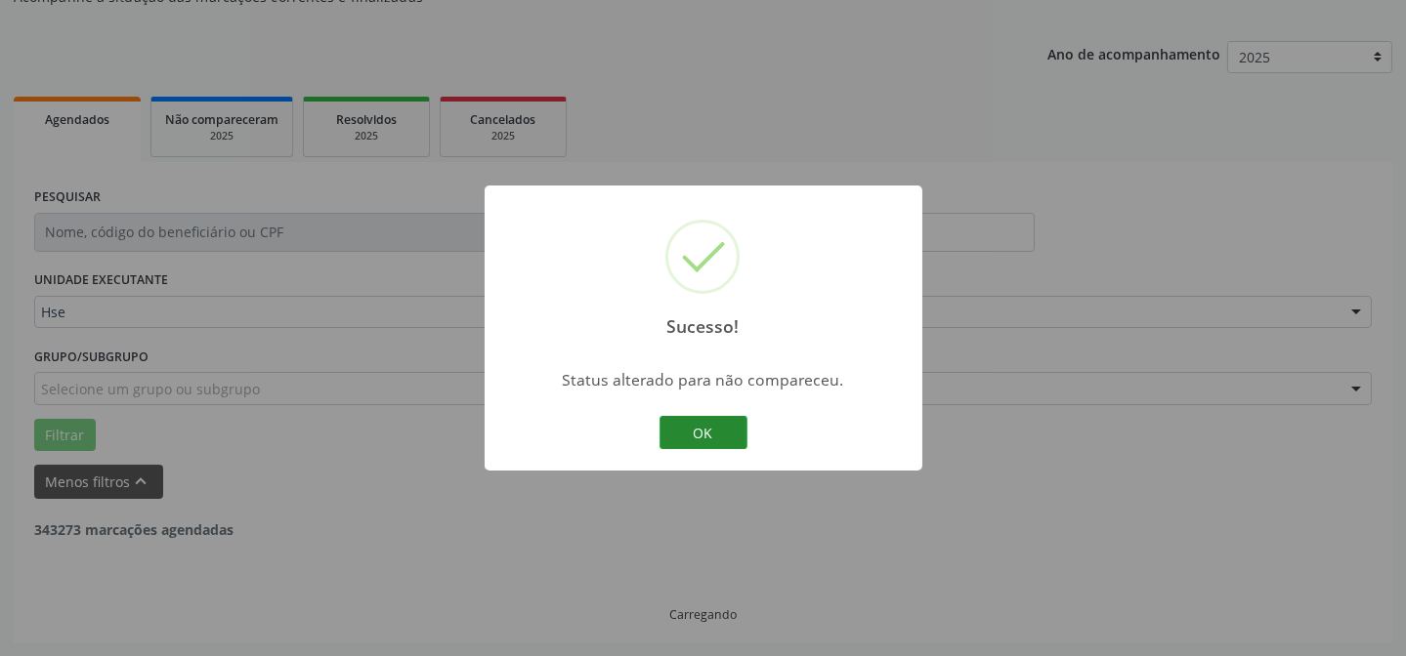
scroll to position [2532, 0]
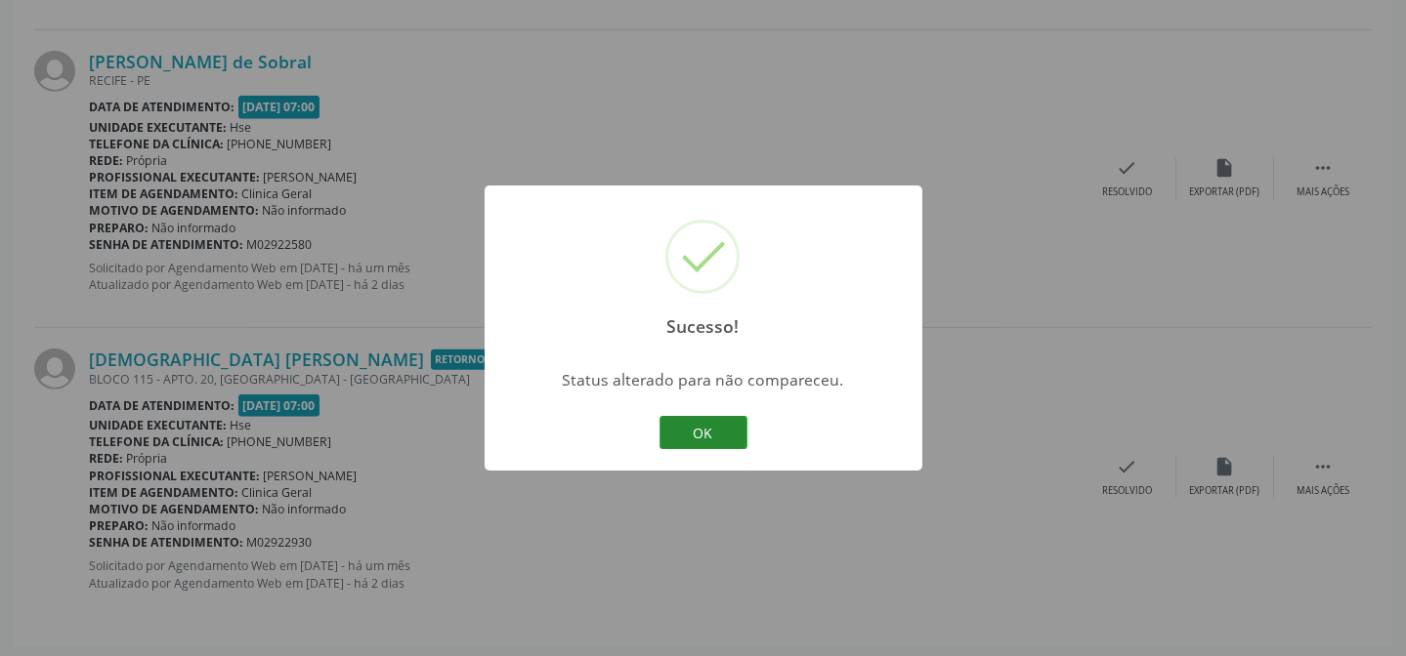
click at [731, 441] on button "OK" at bounding box center [703, 432] width 88 height 33
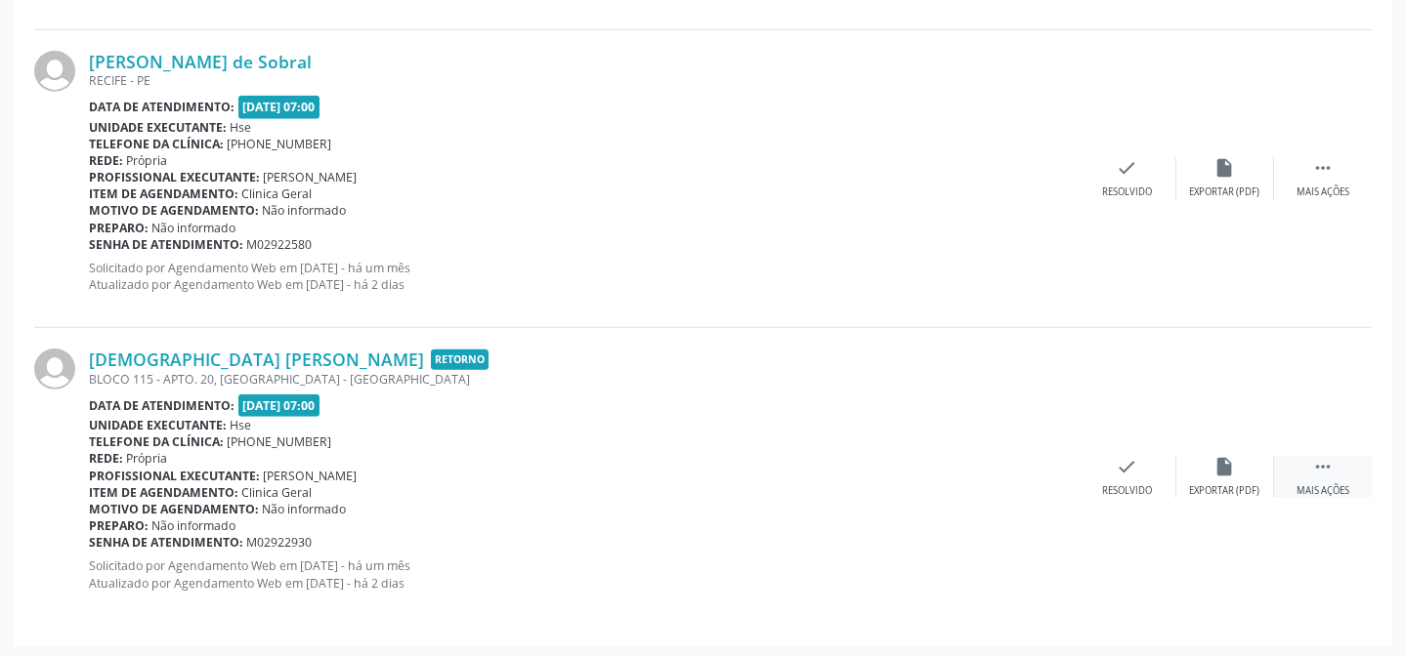
click at [1316, 466] on icon "" at bounding box center [1322, 466] width 21 height 21
click at [1197, 466] on div "alarm_off Não compareceu" at bounding box center [1225, 477] width 98 height 42
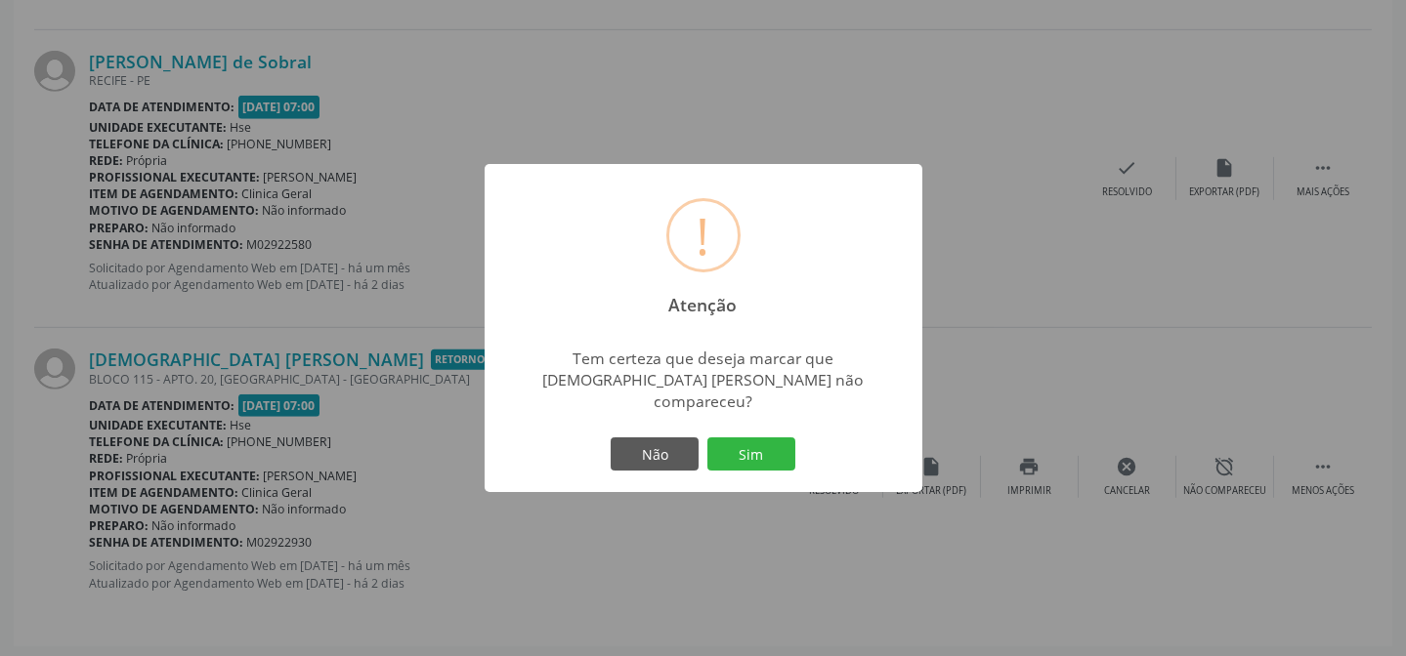
click at [756, 448] on button "Sim" at bounding box center [751, 454] width 88 height 33
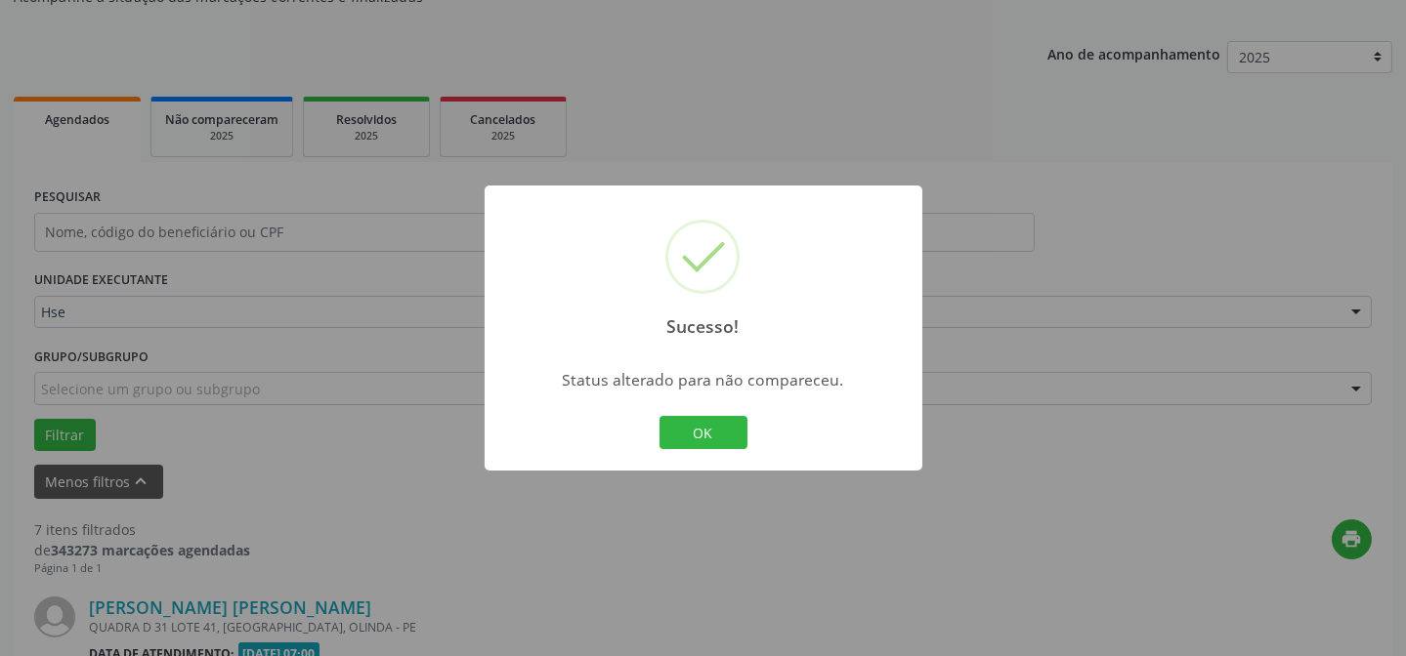
scroll to position [2234, 0]
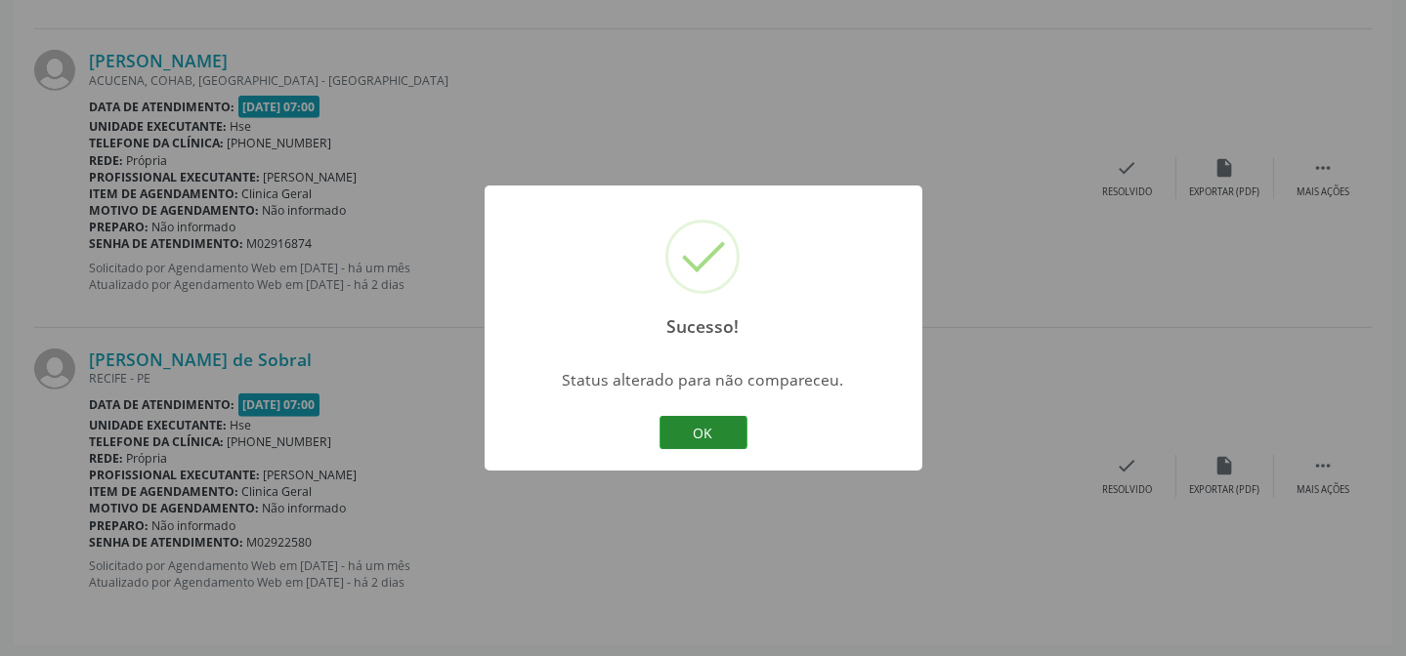
click at [713, 435] on button "OK" at bounding box center [703, 432] width 88 height 33
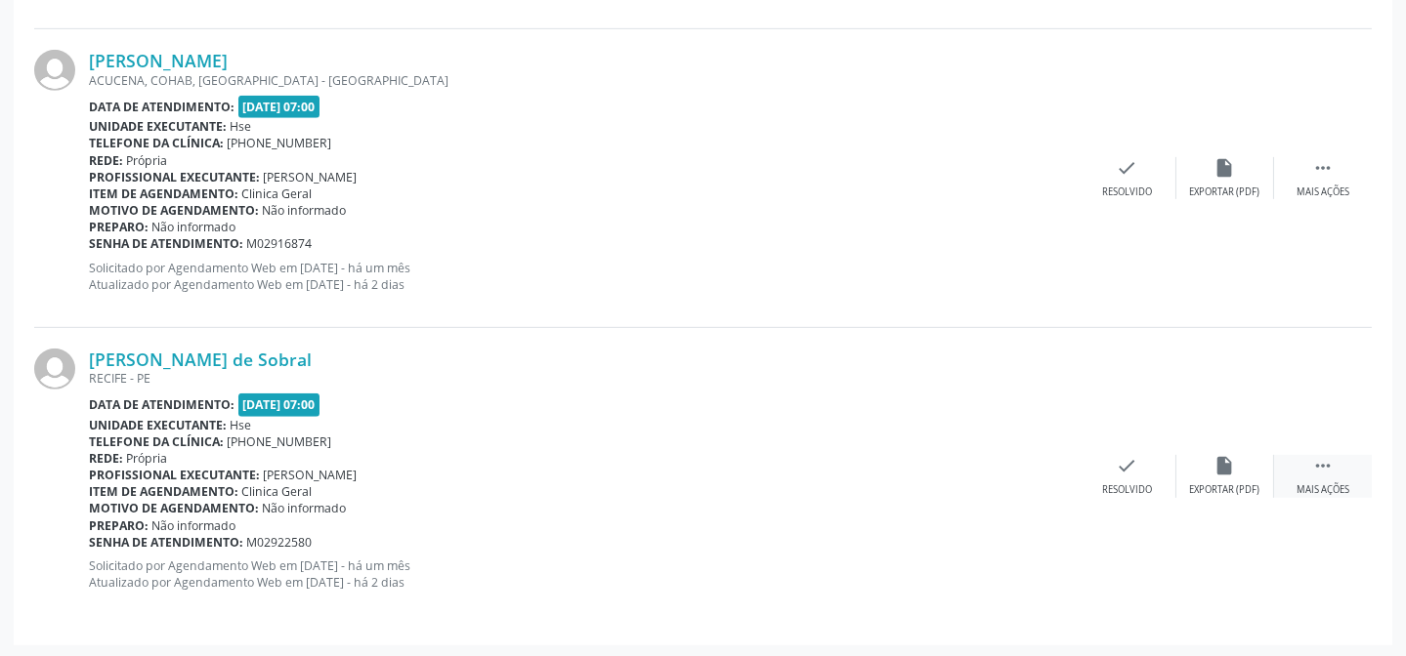
click at [1312, 463] on icon "" at bounding box center [1322, 465] width 21 height 21
click at [1243, 471] on div "alarm_off Não compareceu" at bounding box center [1225, 476] width 98 height 42
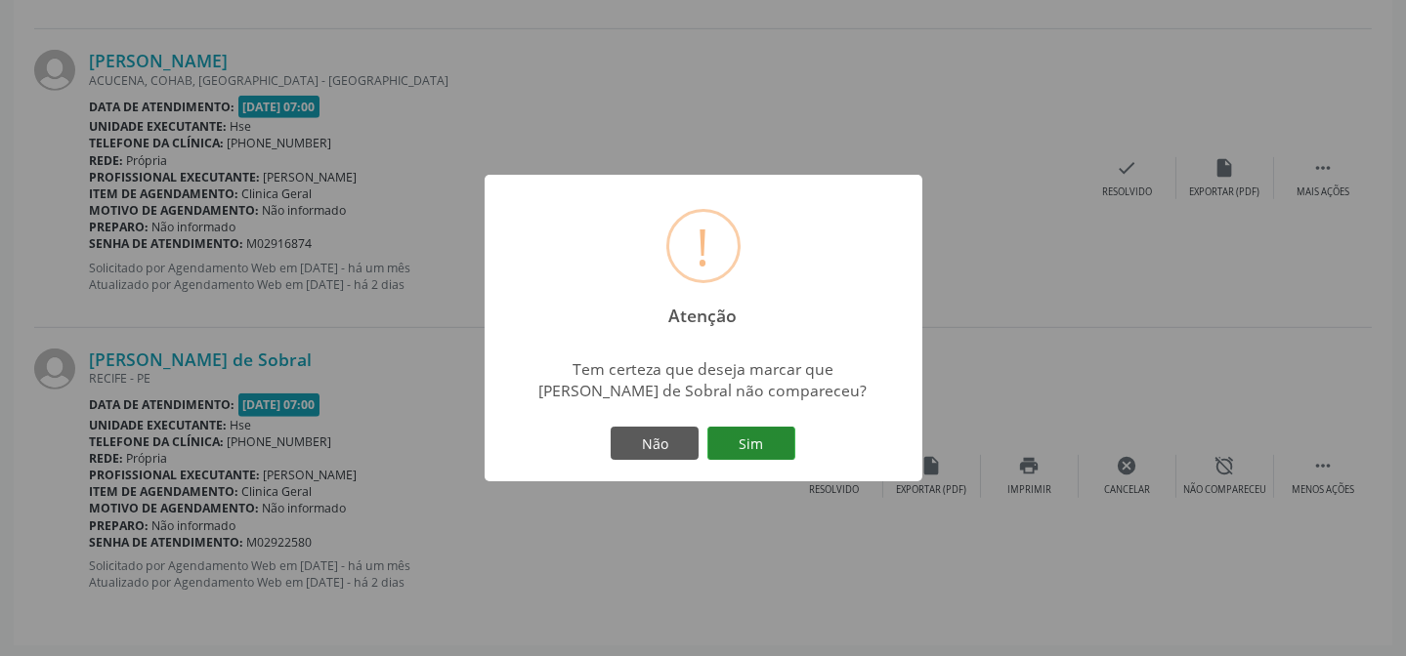
click at [792, 444] on button "Sim" at bounding box center [751, 443] width 88 height 33
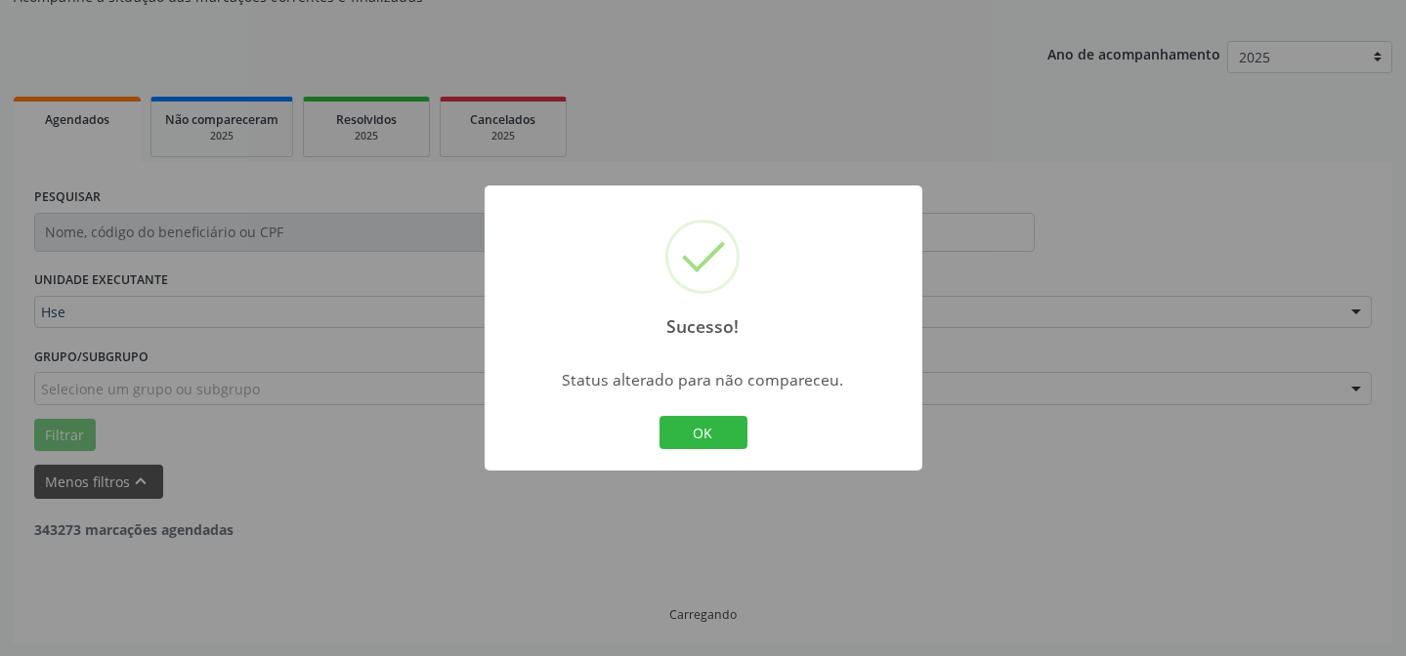
scroll to position [1936, 0]
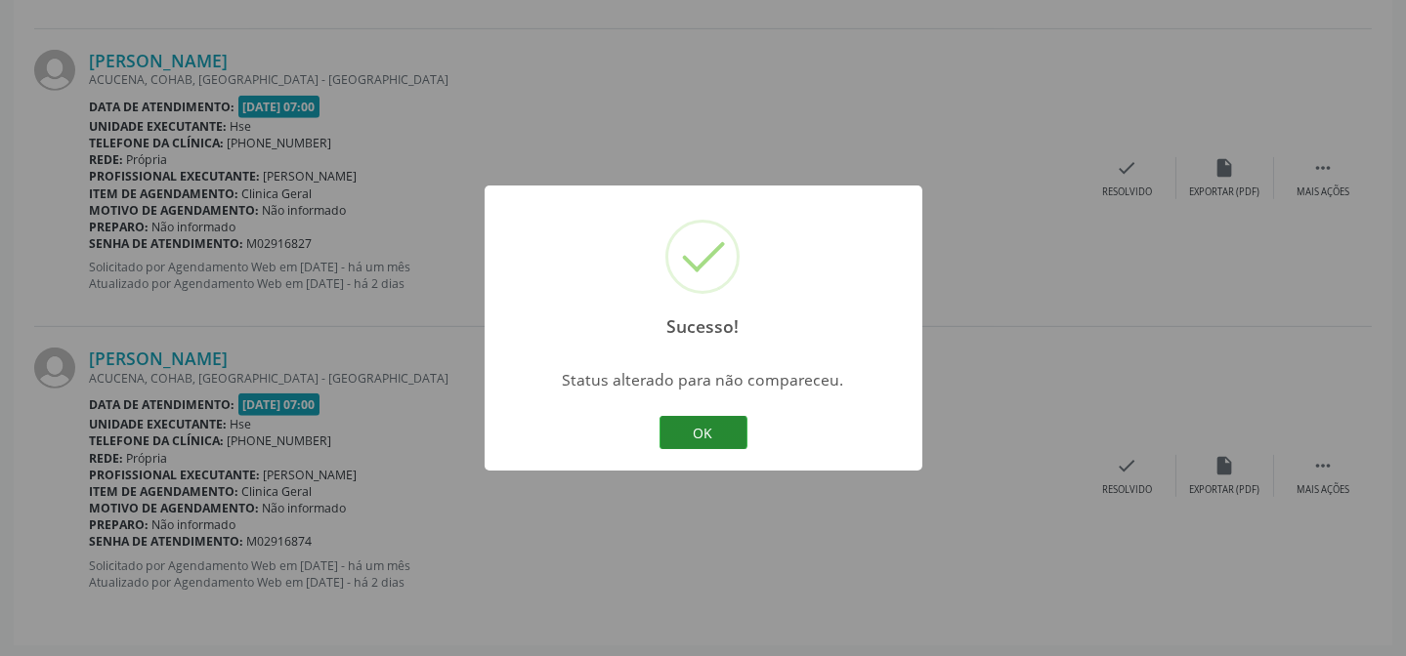
click at [710, 430] on button "OK" at bounding box center [703, 432] width 88 height 33
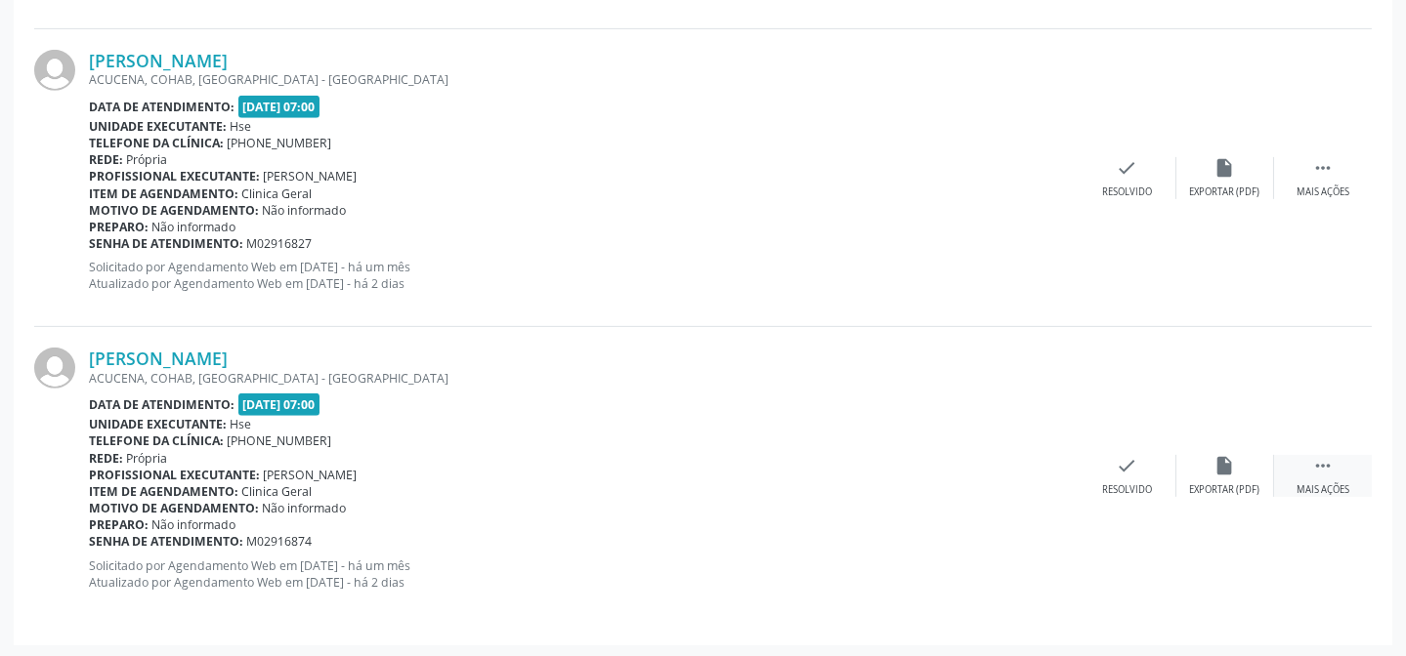
click at [1301, 484] on div "Mais ações" at bounding box center [1322, 491] width 53 height 14
click at [1214, 460] on icon "alarm_off" at bounding box center [1224, 465] width 21 height 21
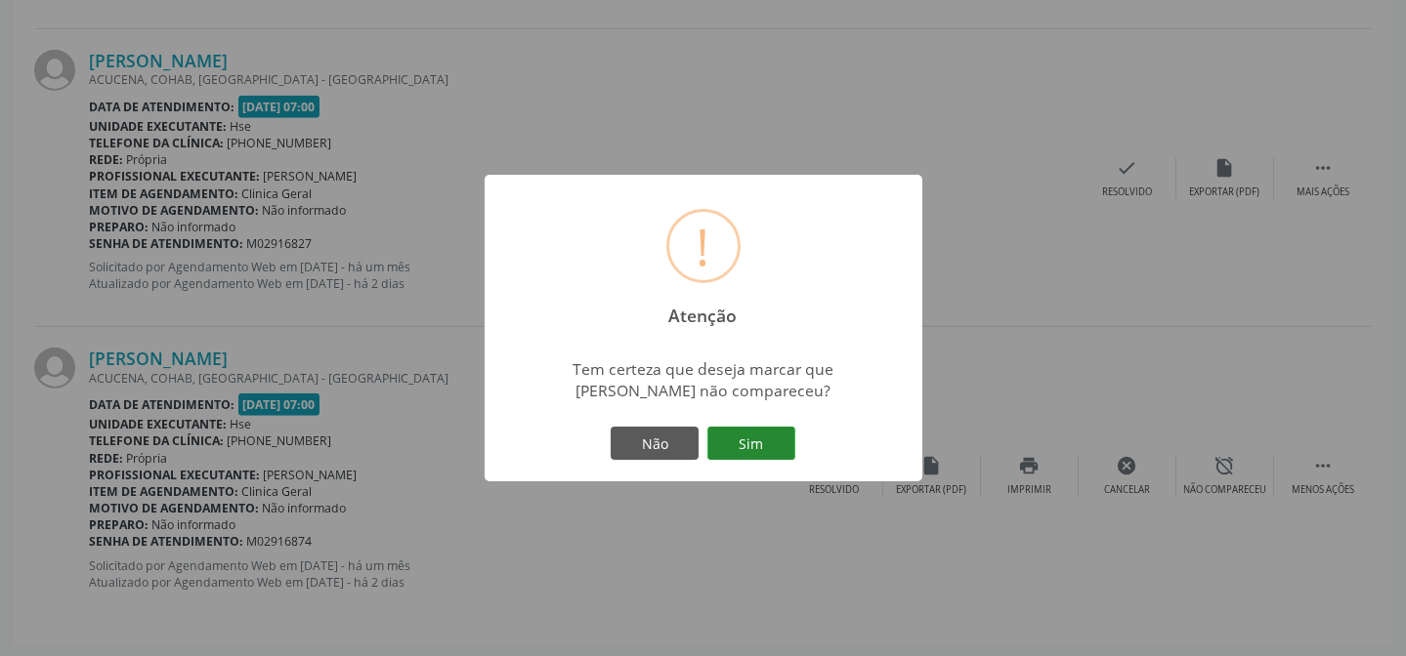
click at [769, 433] on button "Sim" at bounding box center [751, 443] width 88 height 33
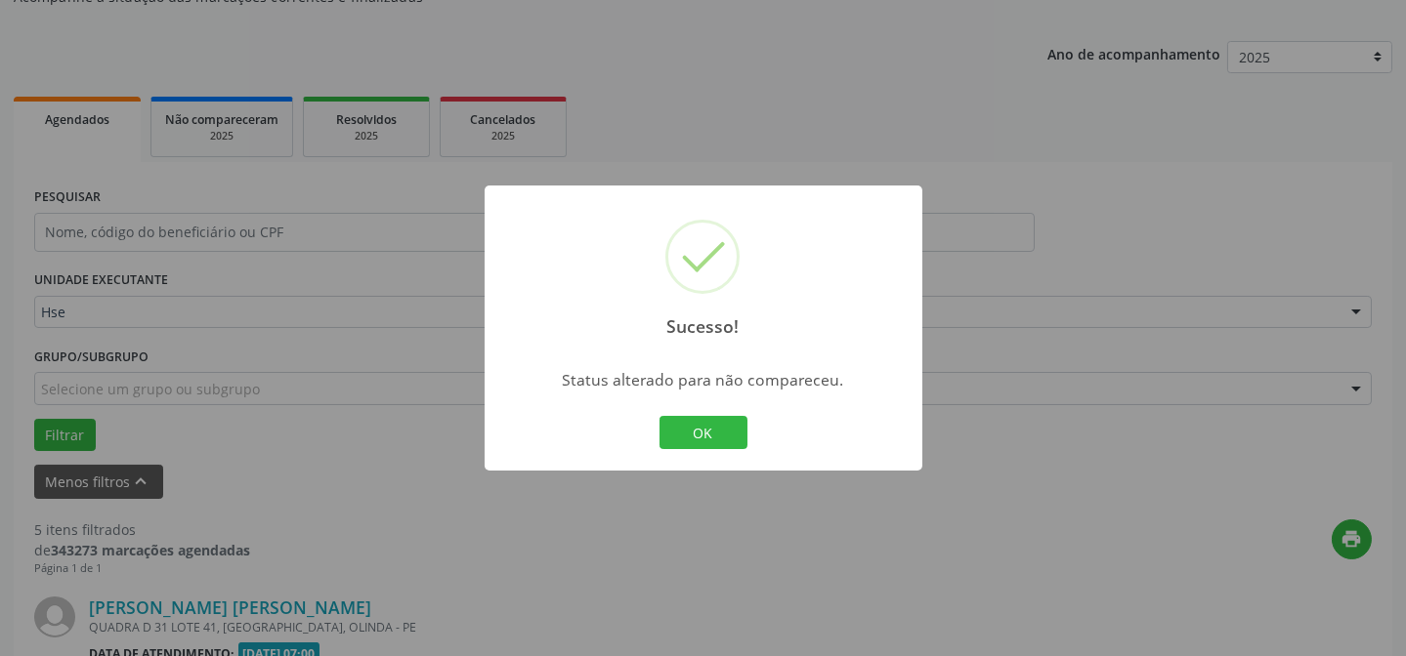
scroll to position [1638, 0]
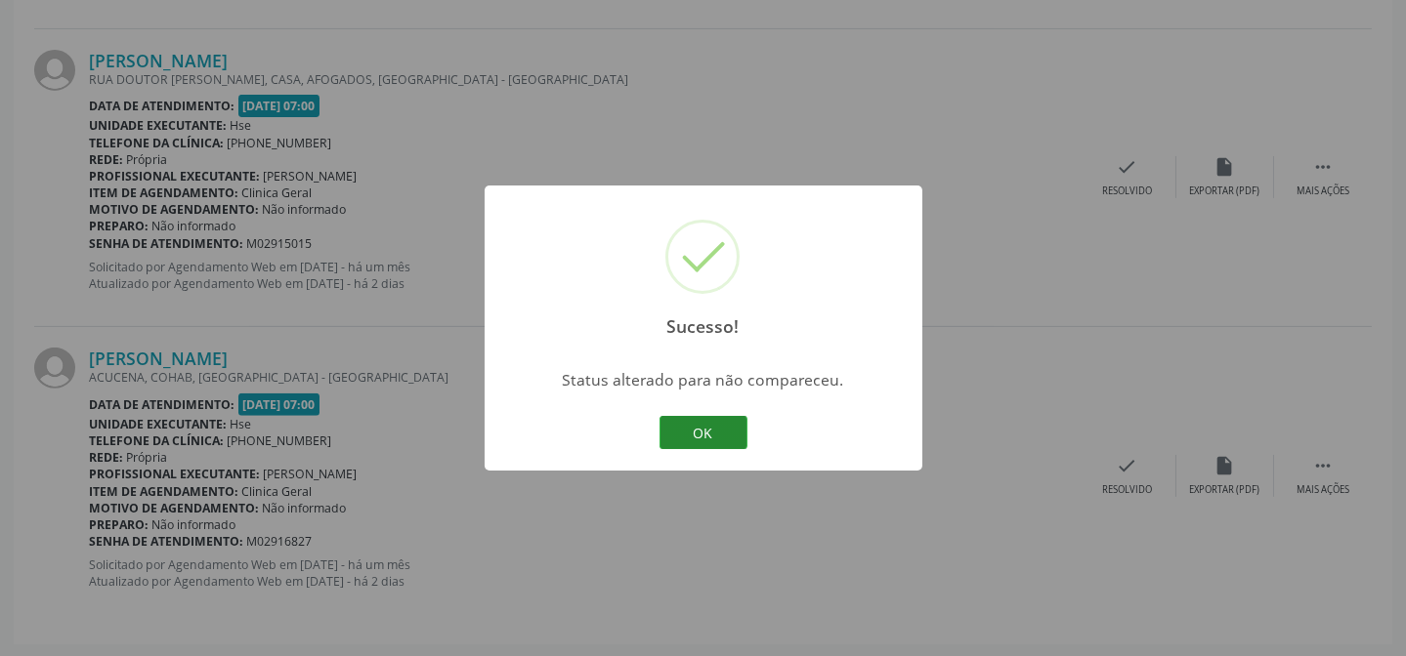
click at [739, 434] on button "OK" at bounding box center [703, 432] width 88 height 33
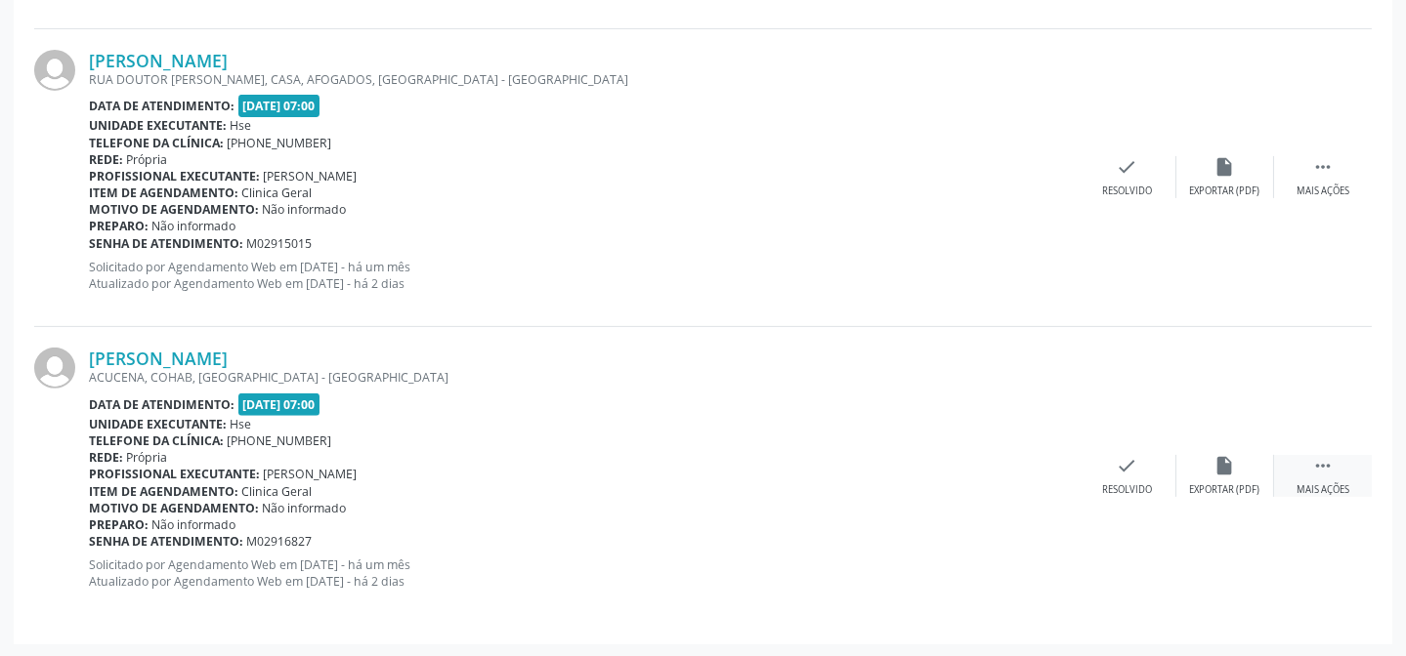
click at [1328, 488] on div "Mais ações" at bounding box center [1322, 491] width 53 height 14
click at [1220, 474] on div "alarm_off Não compareceu" at bounding box center [1225, 476] width 98 height 42
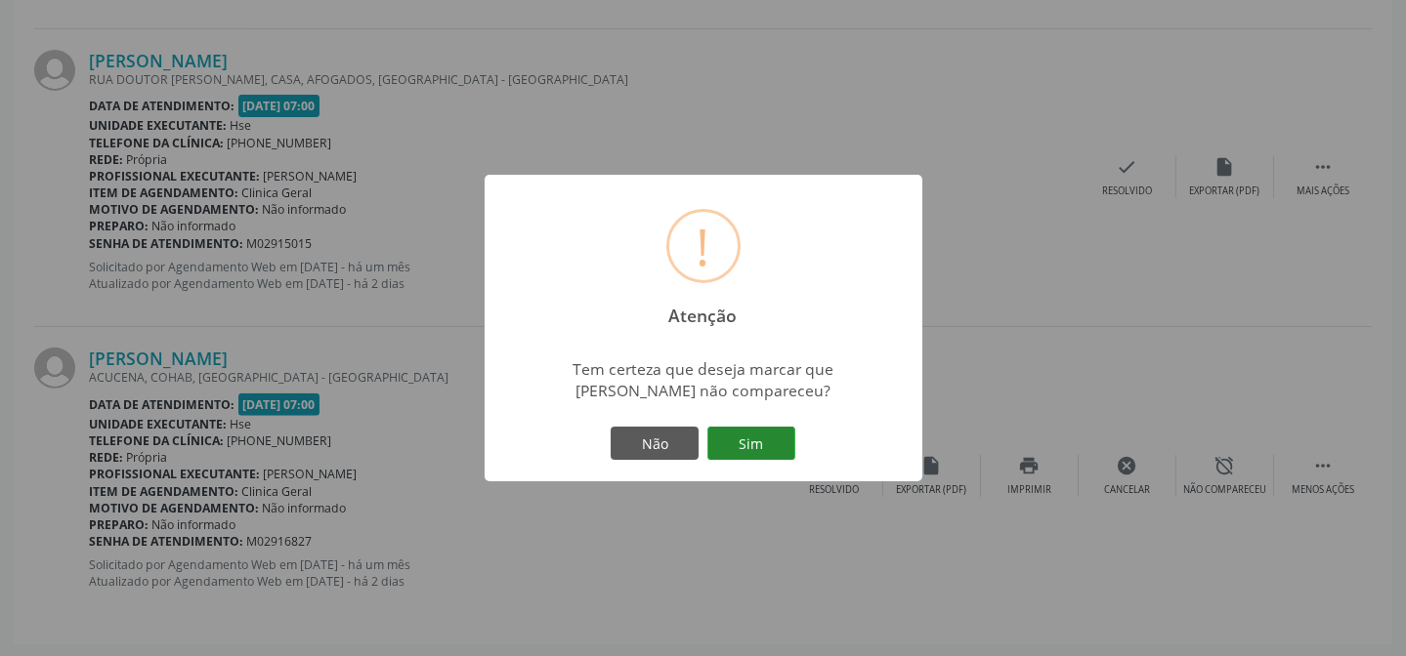
click at [774, 443] on button "Sim" at bounding box center [751, 443] width 88 height 33
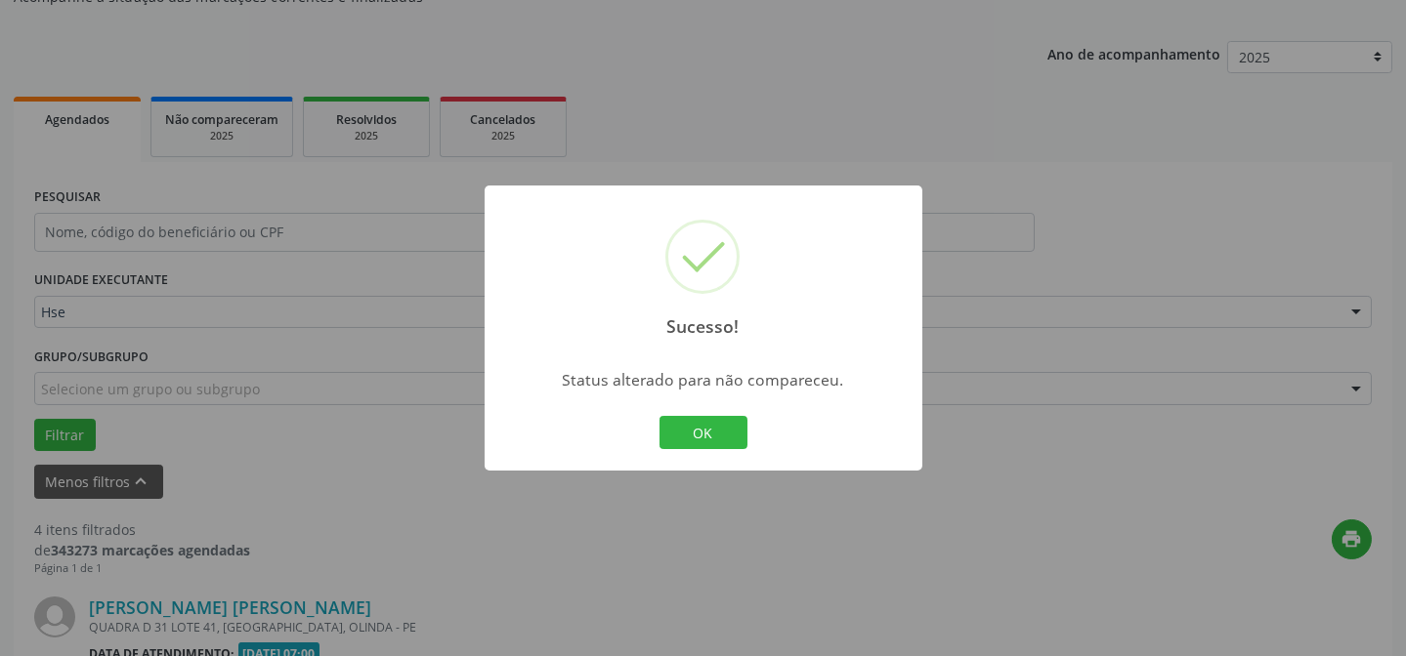
scroll to position [1339, 0]
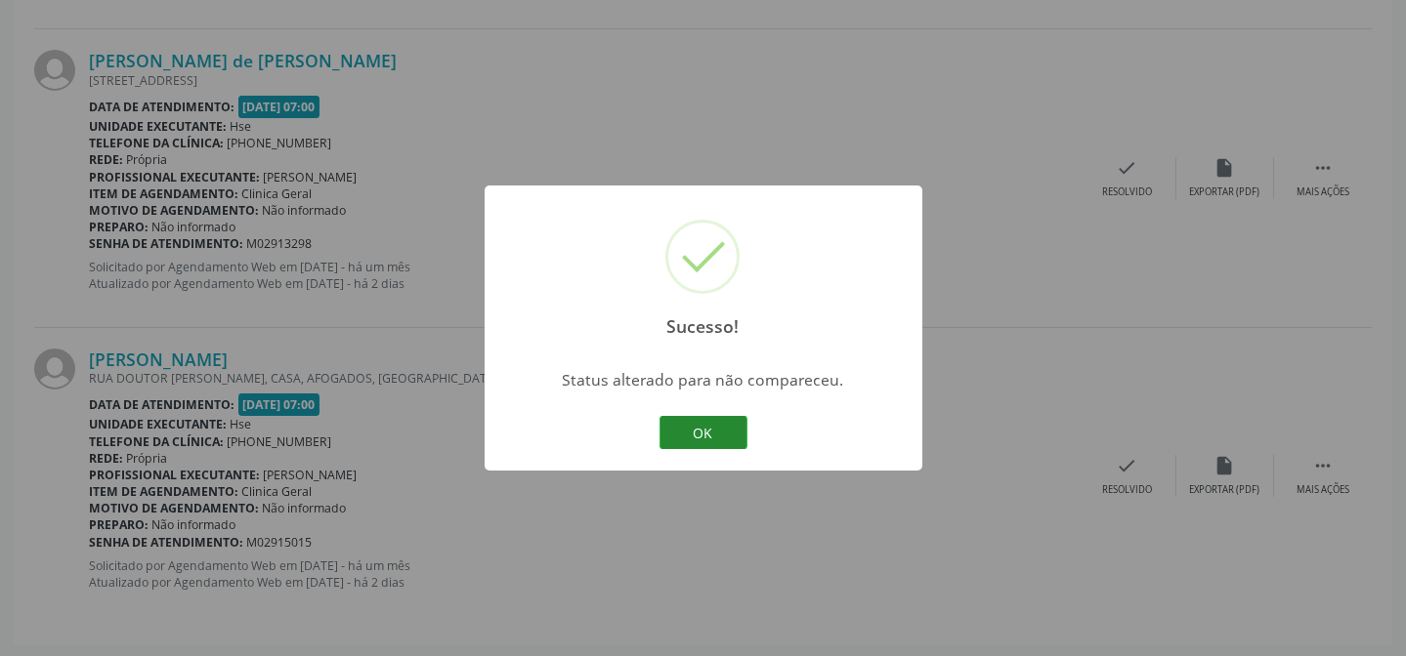
click at [717, 433] on button "OK" at bounding box center [703, 432] width 88 height 33
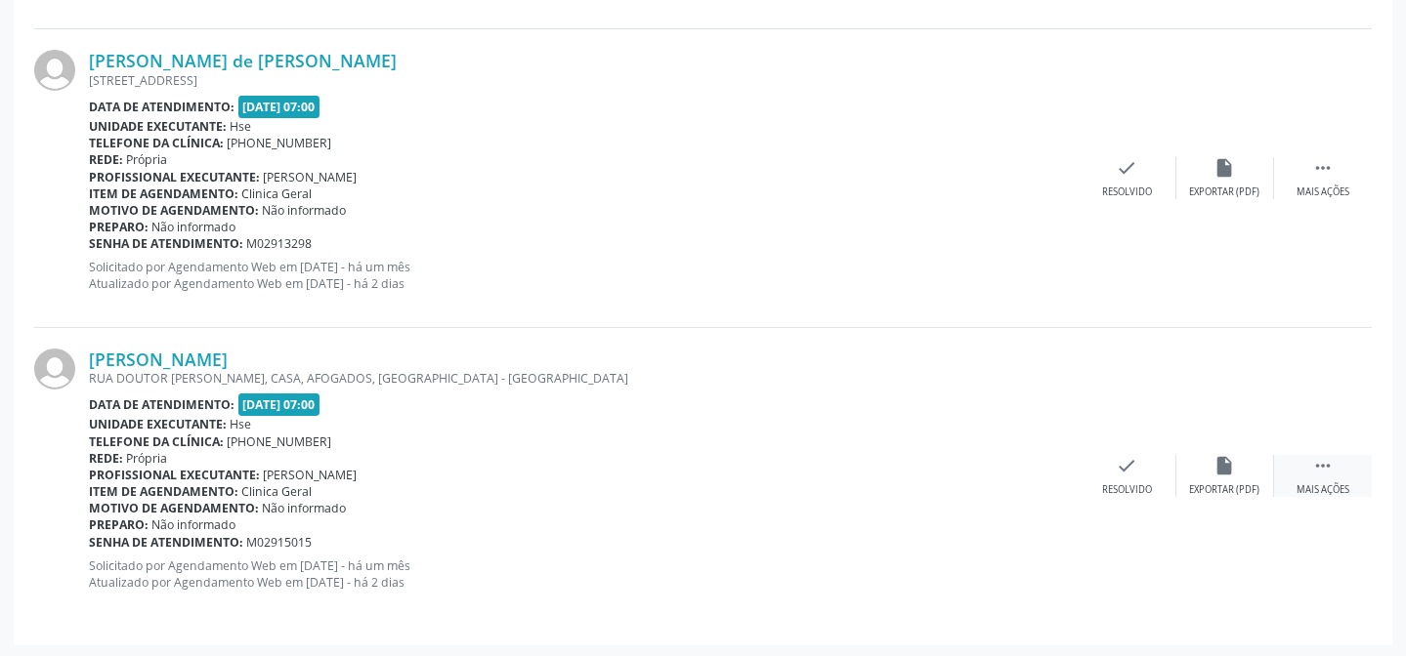
click at [1317, 477] on div " Mais ações" at bounding box center [1323, 476] width 98 height 42
click at [1245, 468] on div "alarm_off Não compareceu" at bounding box center [1225, 476] width 98 height 42
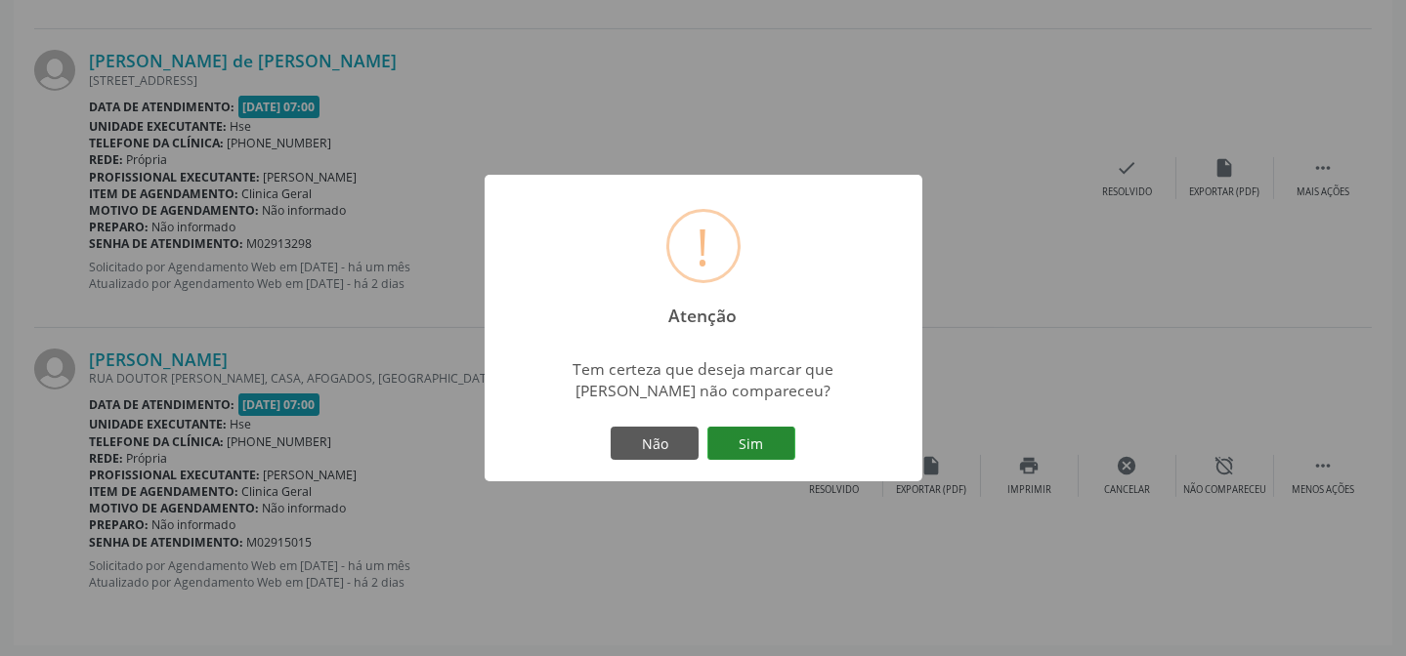
click at [744, 431] on button "Sim" at bounding box center [751, 443] width 88 height 33
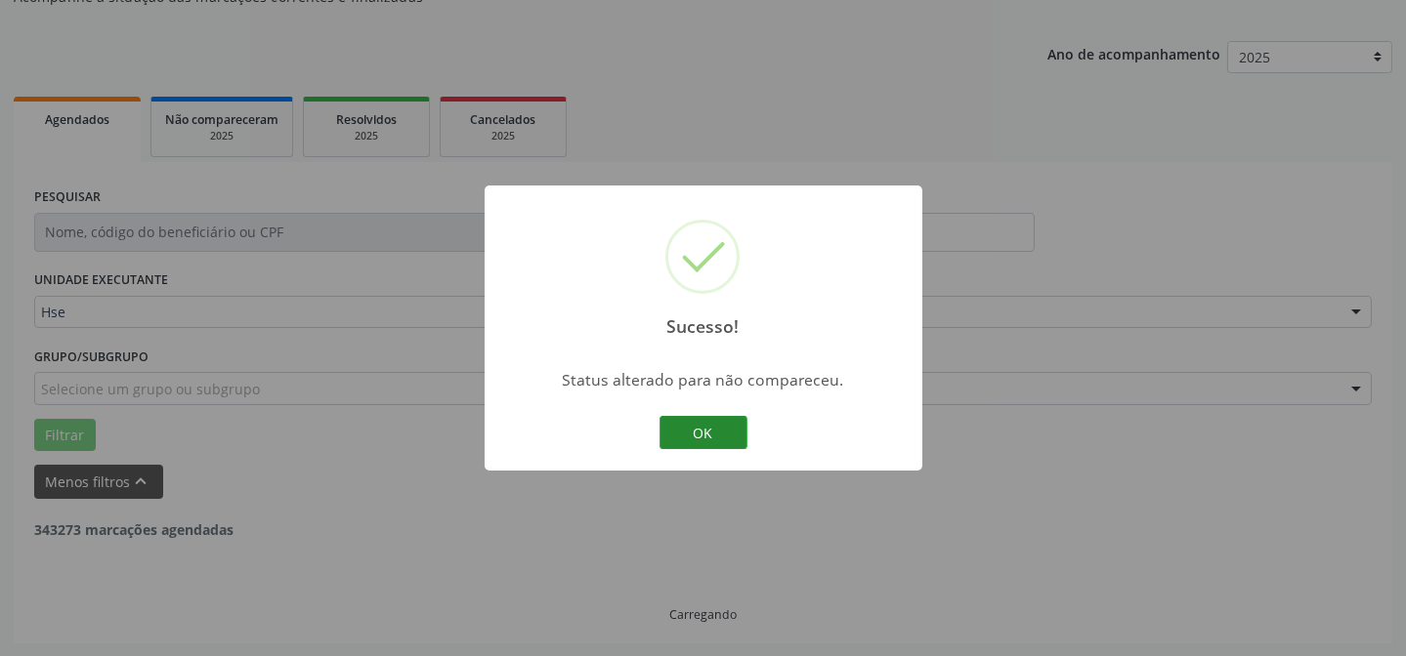
scroll to position [1042, 0]
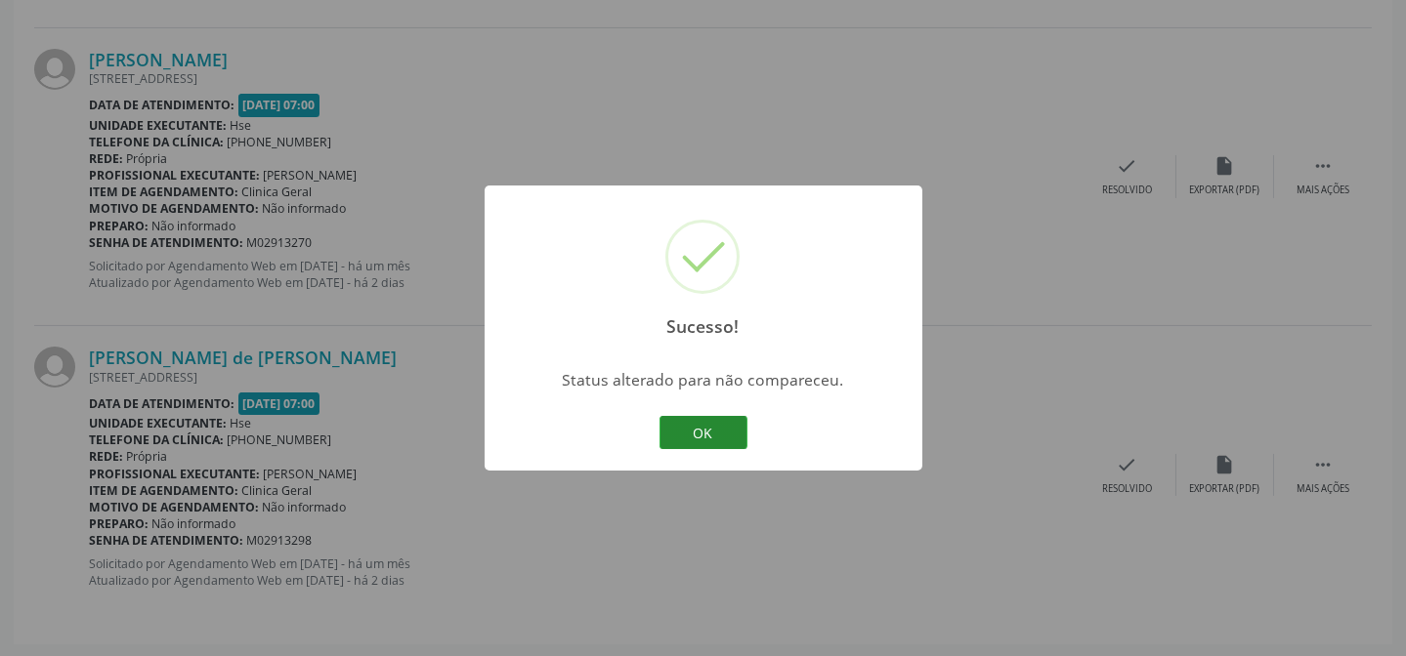
click at [732, 432] on button "OK" at bounding box center [703, 432] width 88 height 33
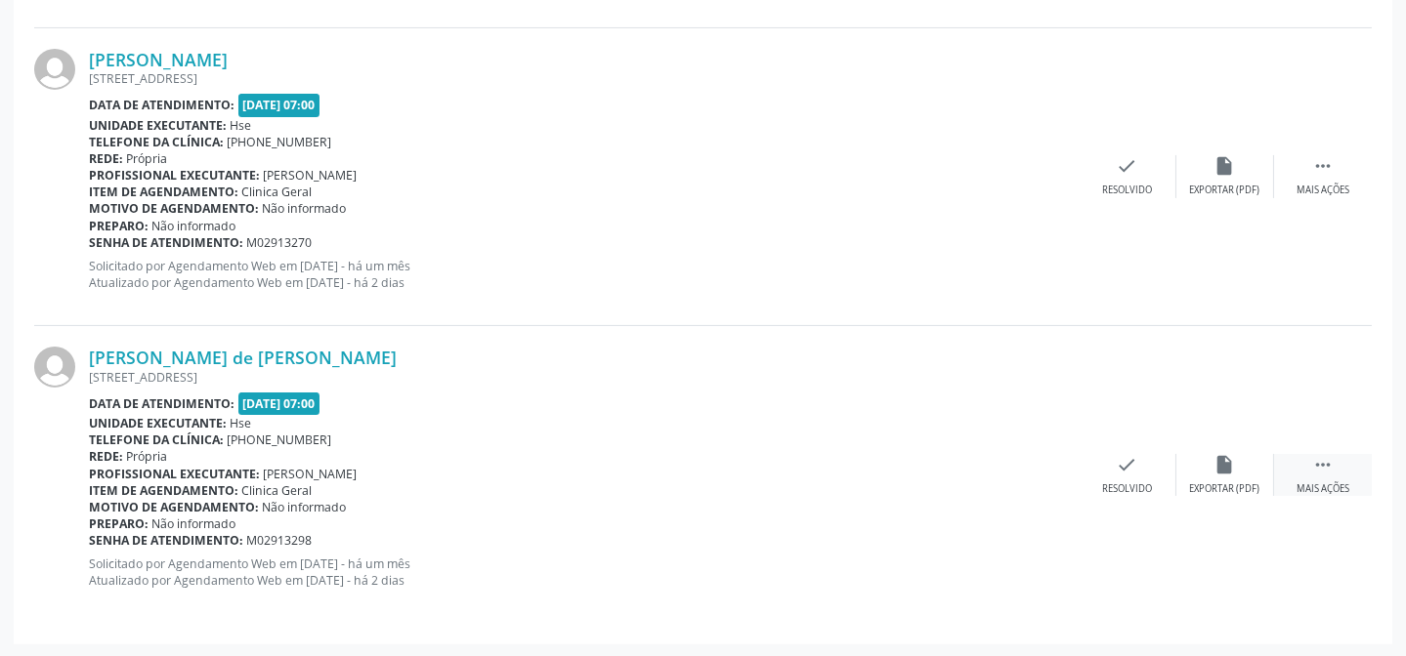
click at [1328, 479] on div " Mais ações" at bounding box center [1323, 475] width 98 height 42
click at [1199, 477] on div "alarm_off Não compareceu" at bounding box center [1225, 475] width 98 height 42
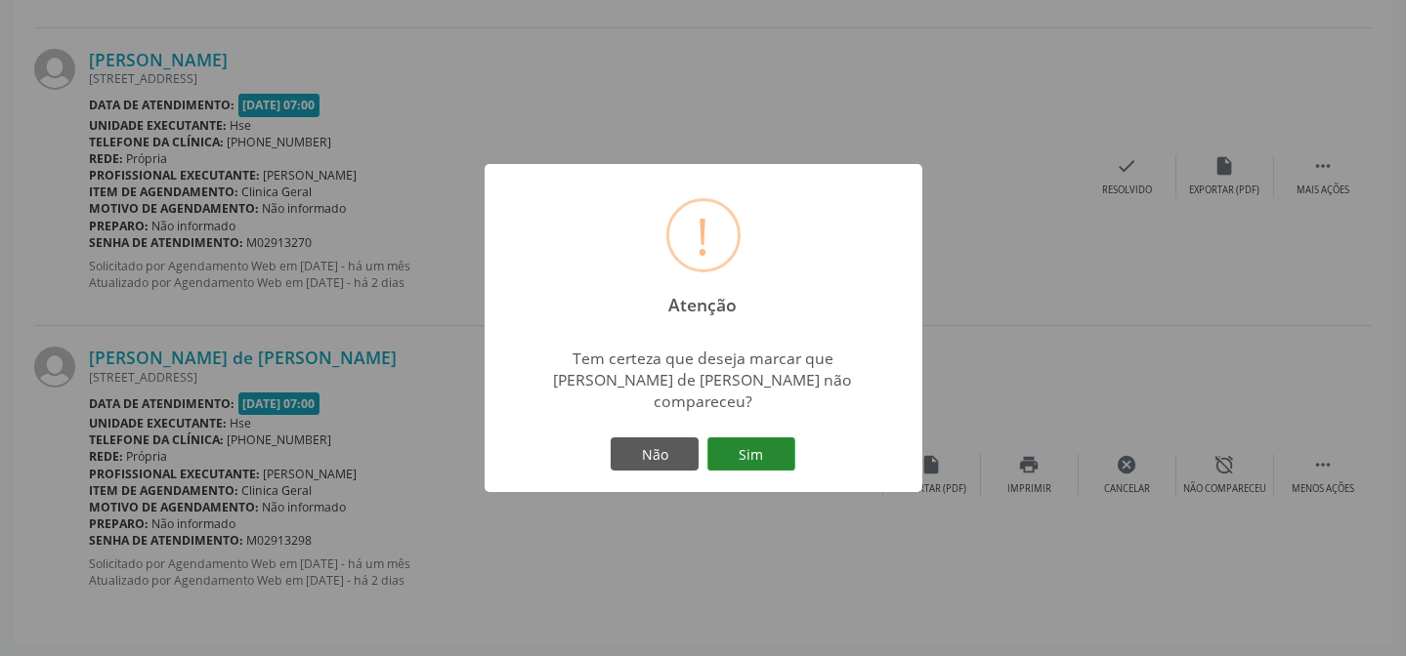
click at [779, 447] on button "Sim" at bounding box center [751, 454] width 88 height 33
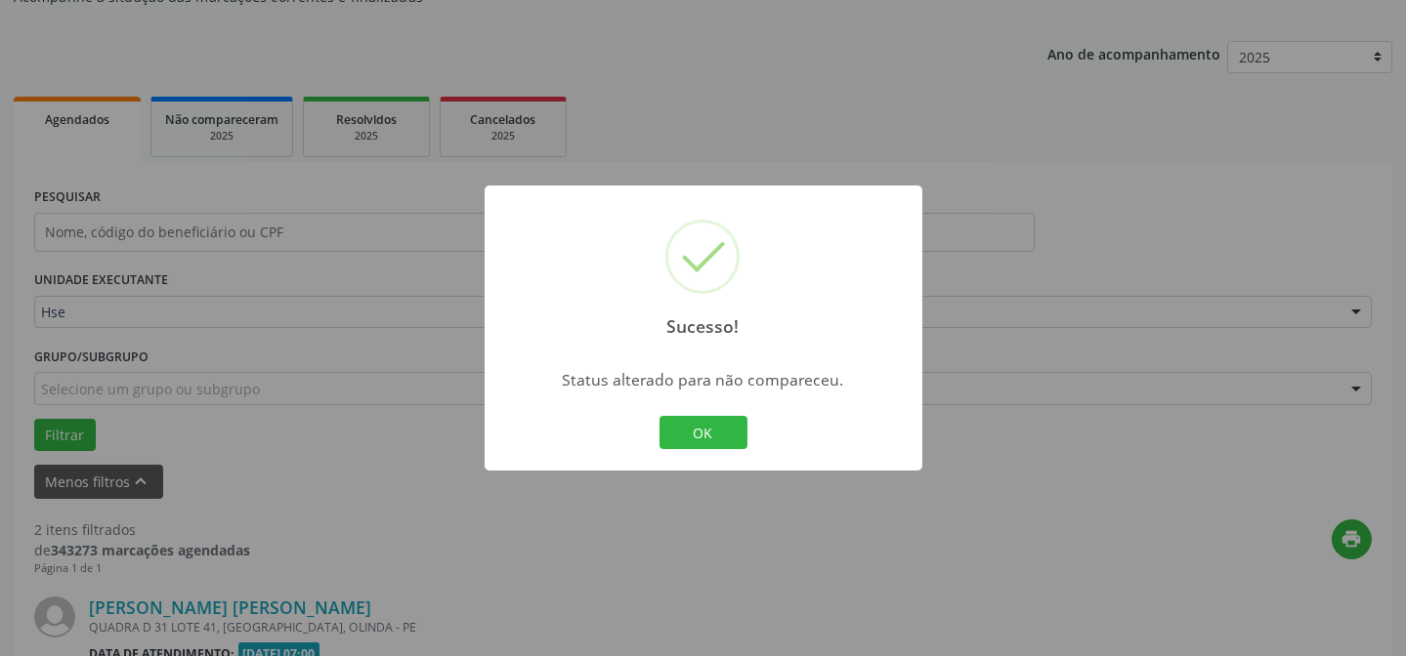
scroll to position [743, 0]
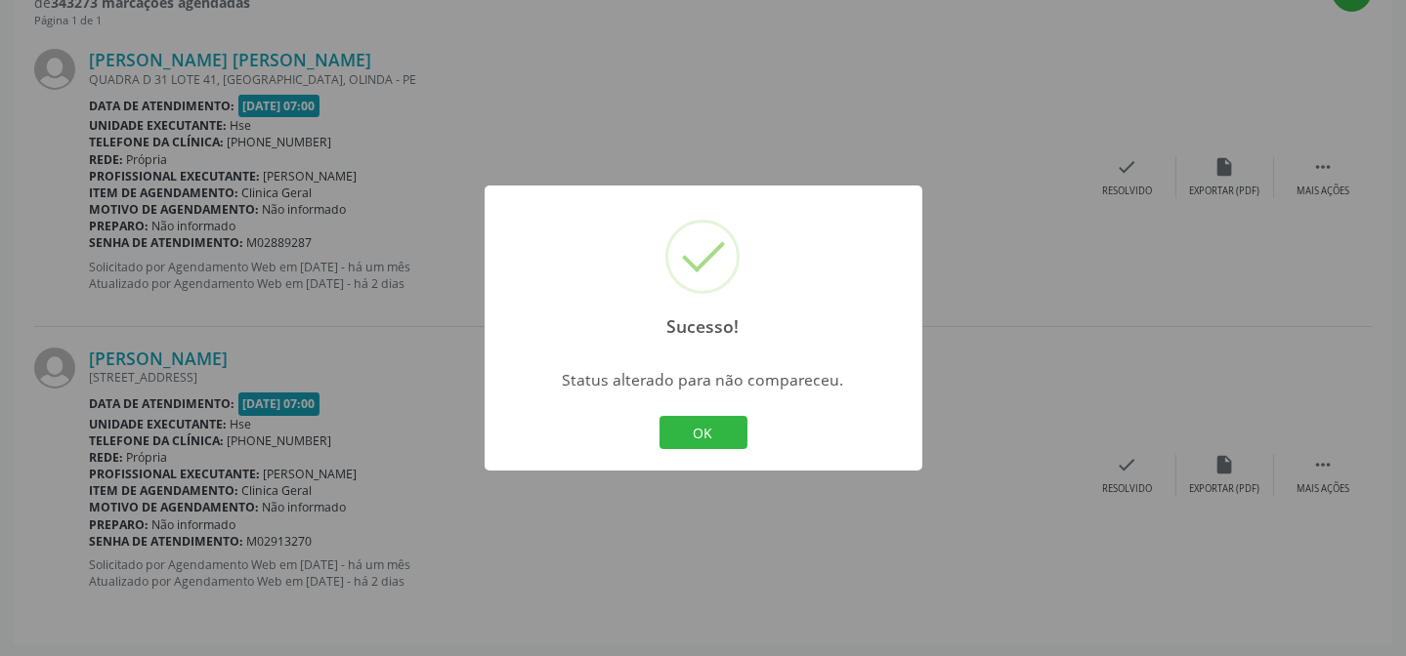
click at [728, 429] on button "OK" at bounding box center [703, 432] width 88 height 33
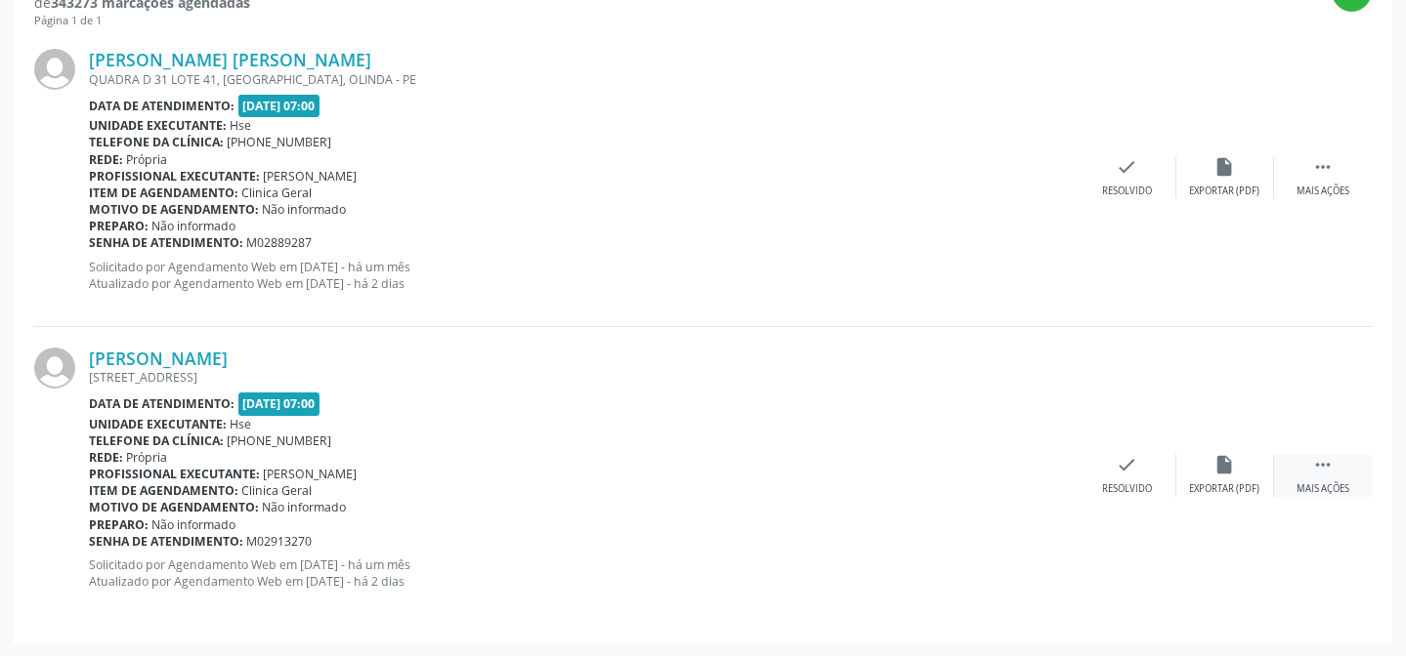
click at [1294, 457] on div " Mais ações" at bounding box center [1323, 475] width 98 height 42
click at [1200, 456] on div "alarm_off Não compareceu" at bounding box center [1225, 475] width 98 height 42
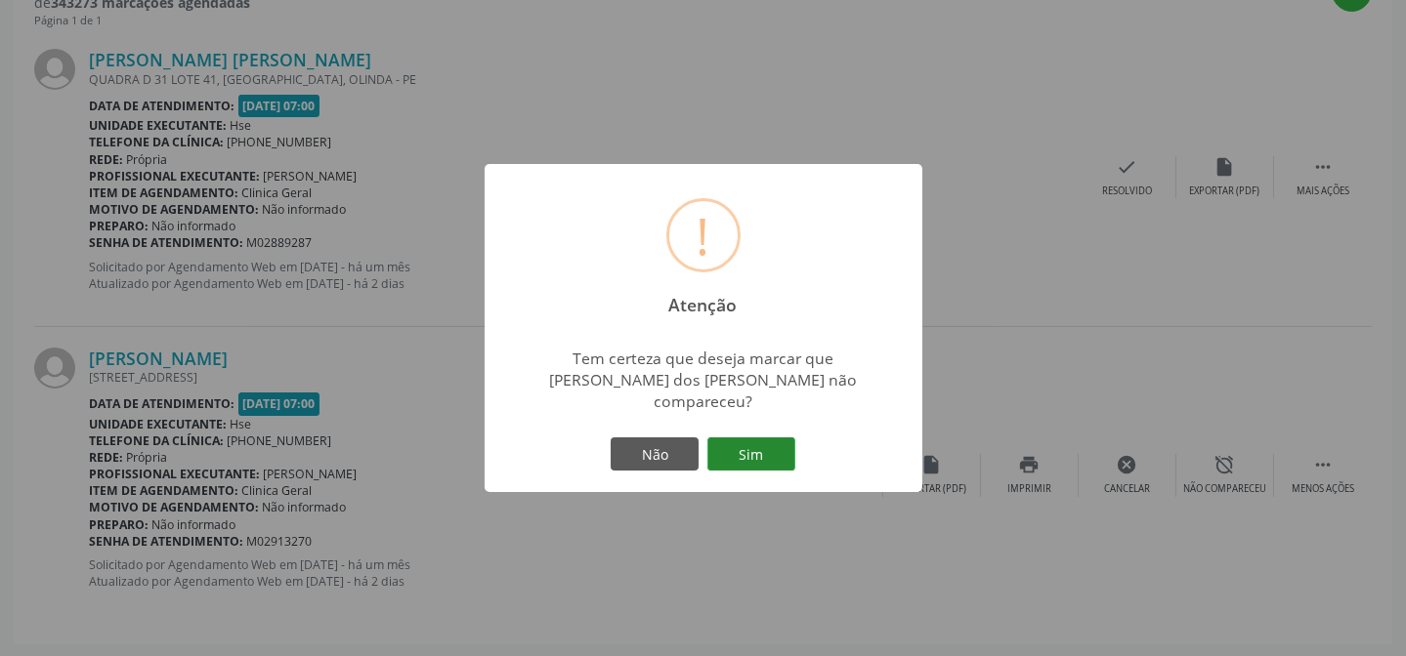
click at [770, 440] on button "Sim" at bounding box center [751, 454] width 88 height 33
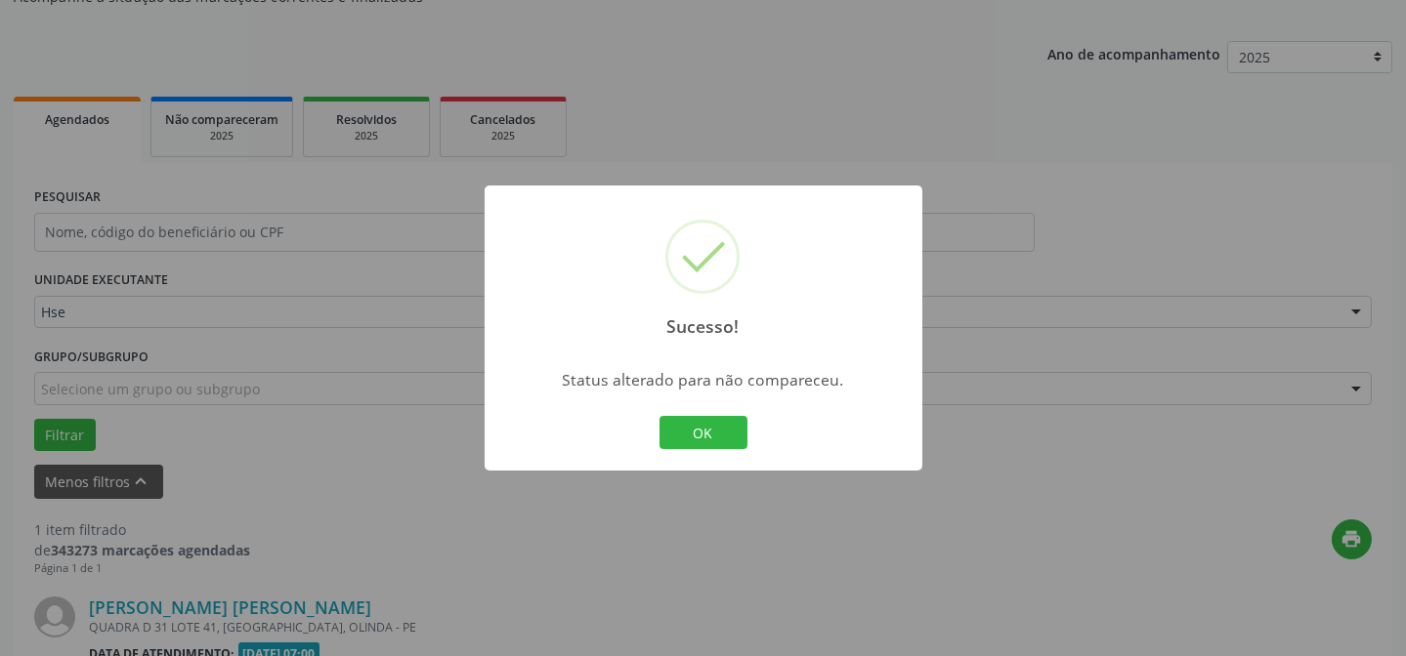
scroll to position [446, 0]
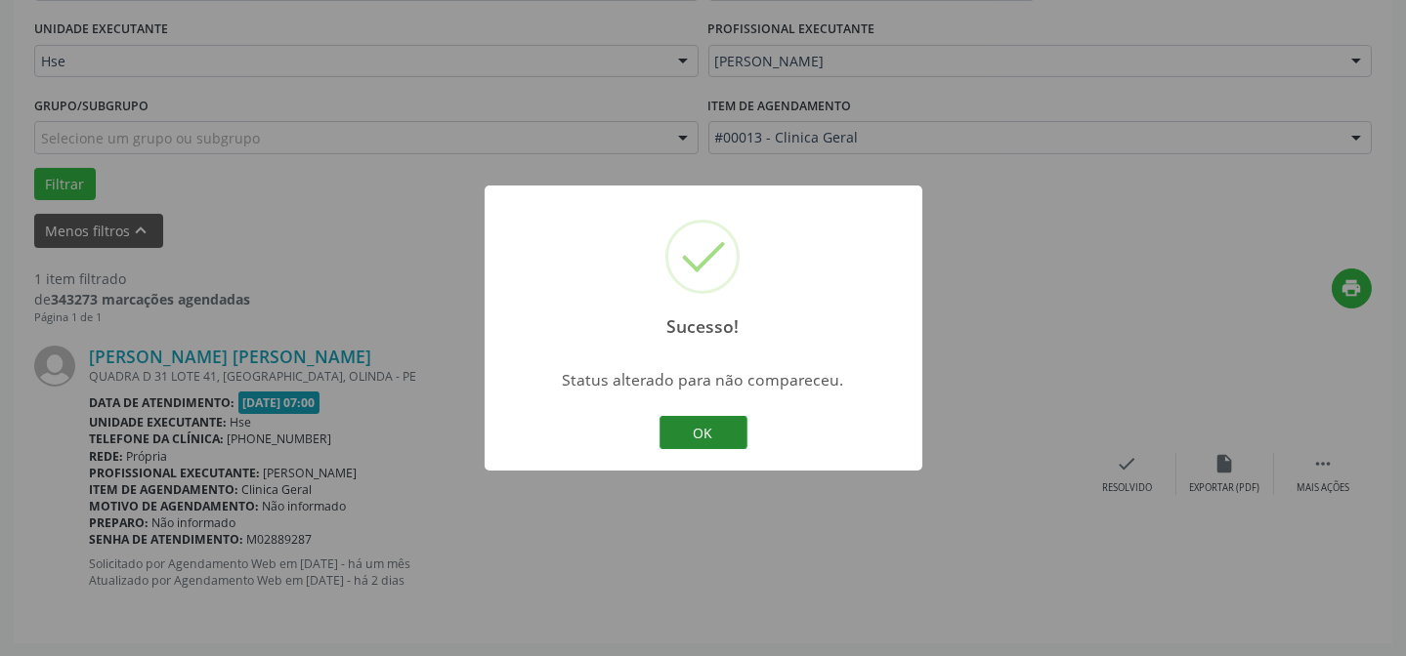
click at [691, 439] on button "OK" at bounding box center [703, 432] width 88 height 33
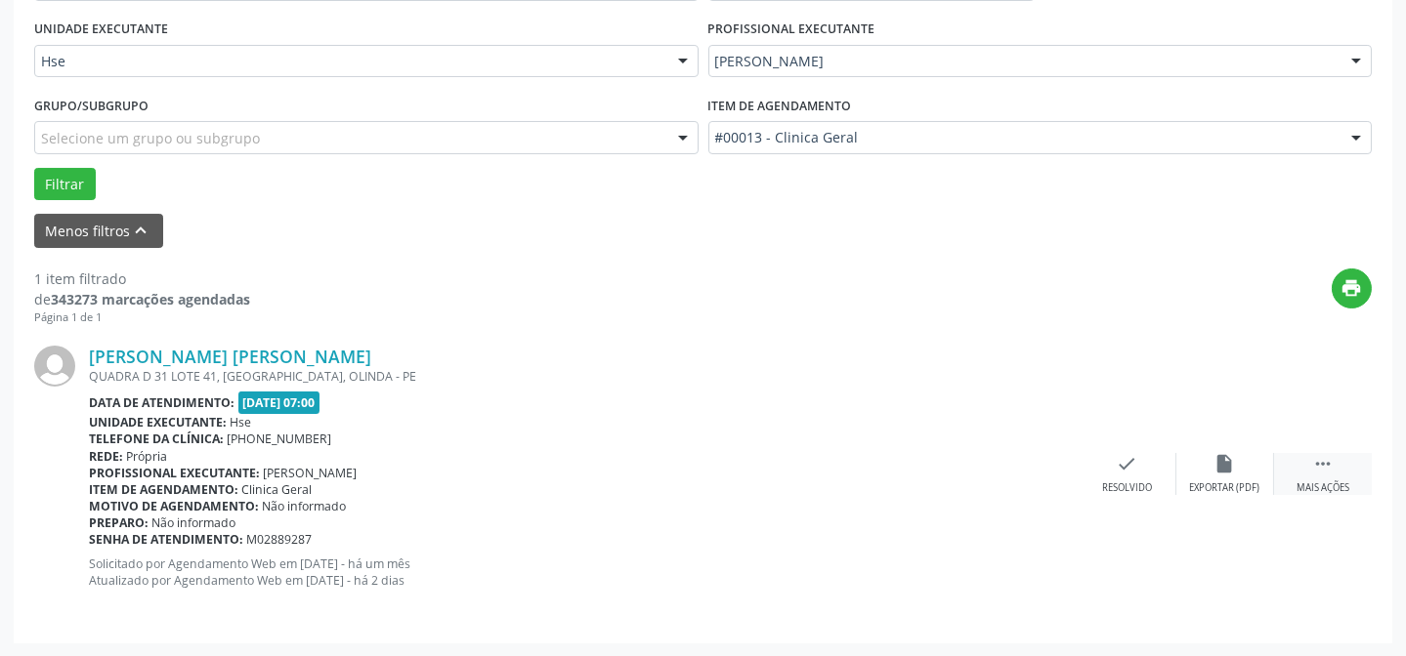
click at [1326, 465] on icon "" at bounding box center [1322, 463] width 21 height 21
click at [1252, 465] on div "alarm_off Não compareceu" at bounding box center [1225, 474] width 98 height 42
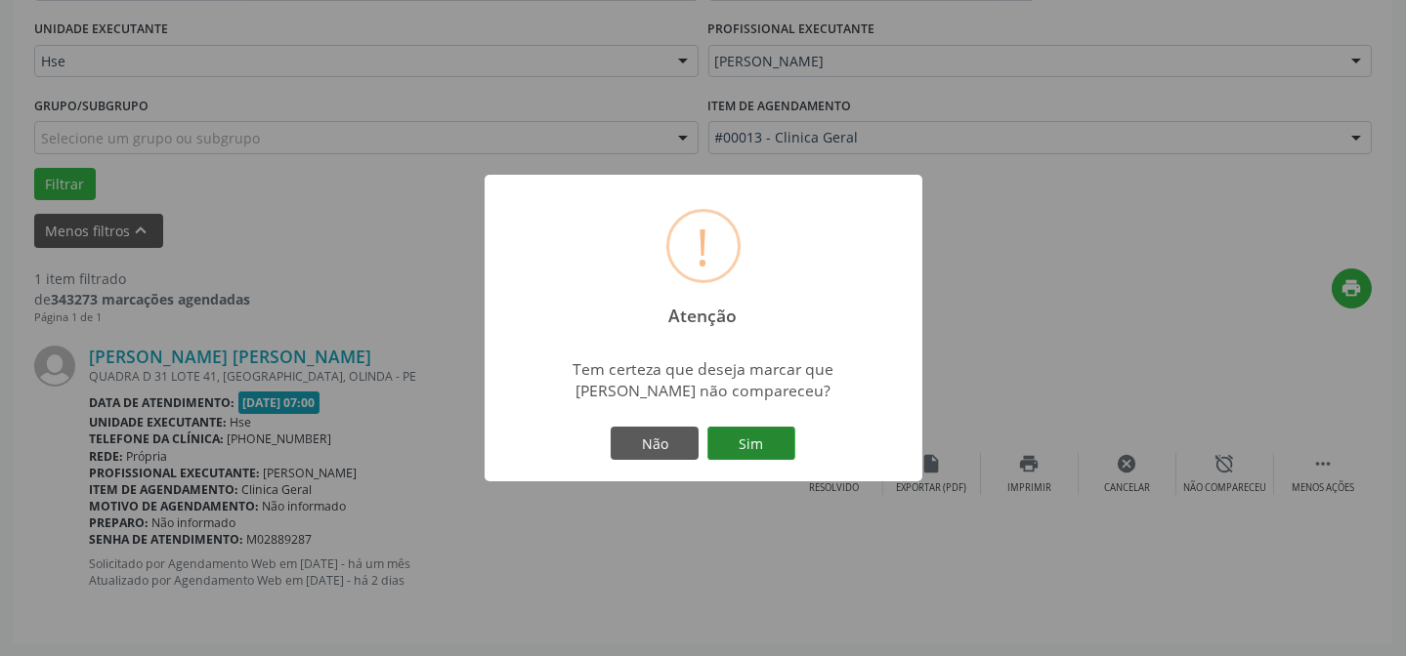
click at [770, 442] on button "Sim" at bounding box center [751, 443] width 88 height 33
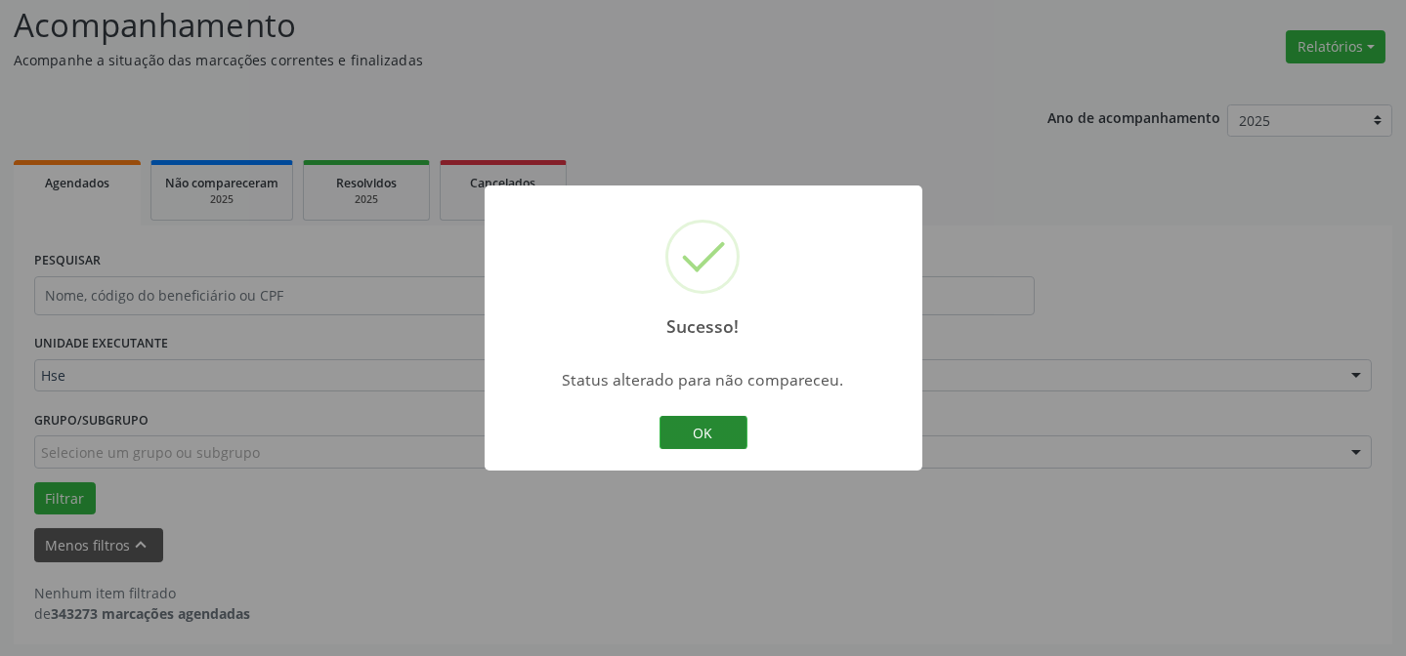
click at [743, 425] on button "OK" at bounding box center [703, 432] width 88 height 33
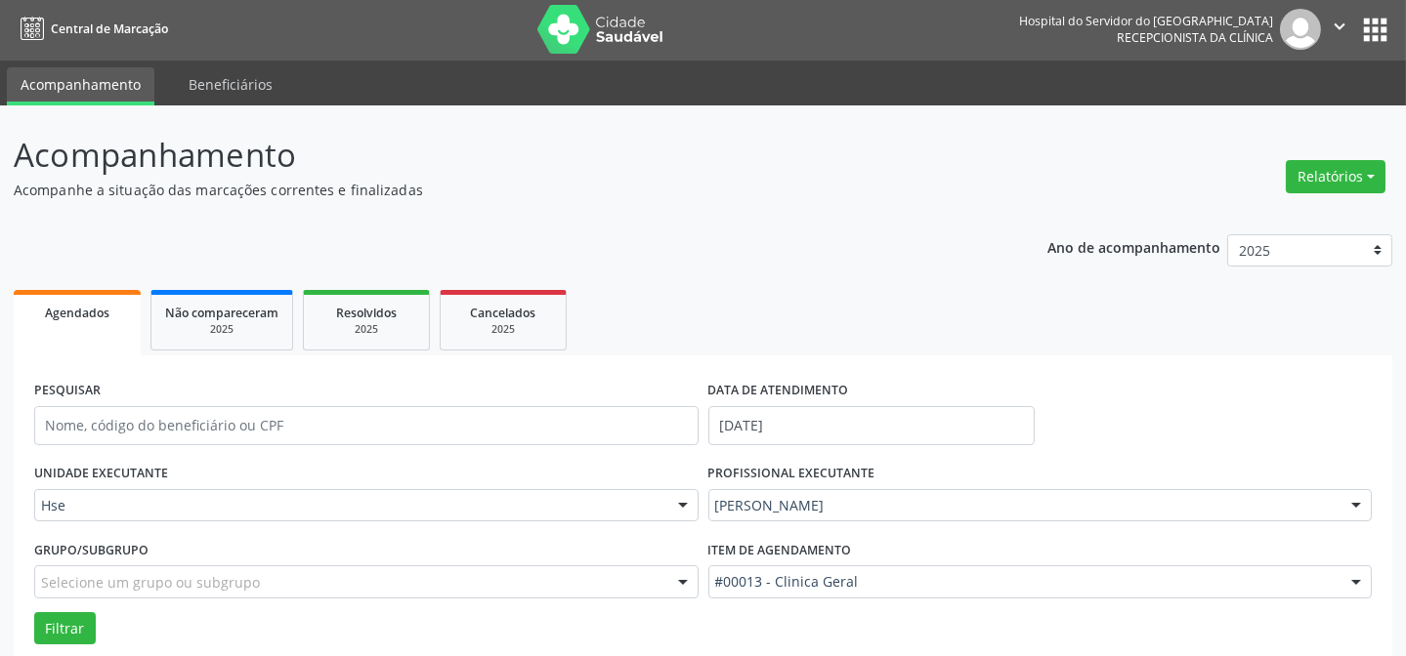
scroll to position [0, 0]
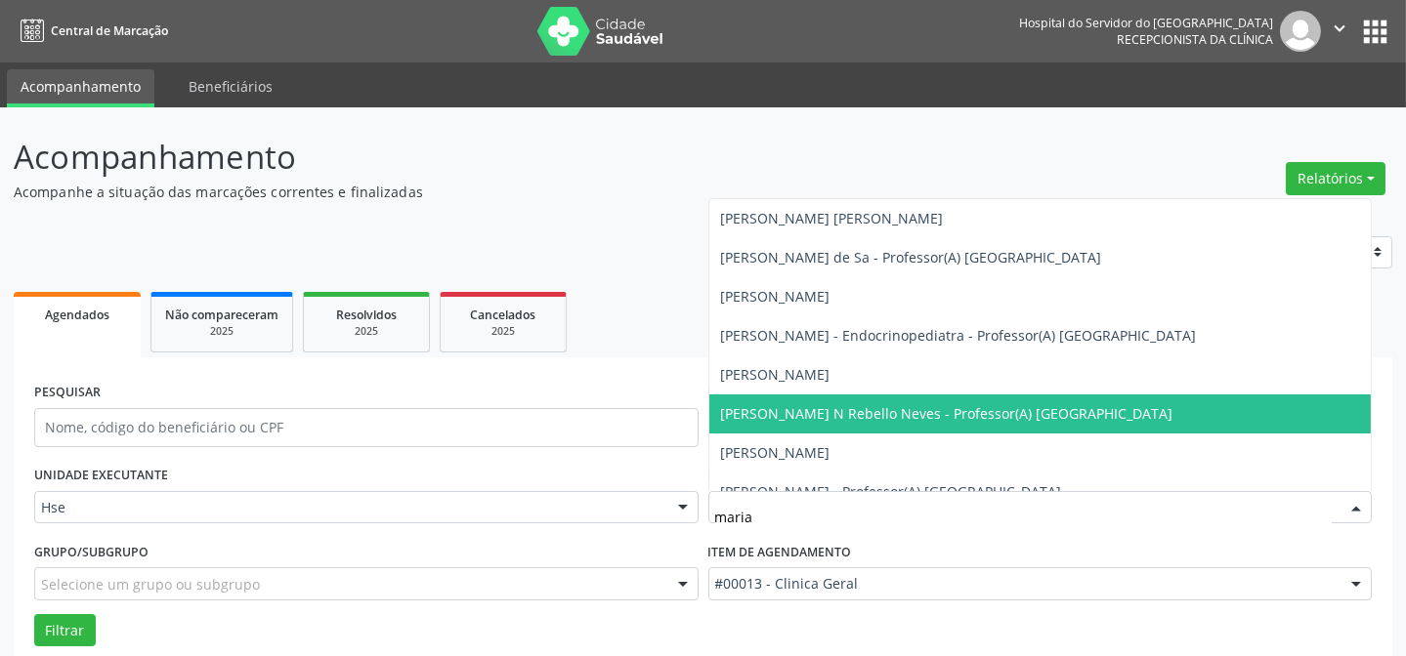
type input "[PERSON_NAME]"
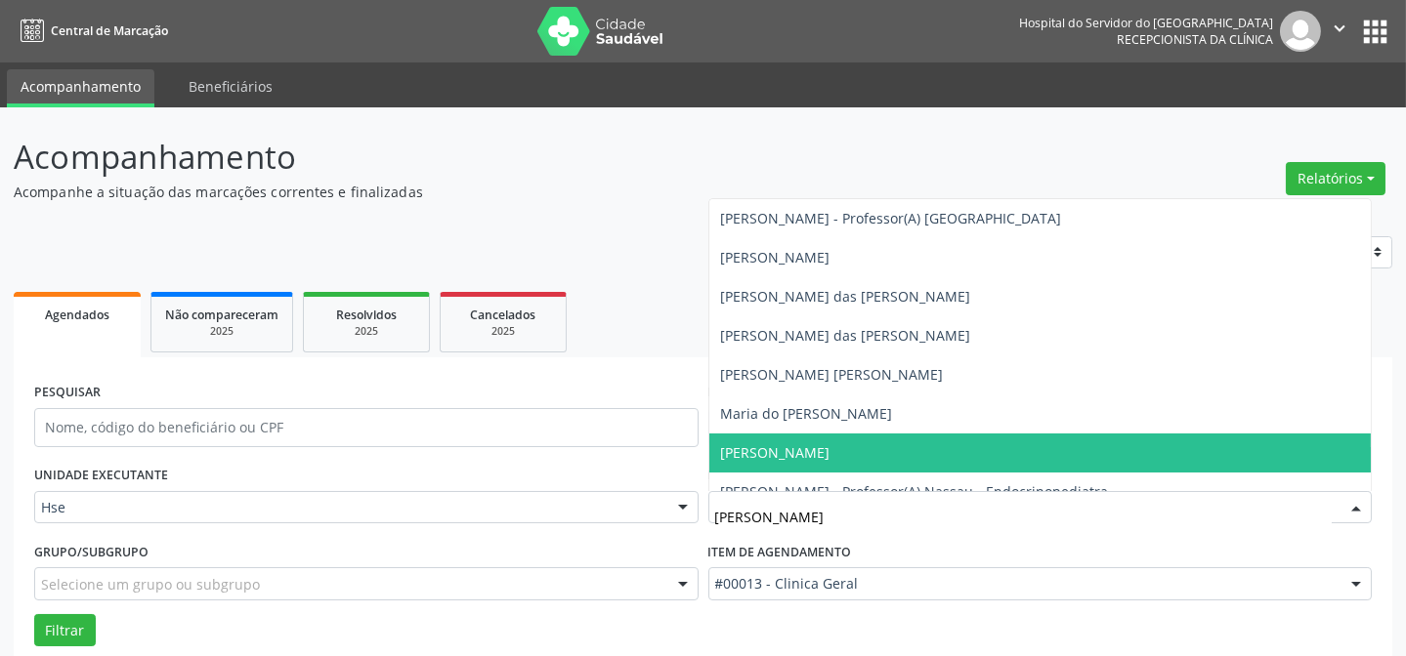
click at [879, 452] on span "[PERSON_NAME]" at bounding box center [1040, 453] width 662 height 39
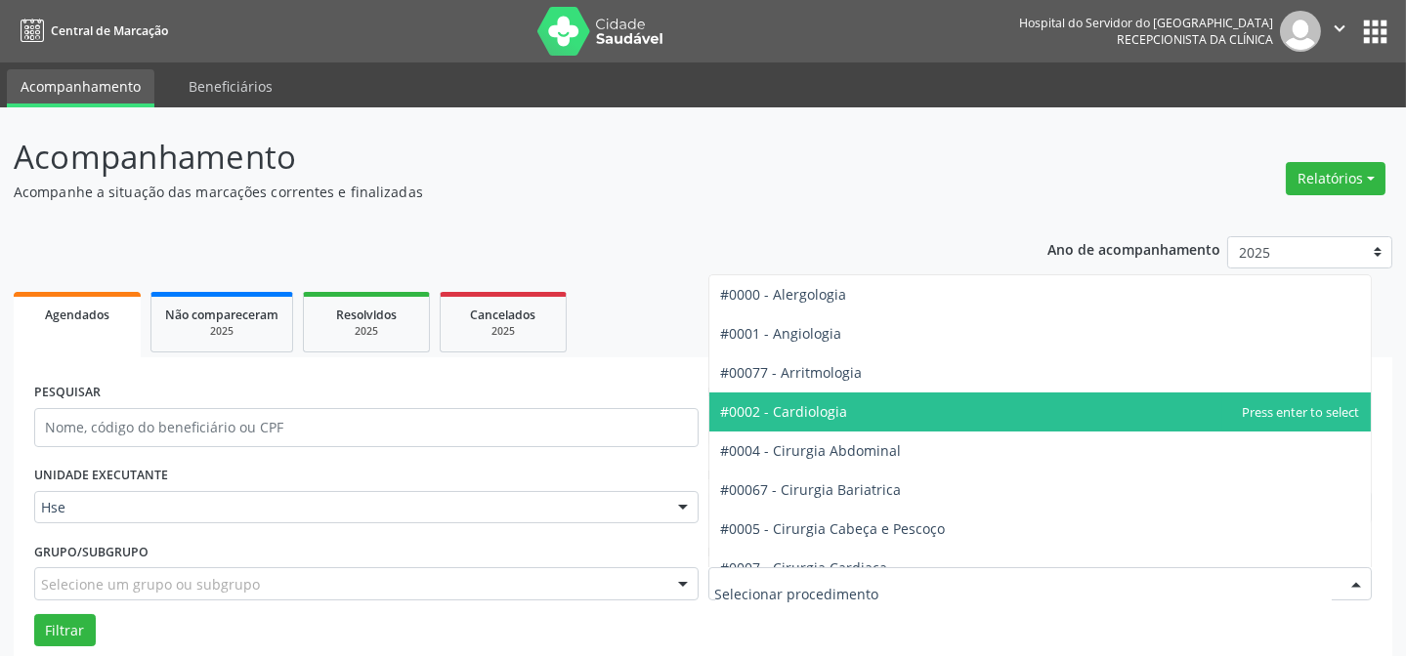
click at [818, 411] on span "#0002 - Cardiologia" at bounding box center [784, 411] width 127 height 19
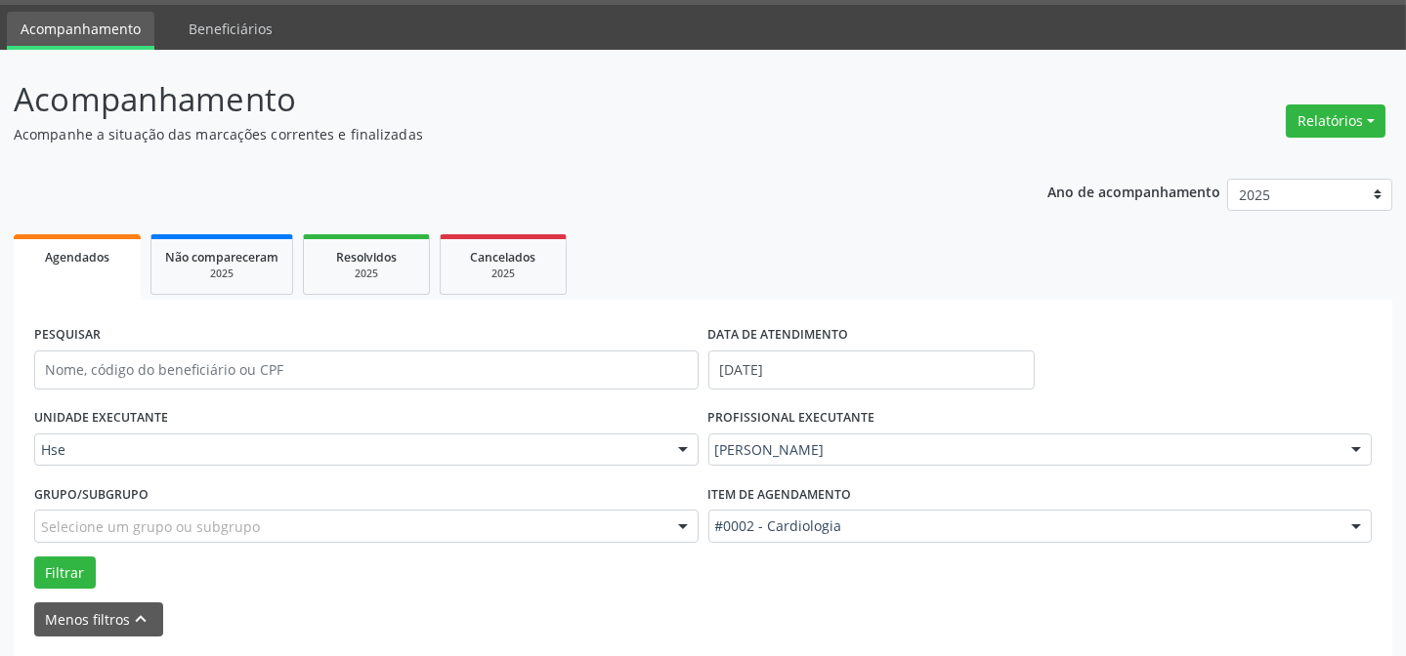
scroll to position [88, 0]
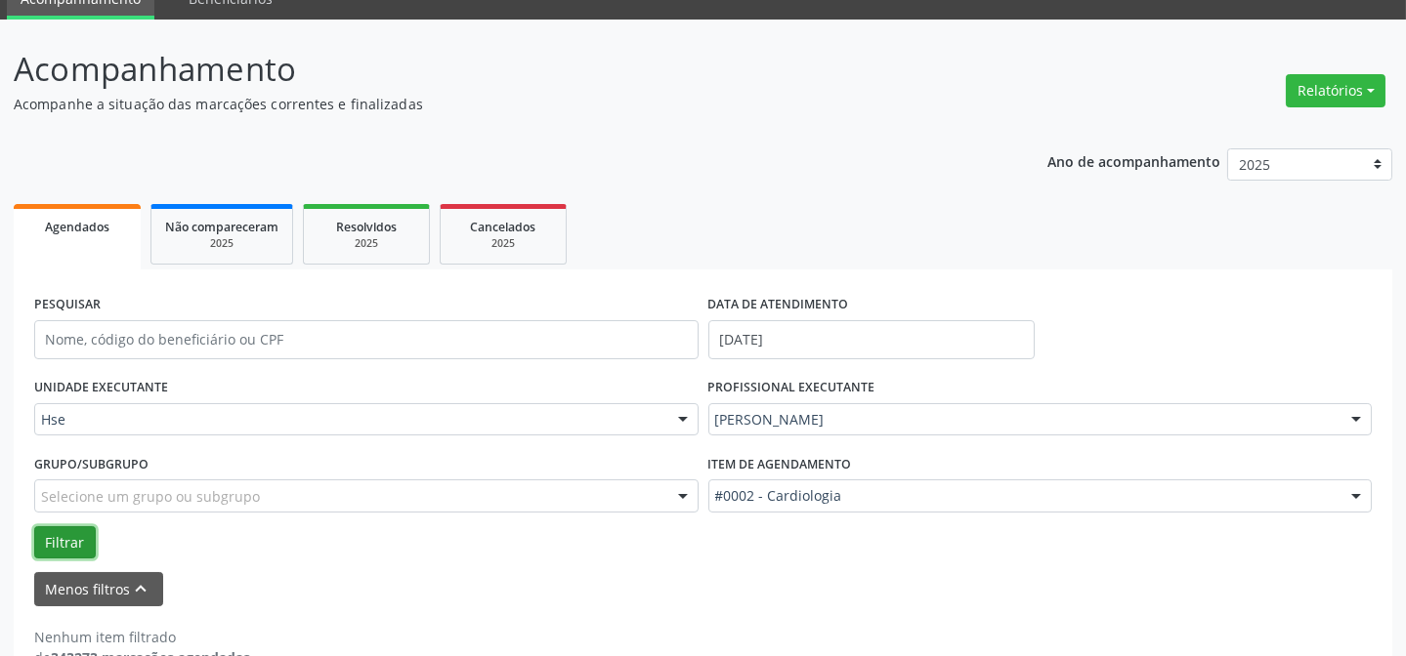
click at [83, 535] on button "Filtrar" at bounding box center [65, 542] width 62 height 33
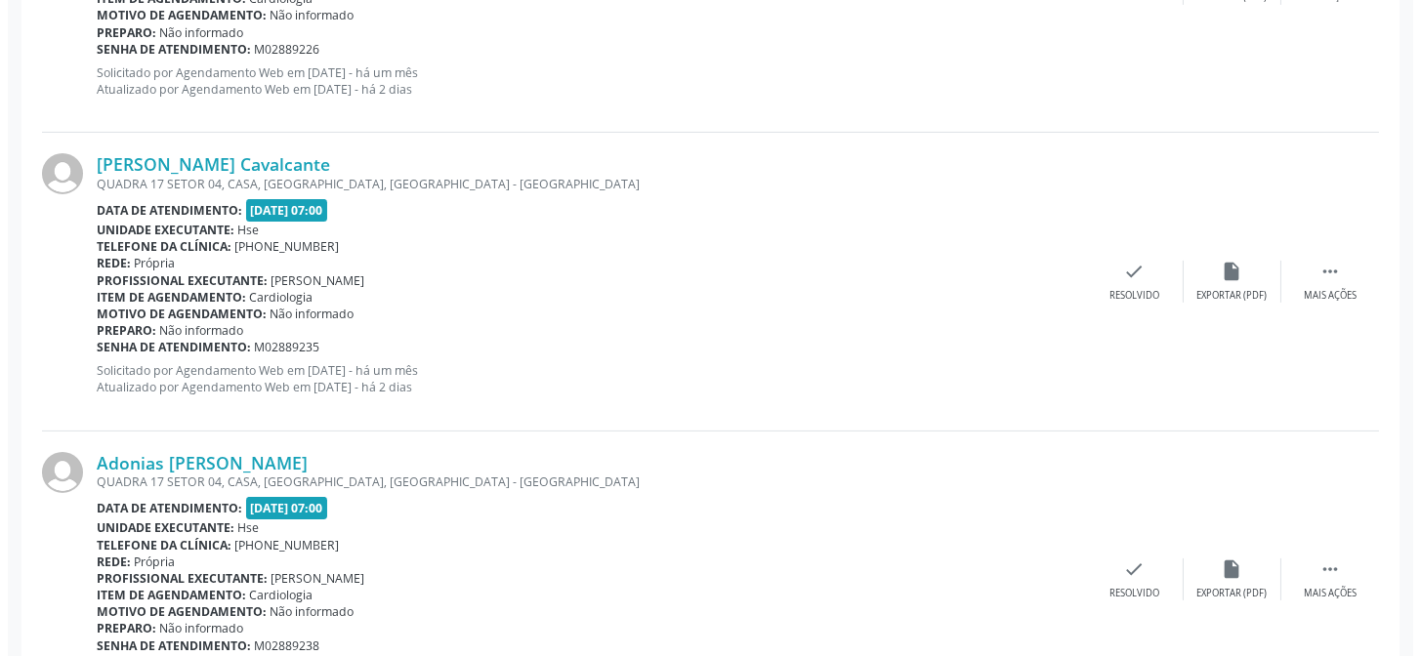
scroll to position [1243, 0]
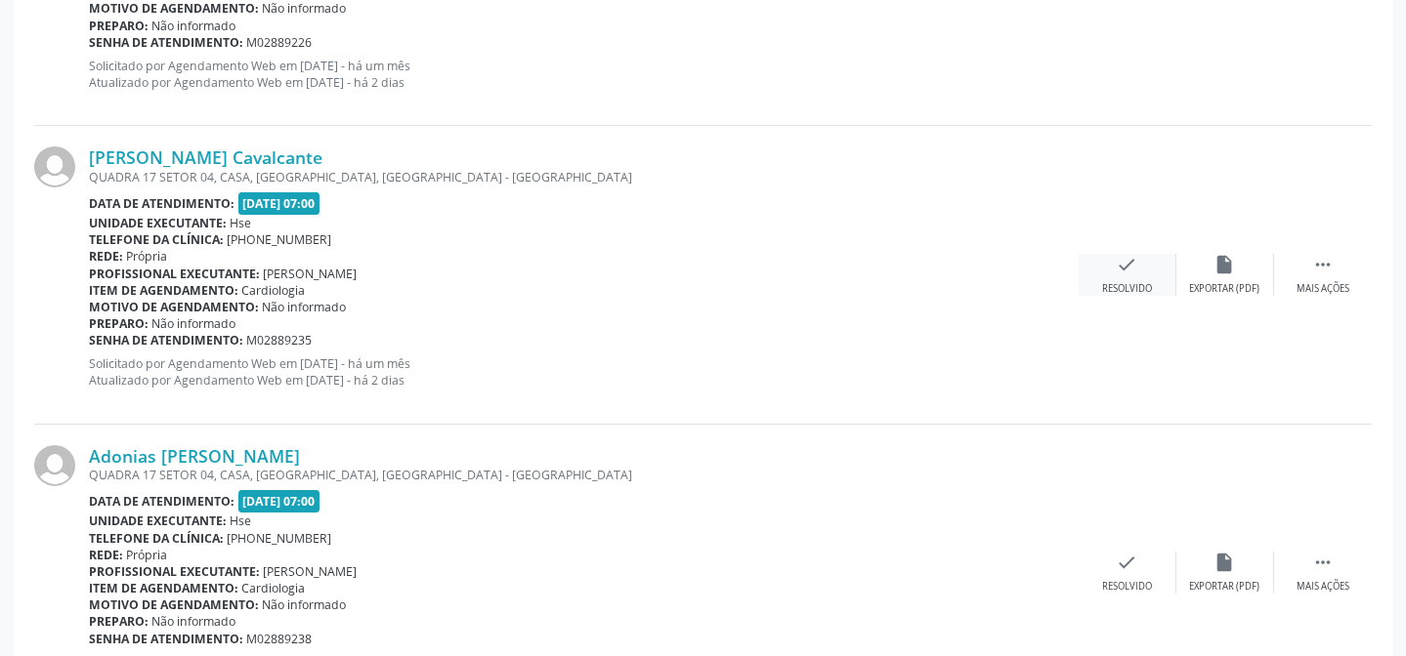
click at [1126, 272] on icon "check" at bounding box center [1126, 264] width 21 height 21
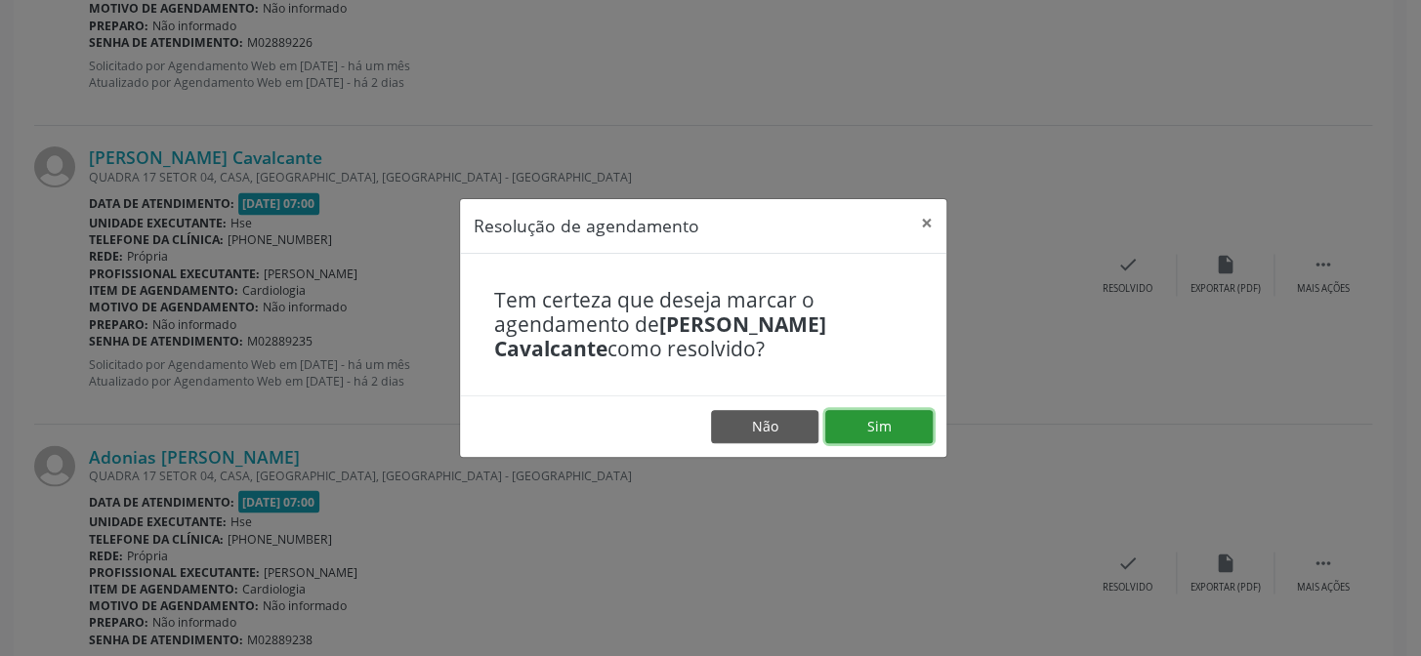
click at [876, 413] on button "Sim" at bounding box center [878, 426] width 107 height 33
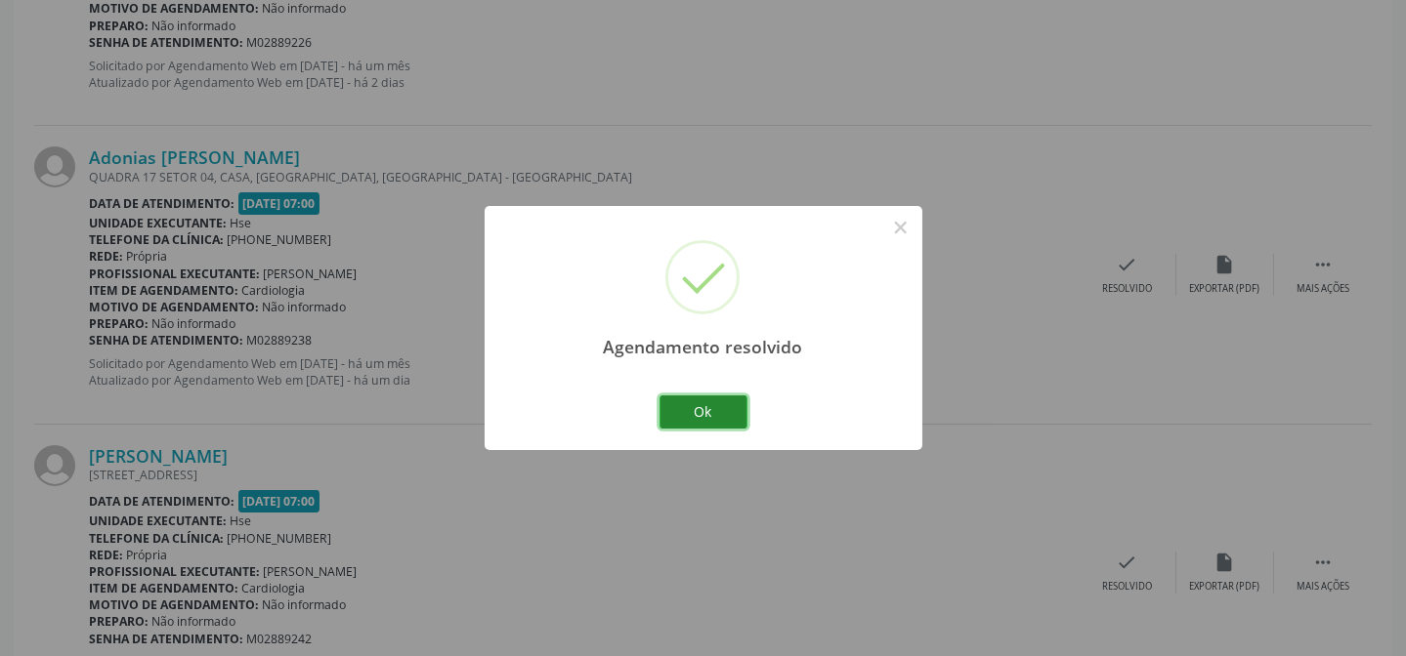
click at [680, 418] on button "Ok" at bounding box center [703, 412] width 88 height 33
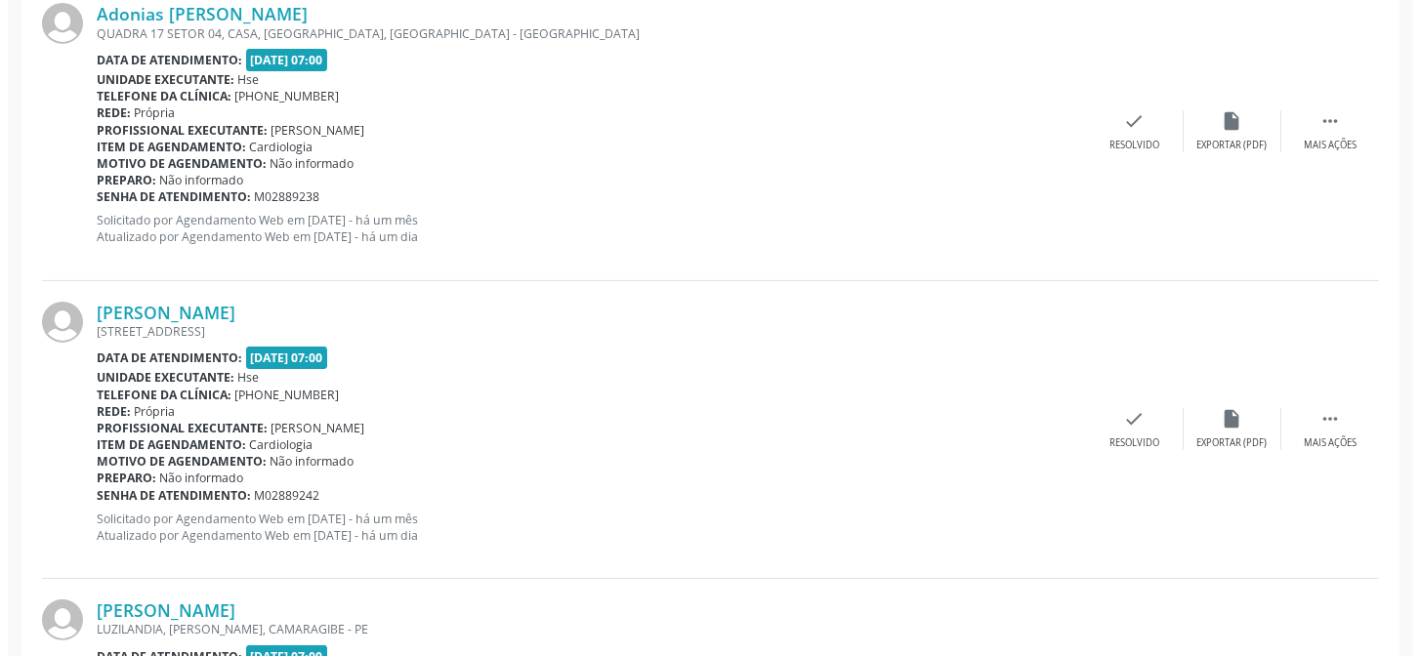
scroll to position [1420, 0]
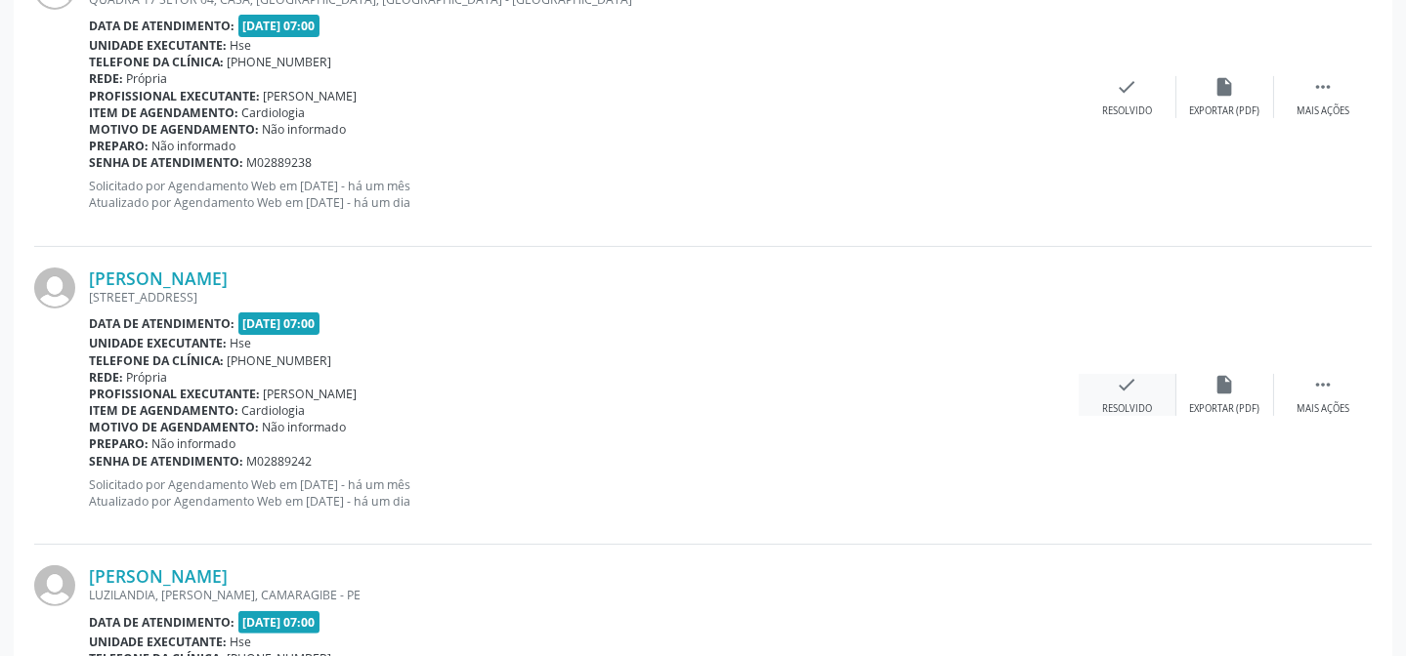
click at [1128, 399] on div "check Resolvido" at bounding box center [1127, 395] width 98 height 42
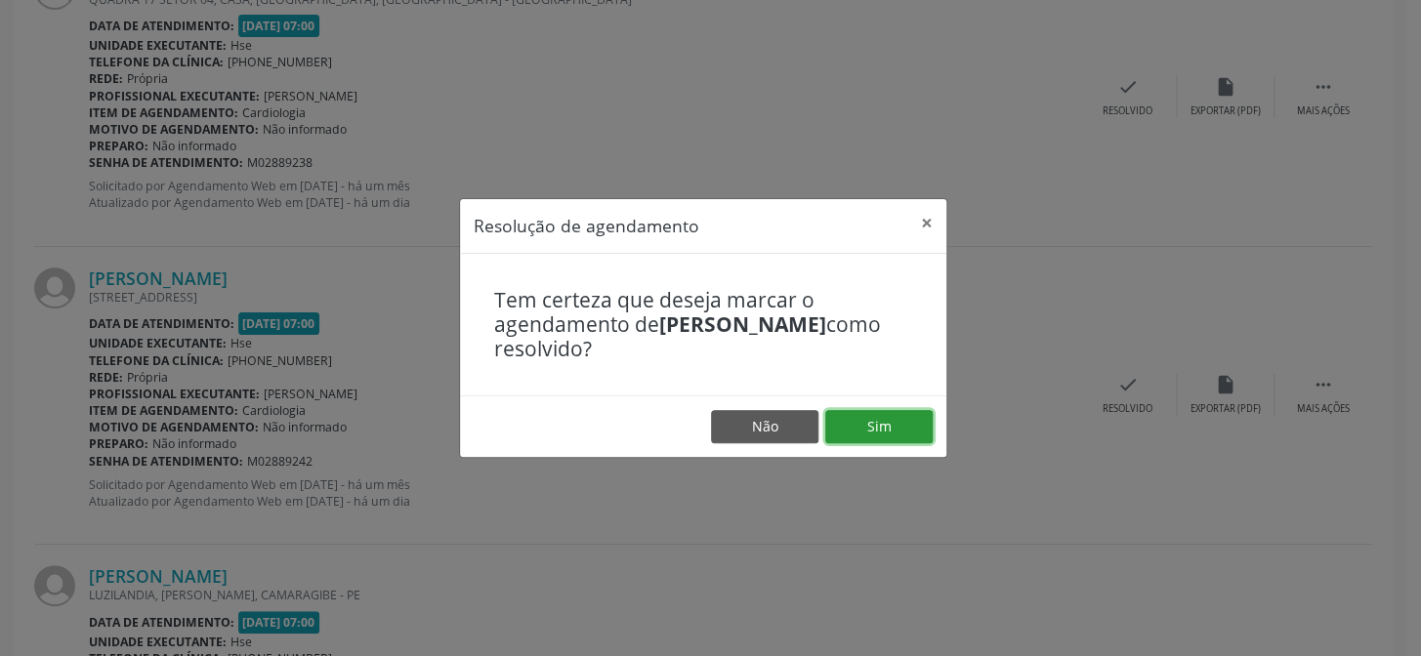
click at [848, 437] on button "Sim" at bounding box center [878, 426] width 107 height 33
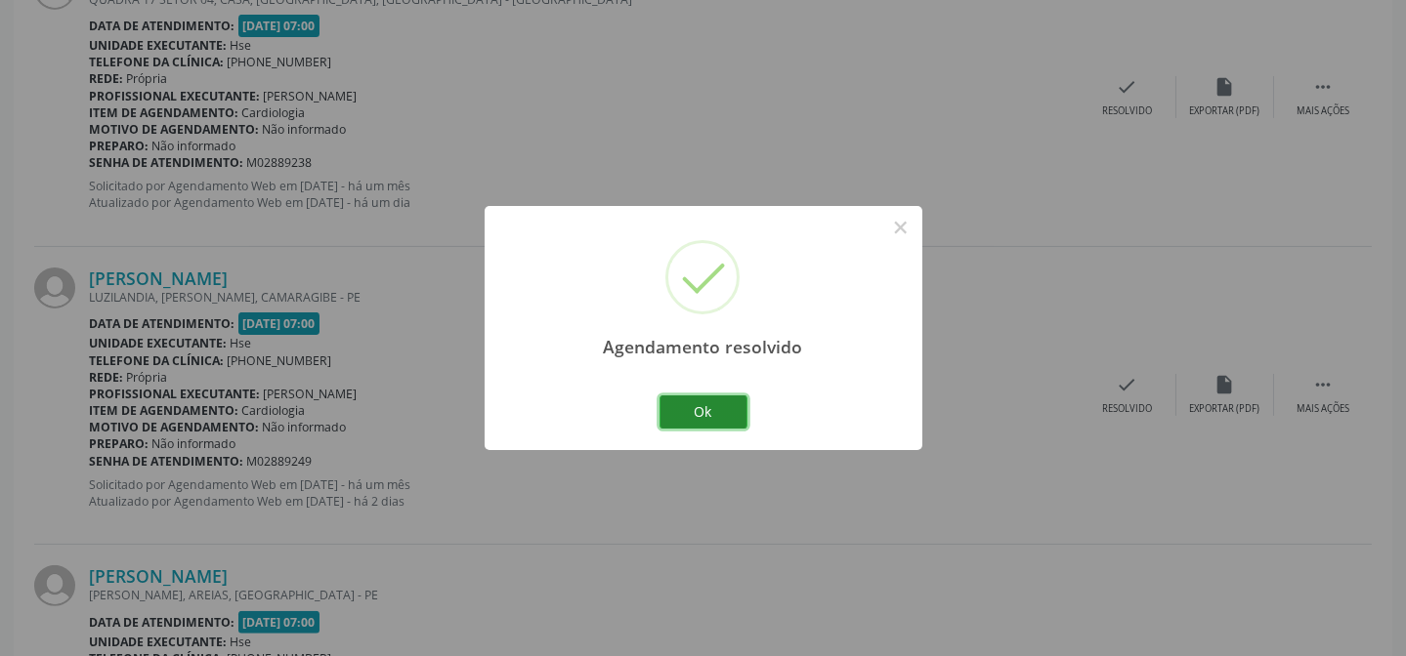
click at [679, 406] on button "Ok" at bounding box center [703, 412] width 88 height 33
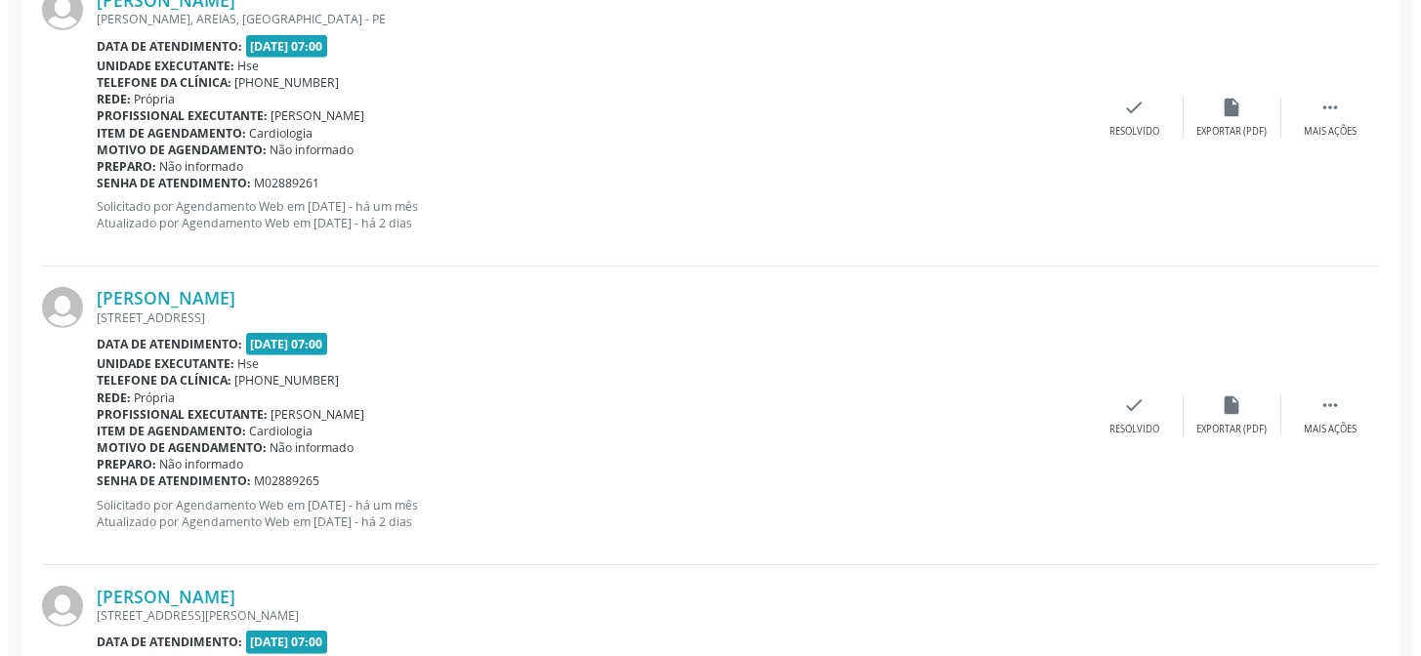
scroll to position [2042, 0]
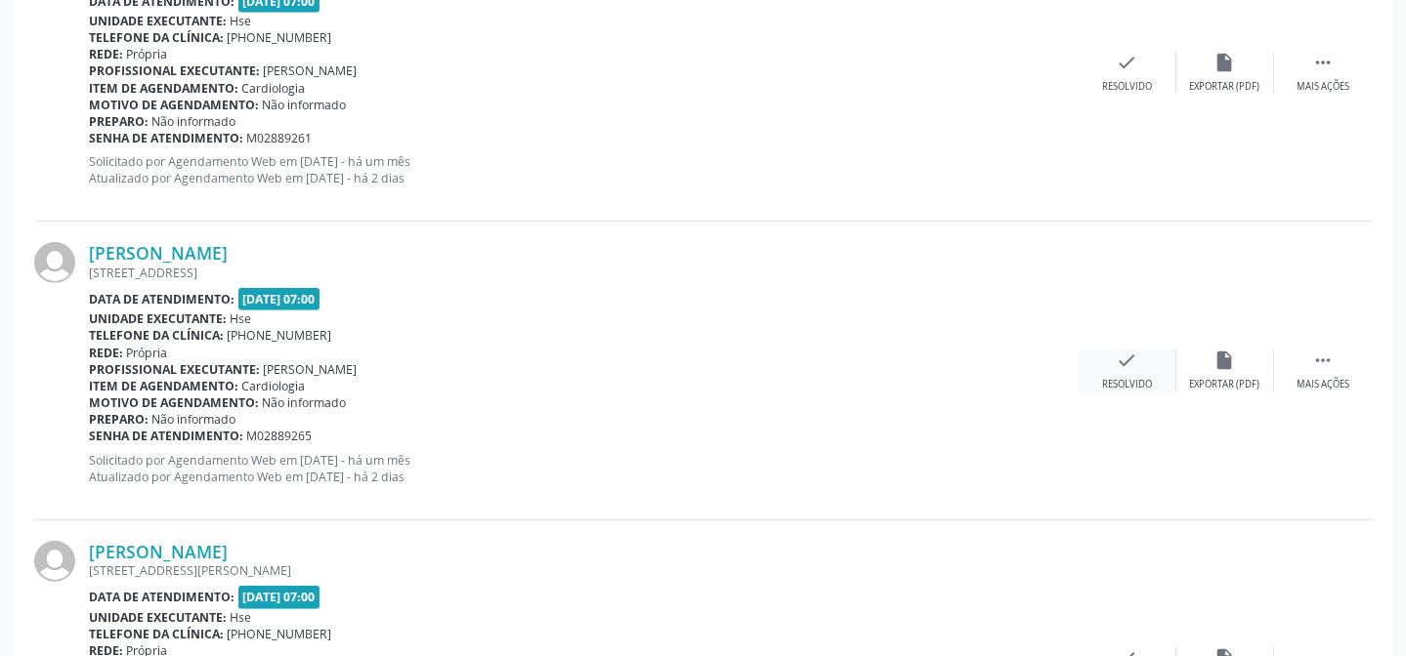
click at [1114, 380] on div "Resolvido" at bounding box center [1127, 385] width 50 height 14
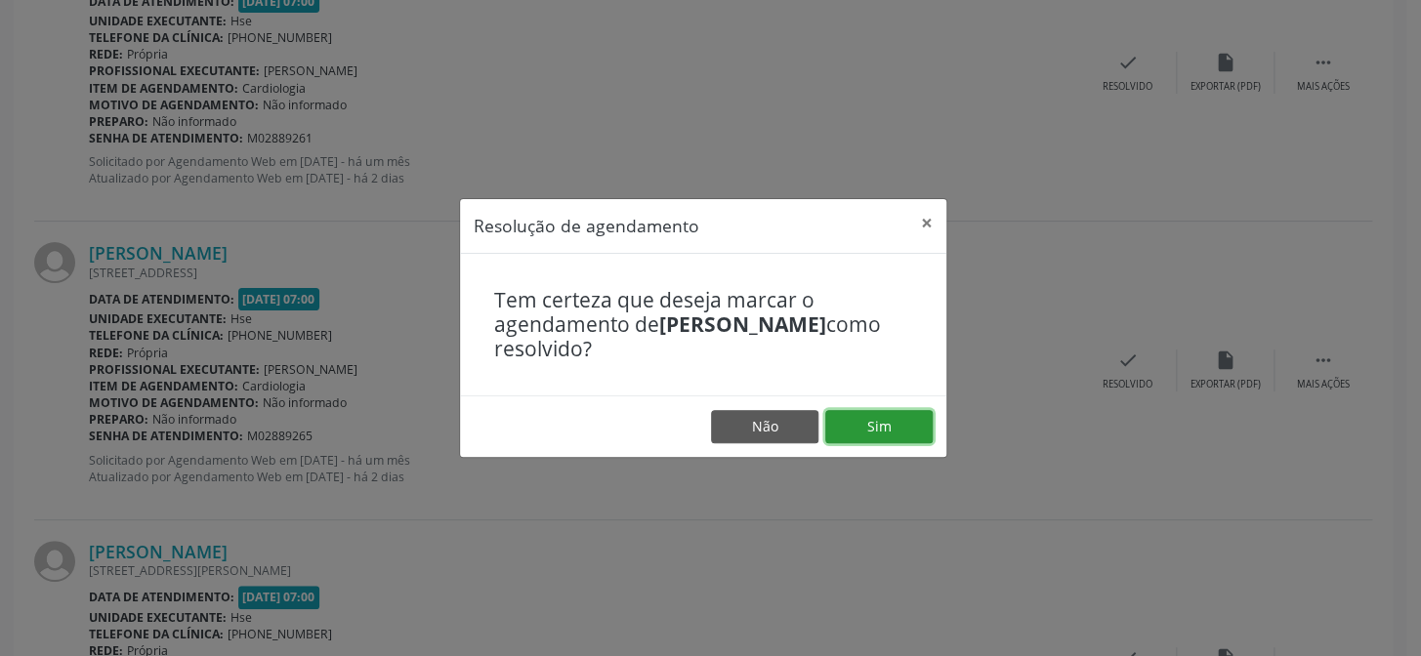
click at [885, 429] on button "Sim" at bounding box center [878, 426] width 107 height 33
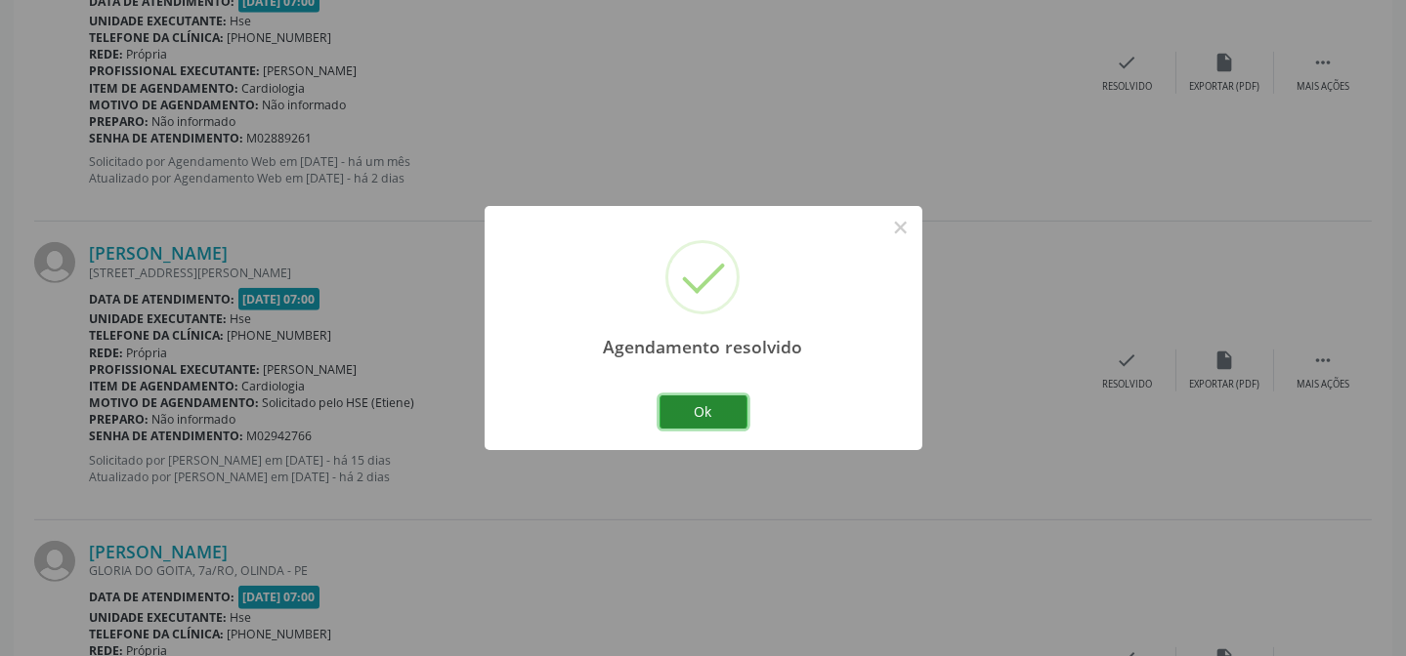
click at [711, 415] on button "Ok" at bounding box center [703, 412] width 88 height 33
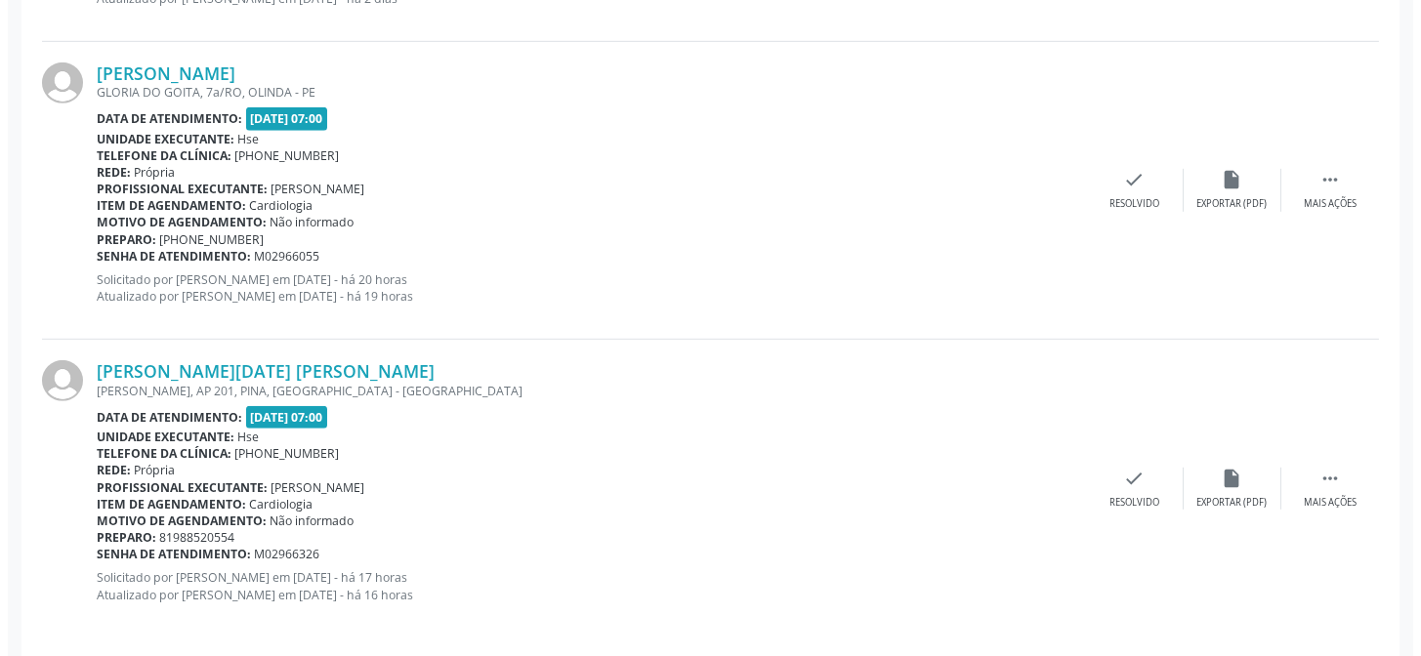
scroll to position [2532, 0]
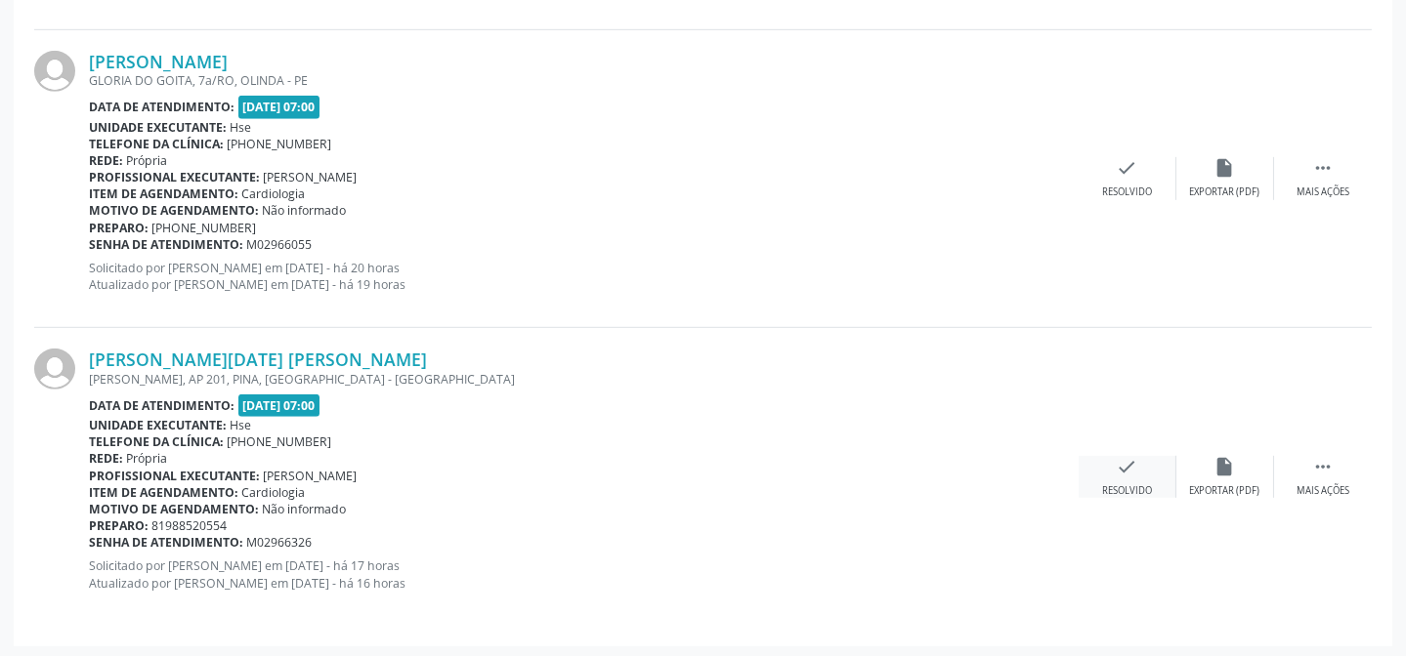
click at [1160, 481] on div "check Resolvido" at bounding box center [1127, 477] width 98 height 42
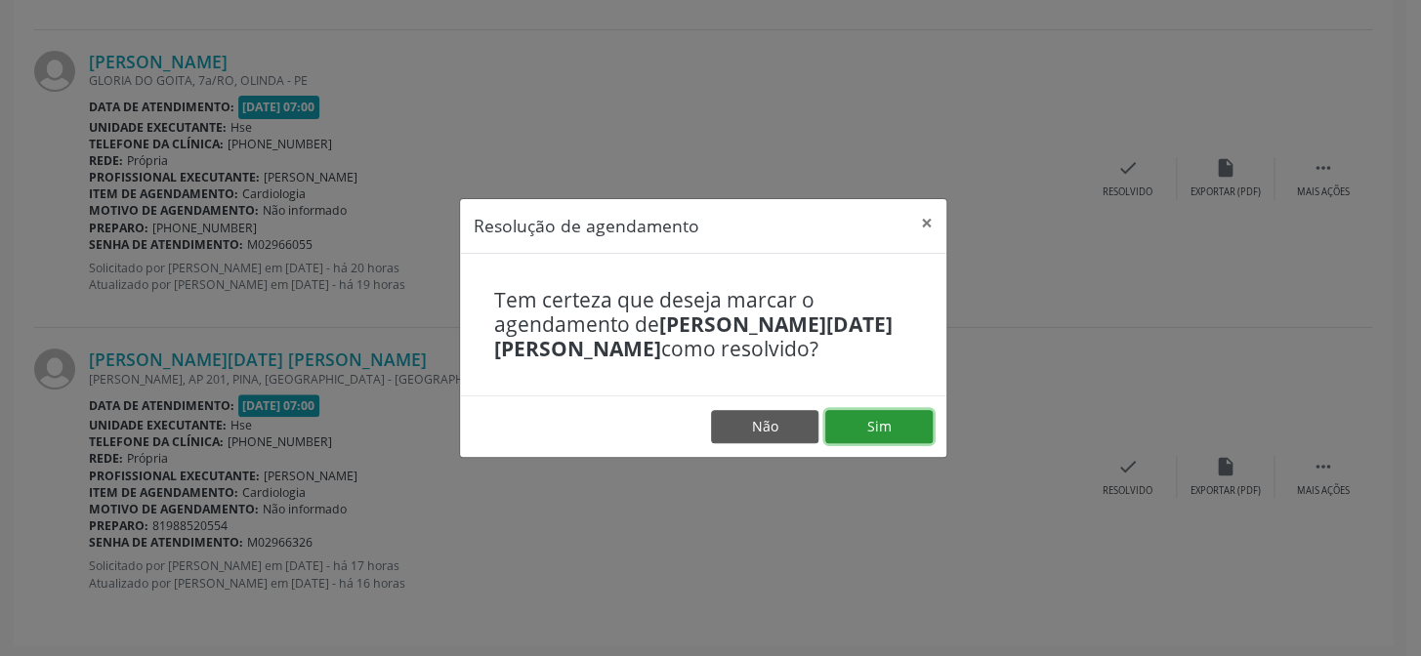
click at [873, 429] on button "Sim" at bounding box center [878, 426] width 107 height 33
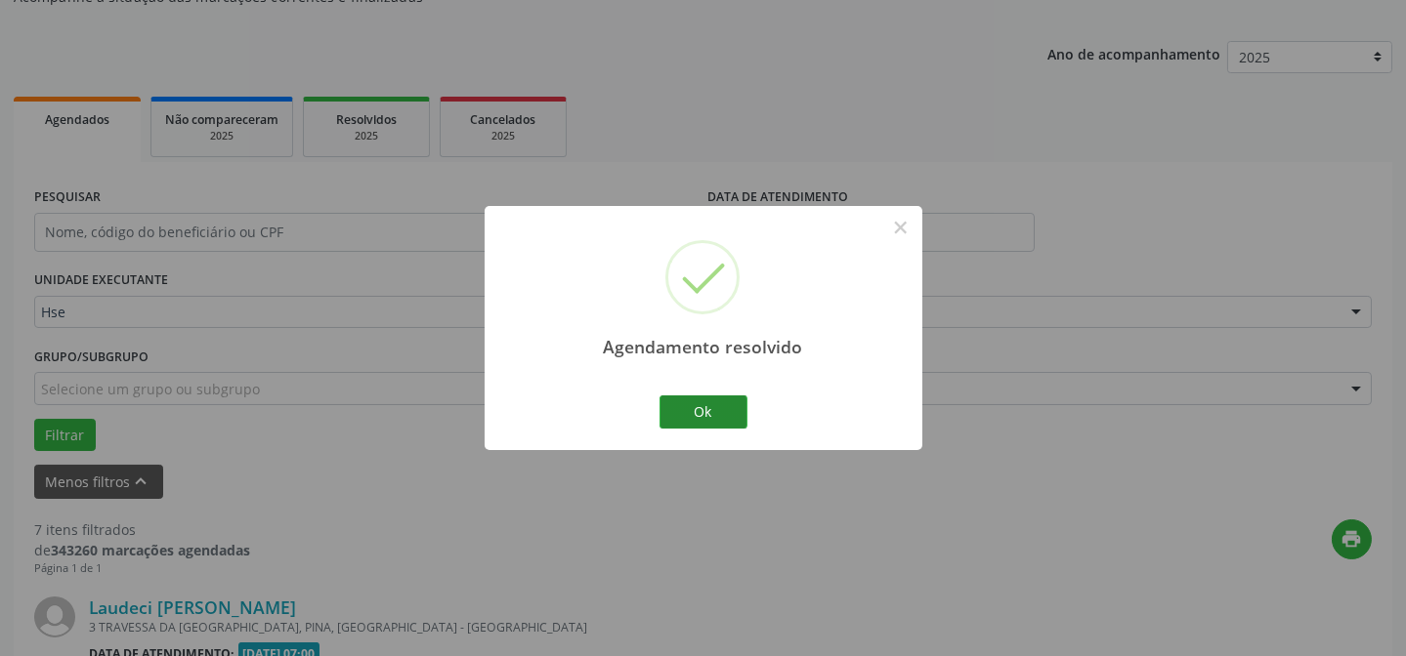
scroll to position [2234, 0]
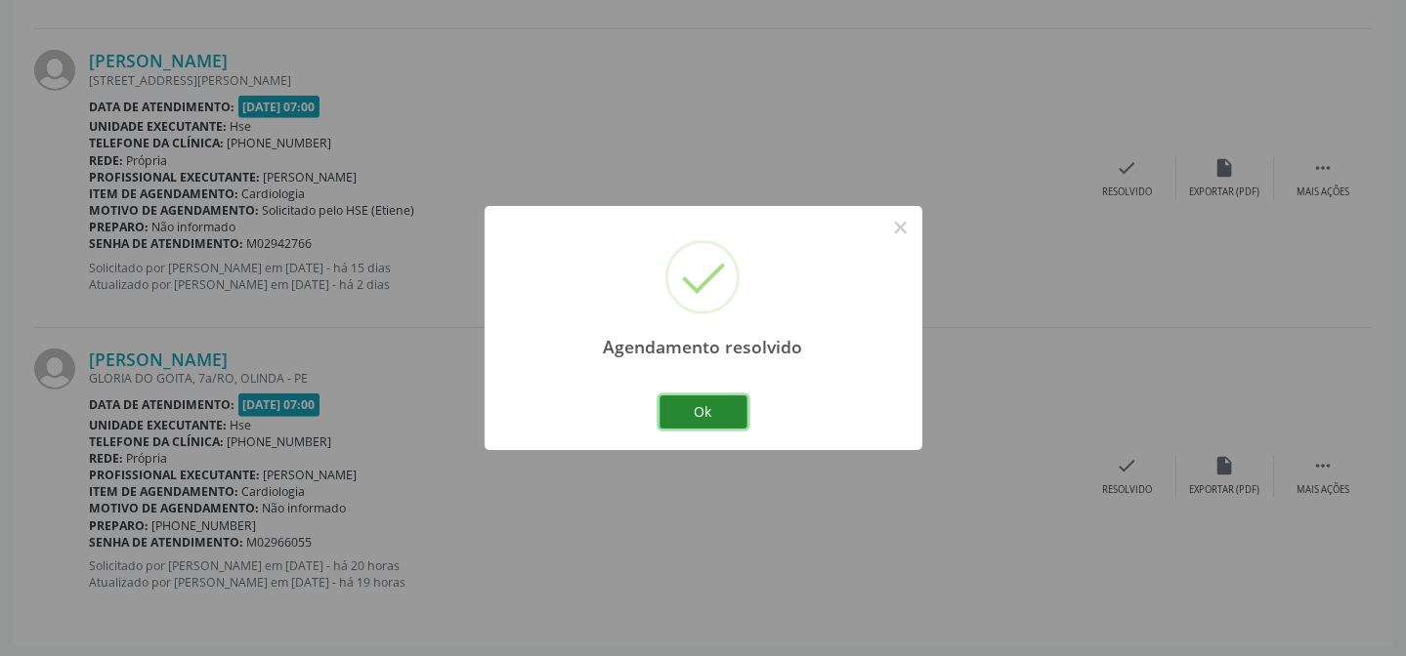
click at [665, 410] on button "Ok" at bounding box center [703, 412] width 88 height 33
